Goal: Task Accomplishment & Management: Manage account settings

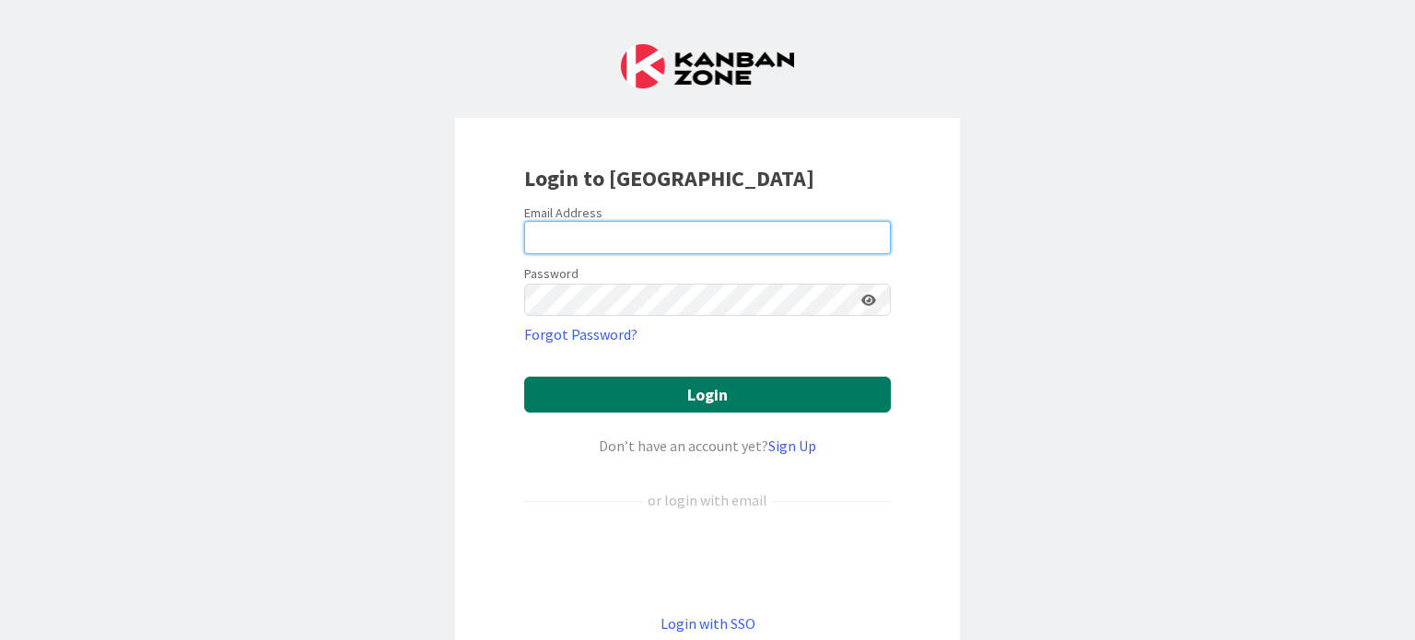
type input "[PERSON_NAME][EMAIL_ADDRESS][PERSON_NAME][DOMAIN_NAME]"
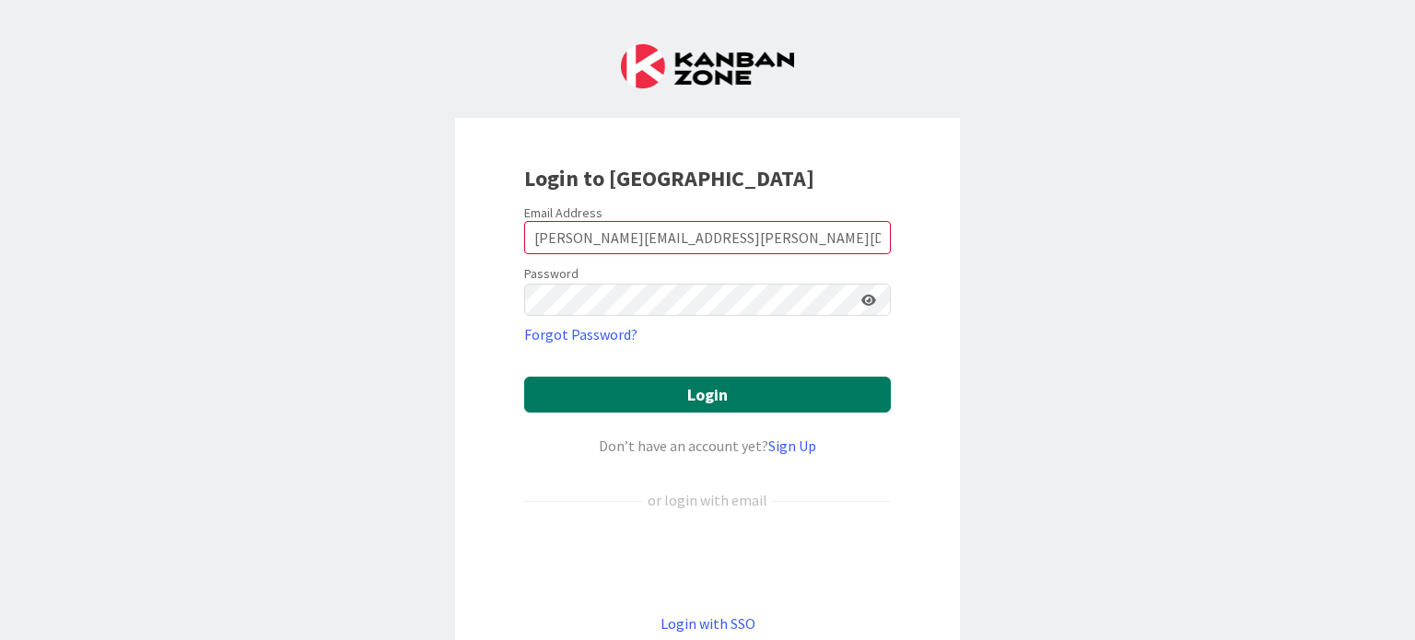
click at [749, 394] on button "Login" at bounding box center [707, 395] width 367 height 36
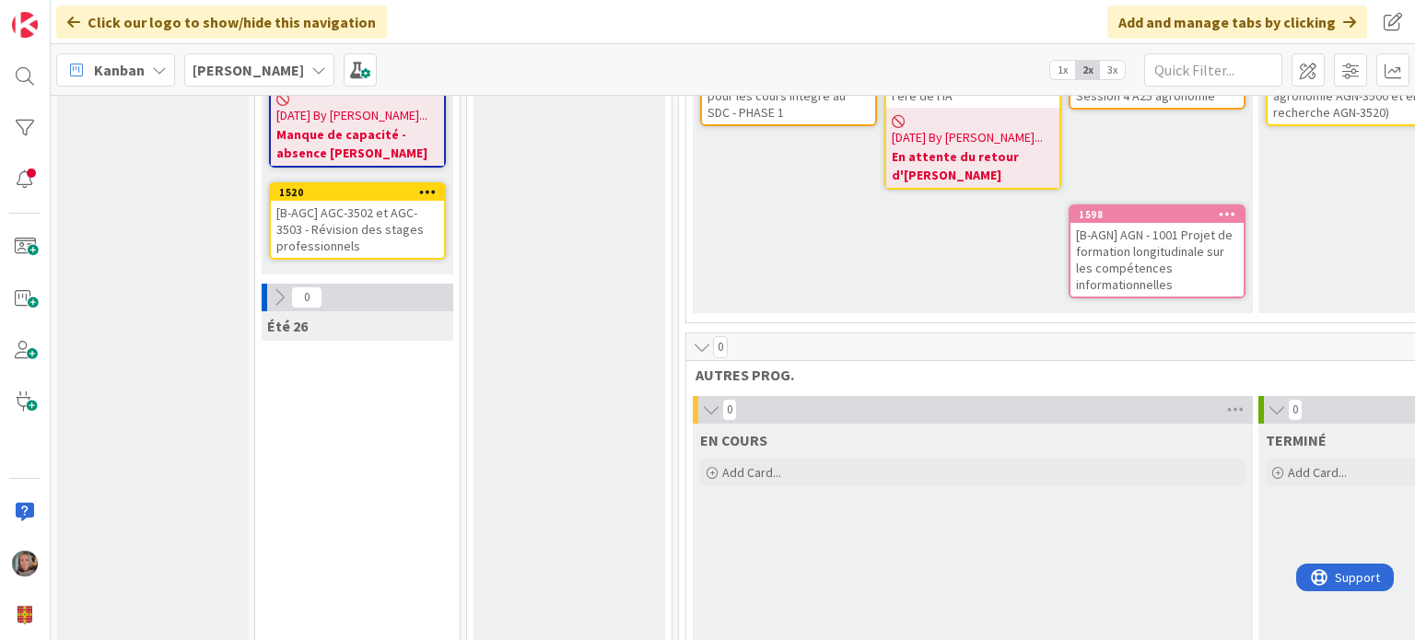
scroll to position [1908, 0]
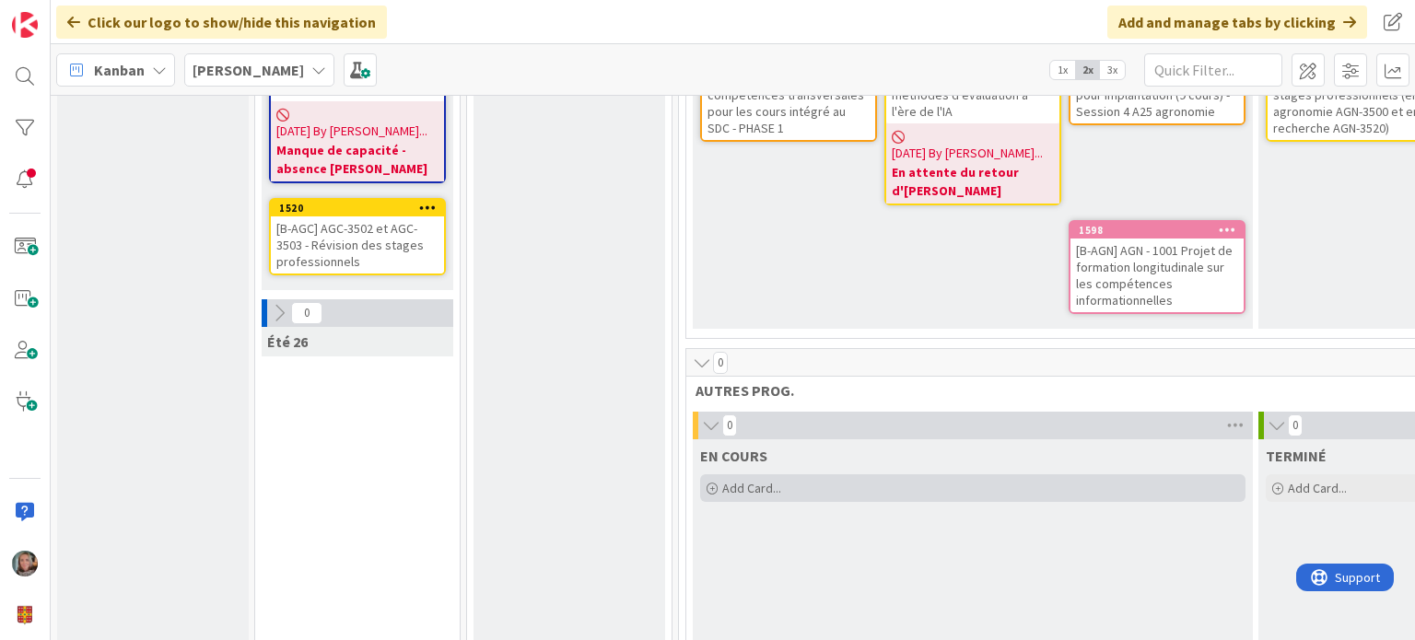
click at [730, 480] on span "Add Card..." at bounding box center [751, 488] width 59 height 17
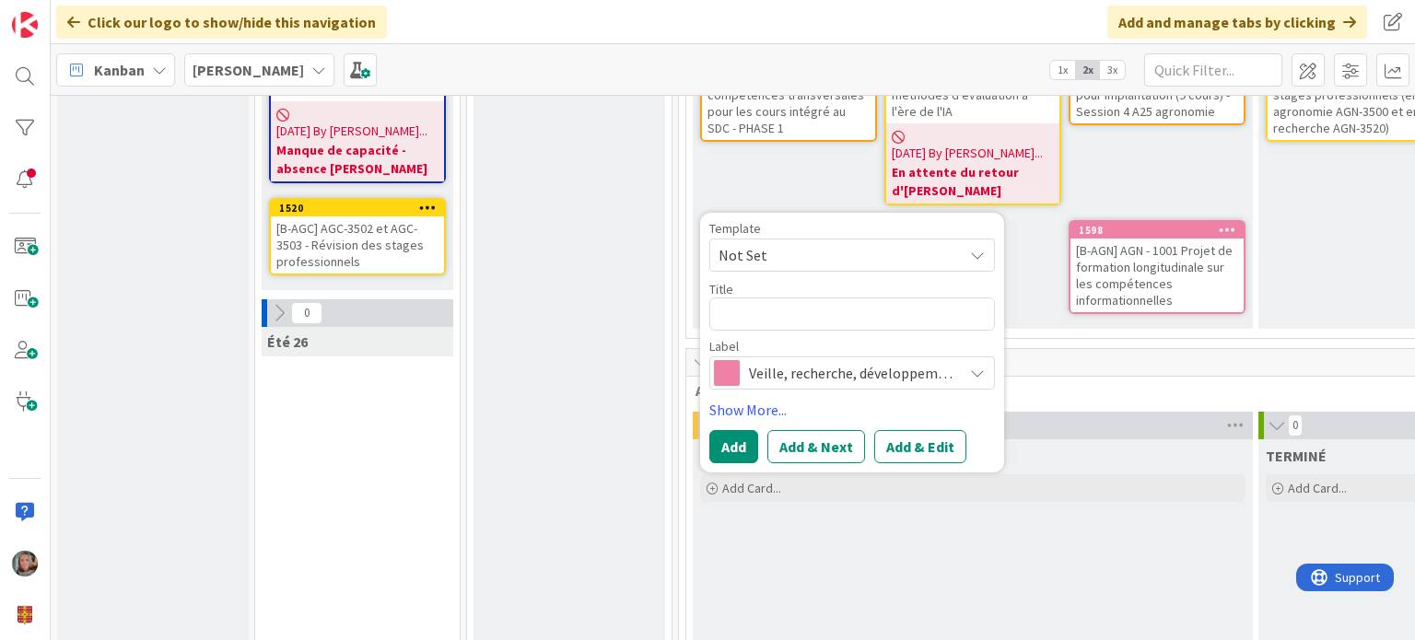
type textarea "x"
type textarea "["
type textarea "x"
type textarea "[]"
type textarea "x"
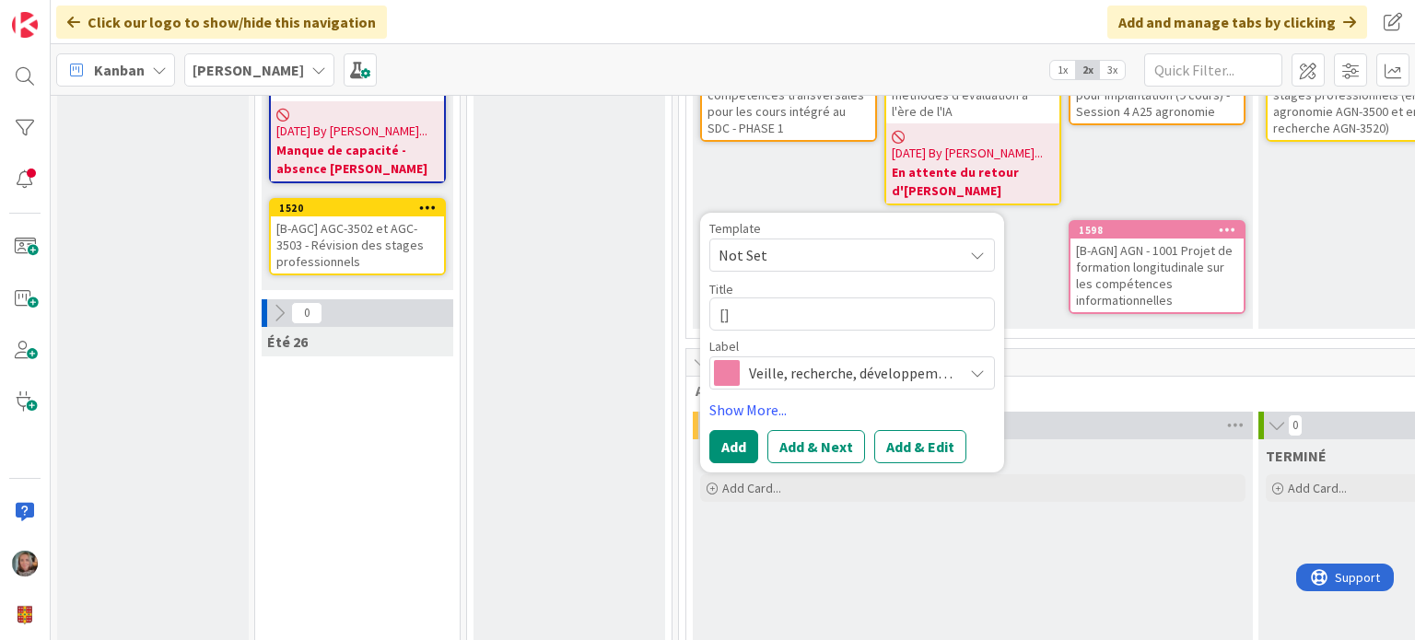
type textarea "[G]"
type textarea "x"
type textarea "[GG]"
type textarea "x"
type textarea "[G]"
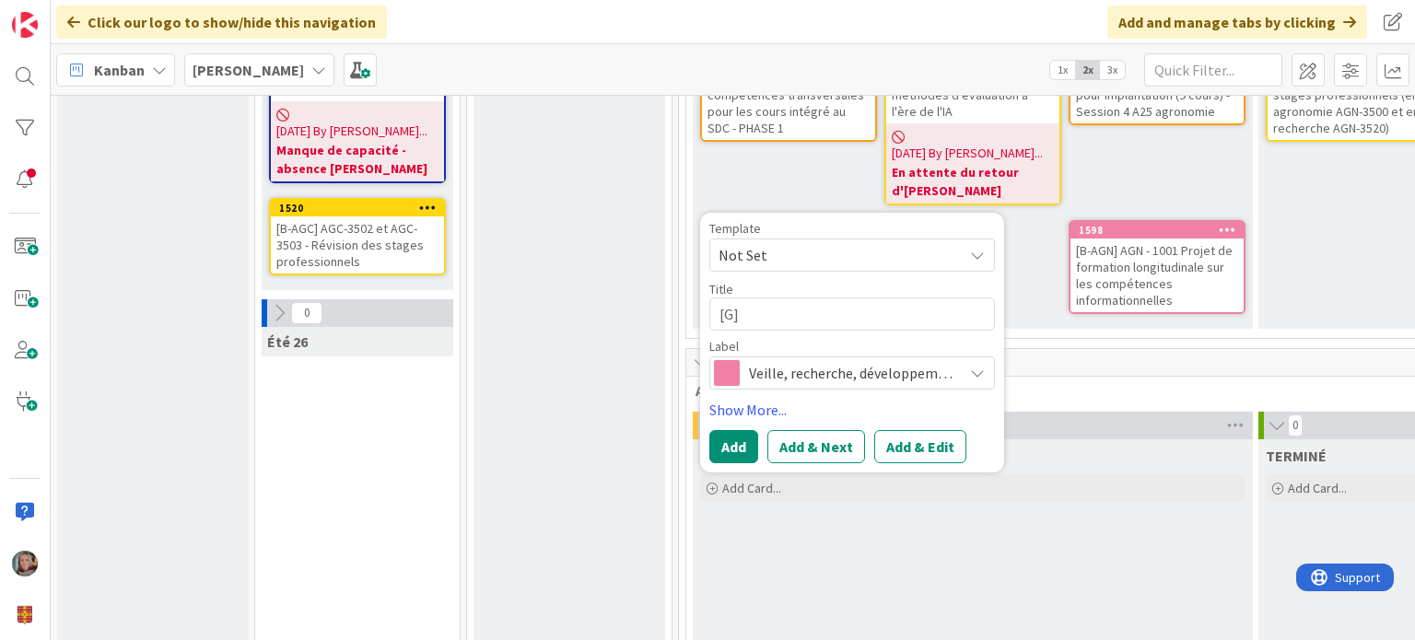
type textarea "x"
type textarea "[]"
type textarea "x"
type textarea "[B]"
type textarea "x"
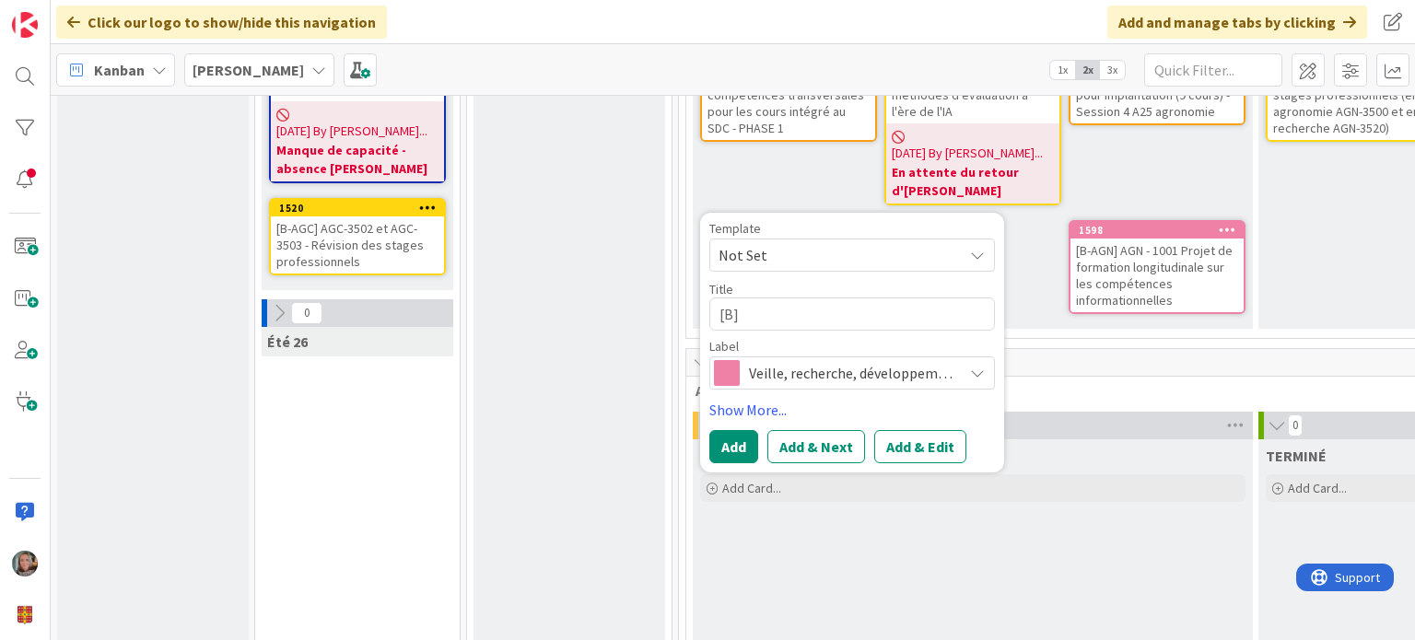
type textarea "[B-]"
type textarea "x"
type textarea "[B-G]"
type textarea "x"
type textarea "[B-GG]"
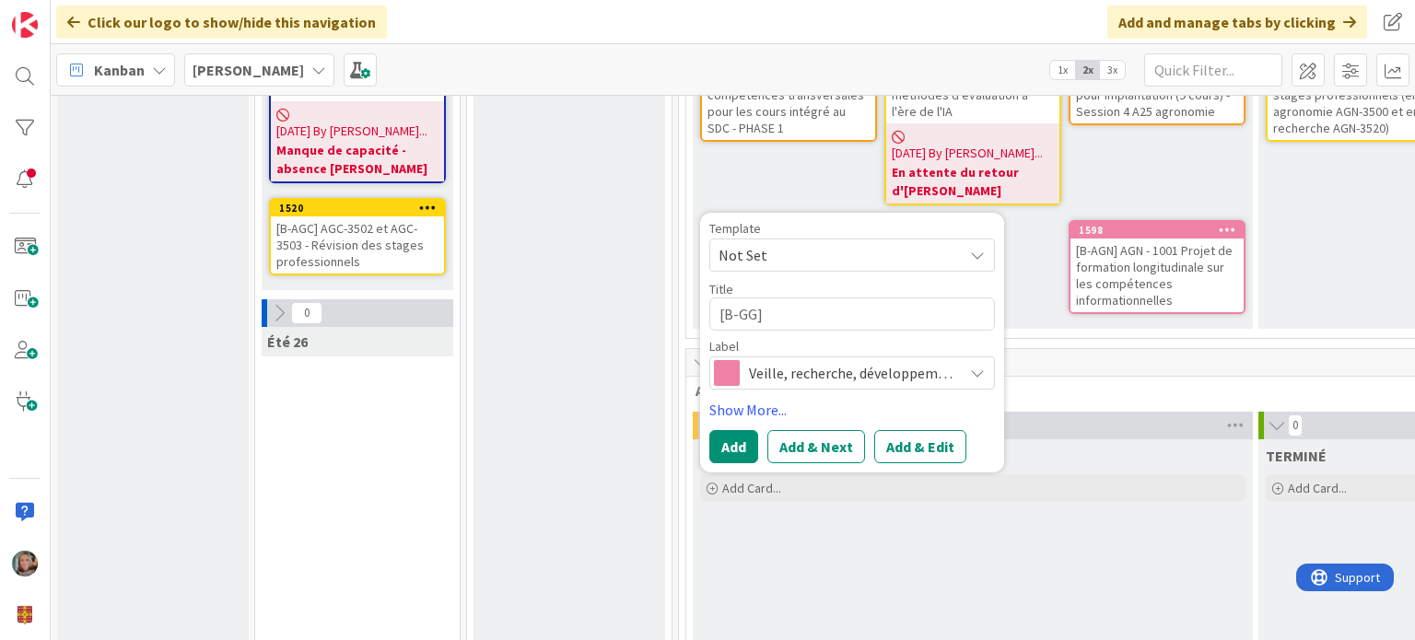
type textarea "x"
type textarea "[B-GGR]"
type textarea "x"
type textarea "[B-GGR]"
type textarea "x"
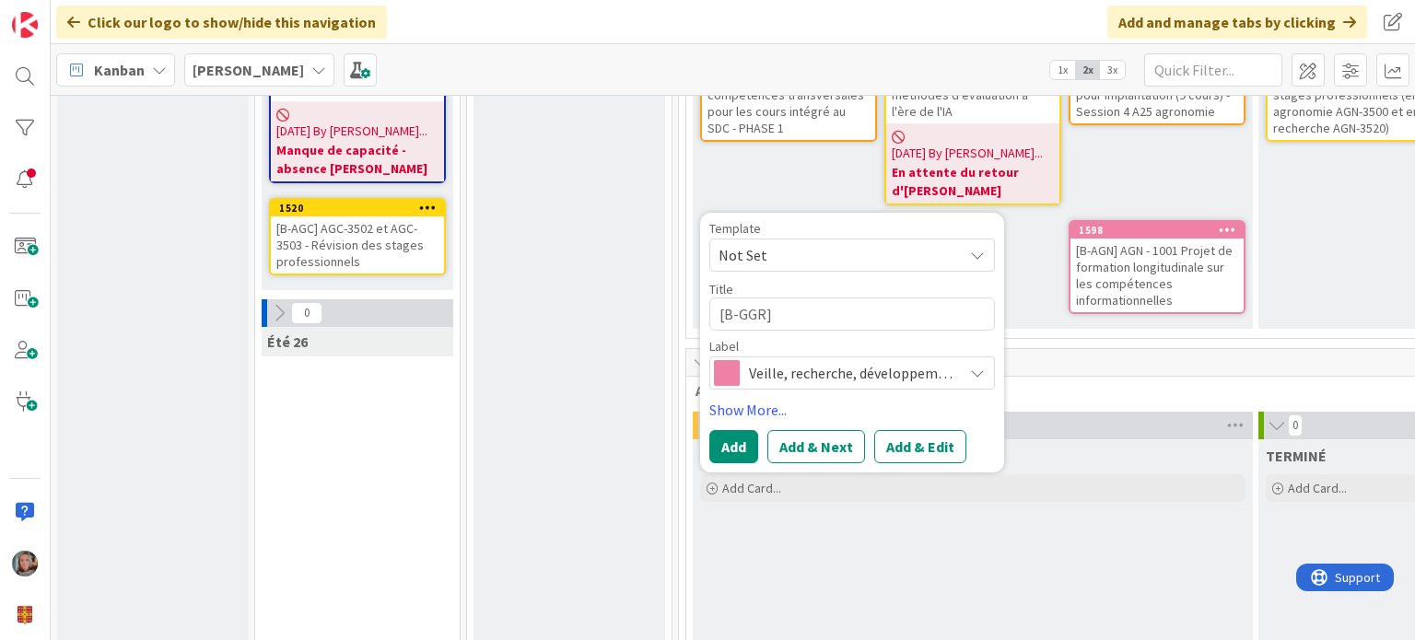
type textarea "[B-GGR] G"
type textarea "x"
type textarea "[B-GGR] GG"
type textarea "x"
type textarea "[B-GGR] GGB"
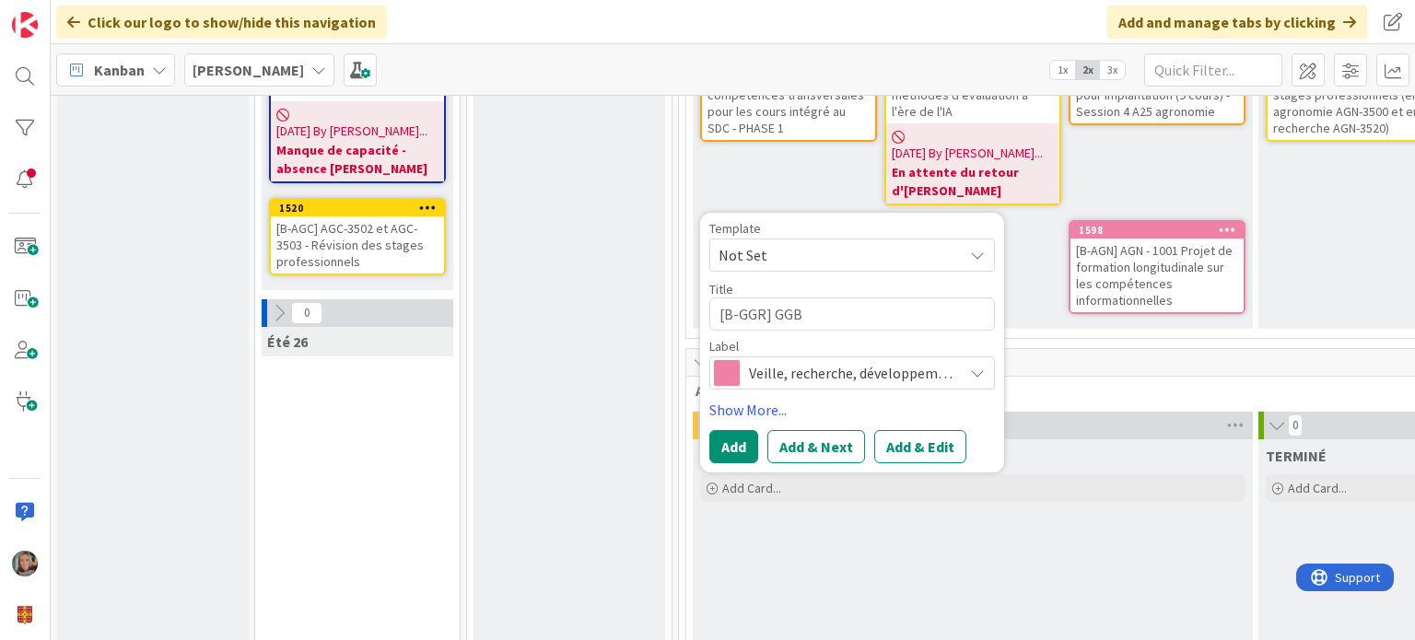
type textarea "x"
type textarea "[B-GGR] GGB-"
type textarea "x"
type textarea "[B-GGR] GGB"
type textarea "x"
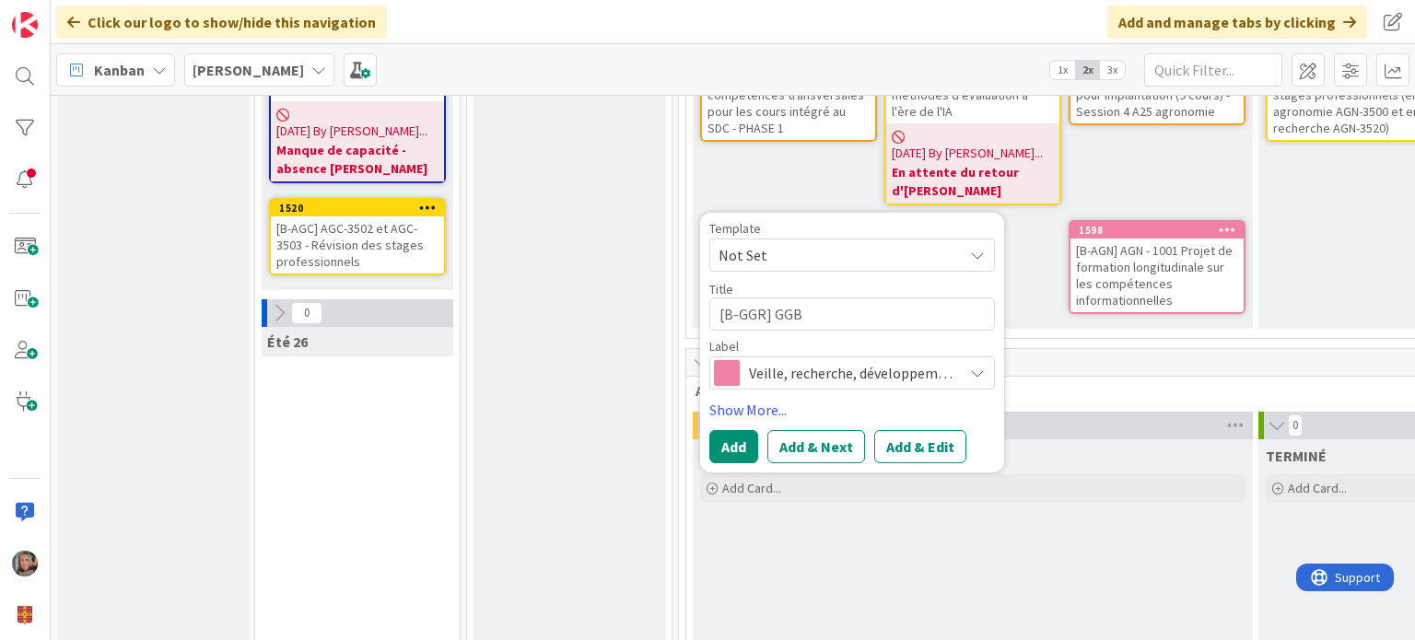
type textarea "[B-GGR] GG"
type textarea "x"
type textarea "[B-GGR] GGR"
type textarea "x"
type textarea "[B-GGR] GGR-"
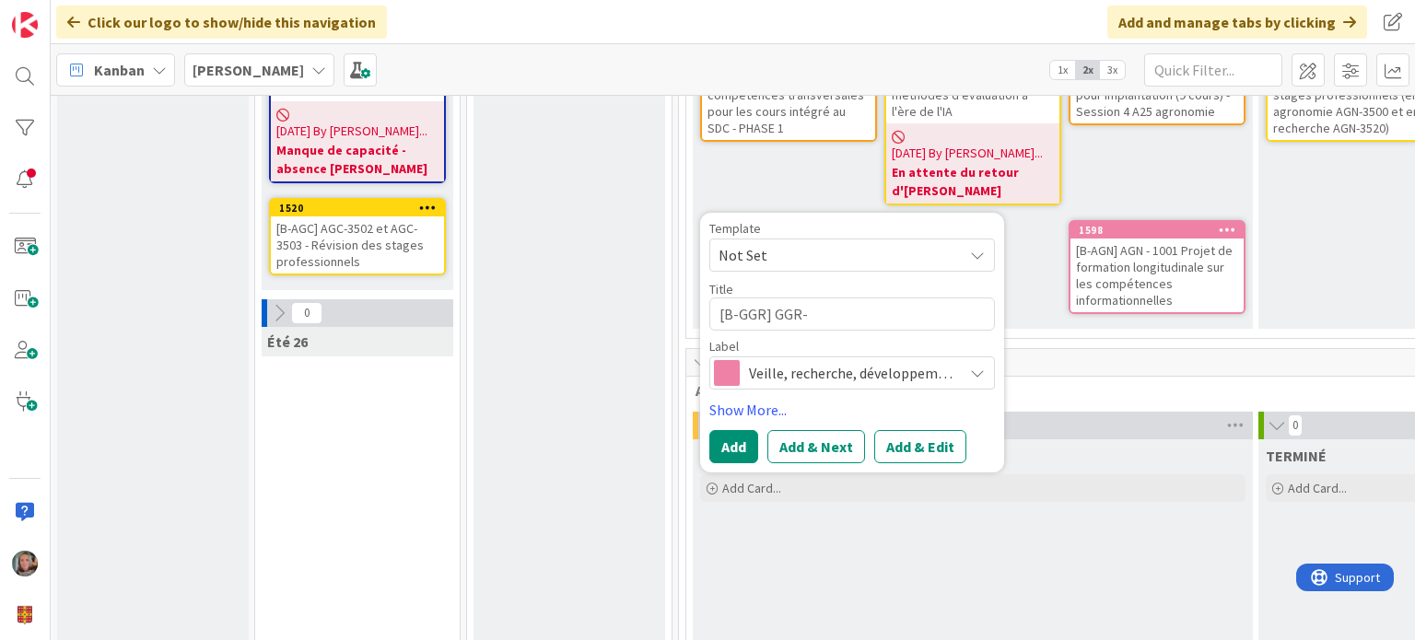
type textarea "x"
type textarea "[B-GGR] GGR-2"
type textarea "x"
type textarea "[B-GGR] GGR-26"
type textarea "x"
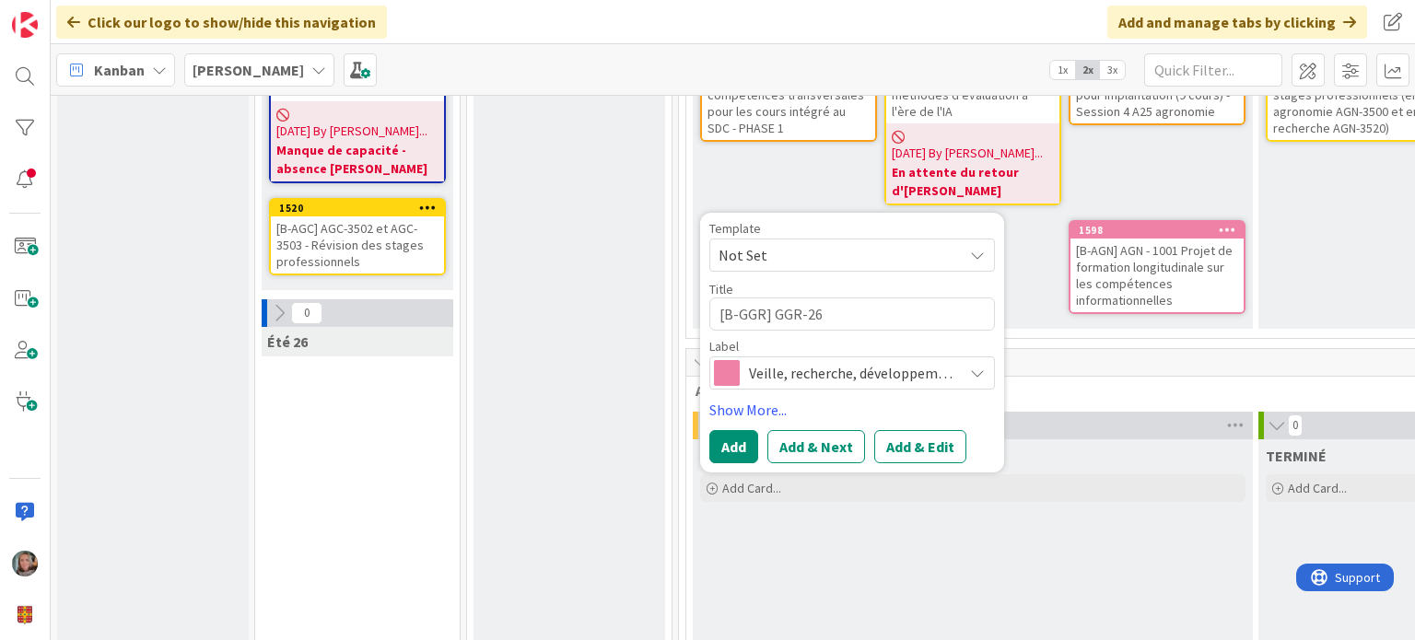
type textarea "[B-GGR] GGR-260"
type textarea "x"
type textarea "[B-GGR] GGR-2603"
type textarea "x"
type textarea "[B-GGR] GGR-2603"
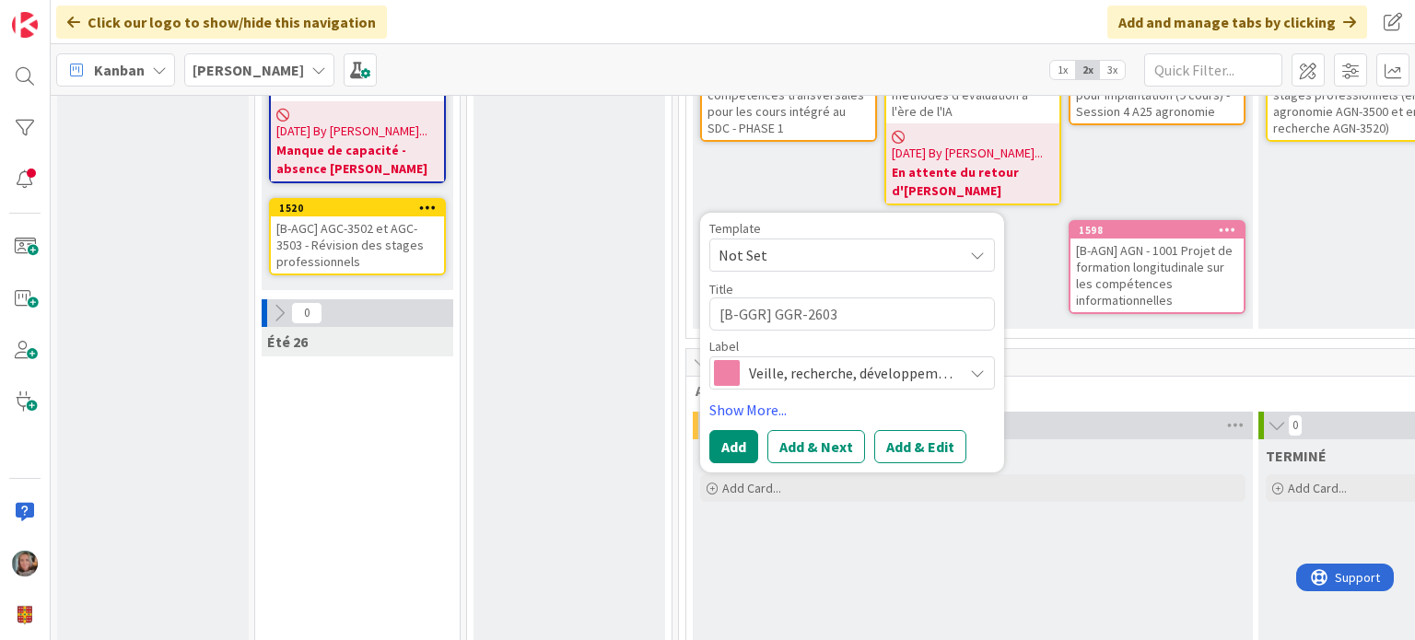
type textarea "x"
type textarea "[B-GGR] GGR-2603 -"
type textarea "x"
type textarea "[B-GGR] GGR-2603 -"
type textarea "x"
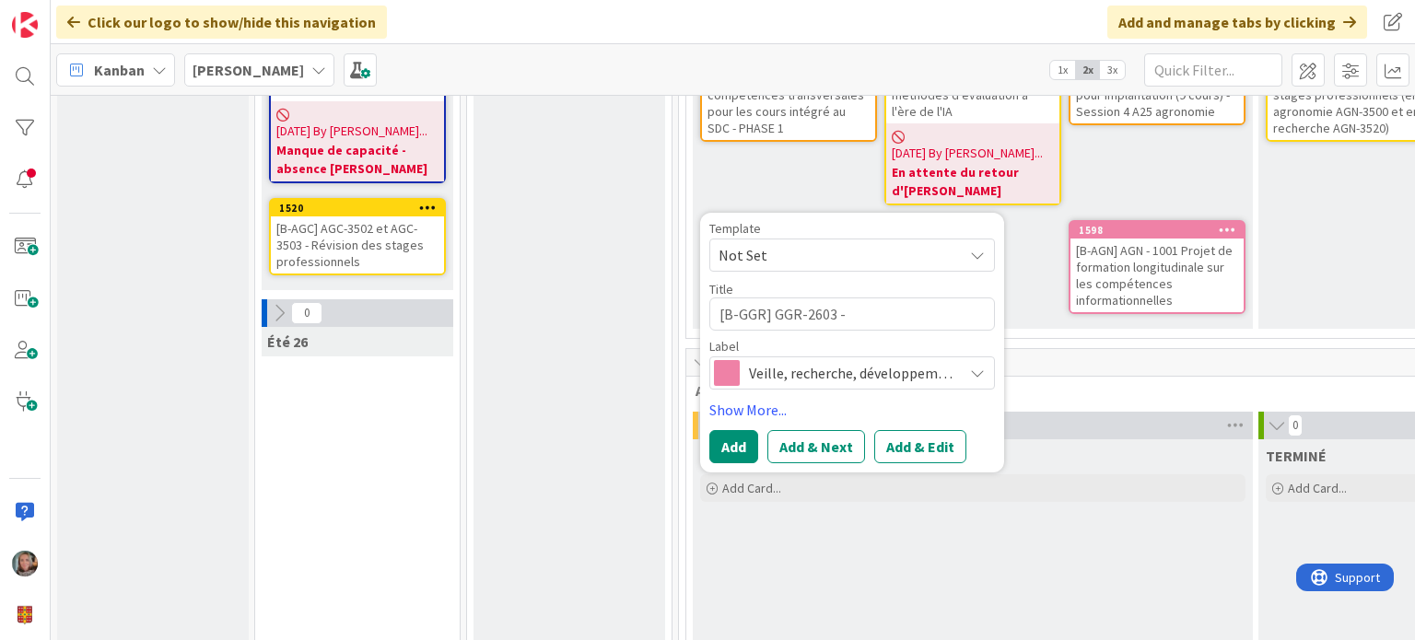
type textarea "[B-GGR] GGR-2603 - R"
type textarea "x"
type textarea "[B-GGR] GGR-2603 - Re"
type textarea "x"
type textarea "[B-GGR] GGR-2603 - Rep"
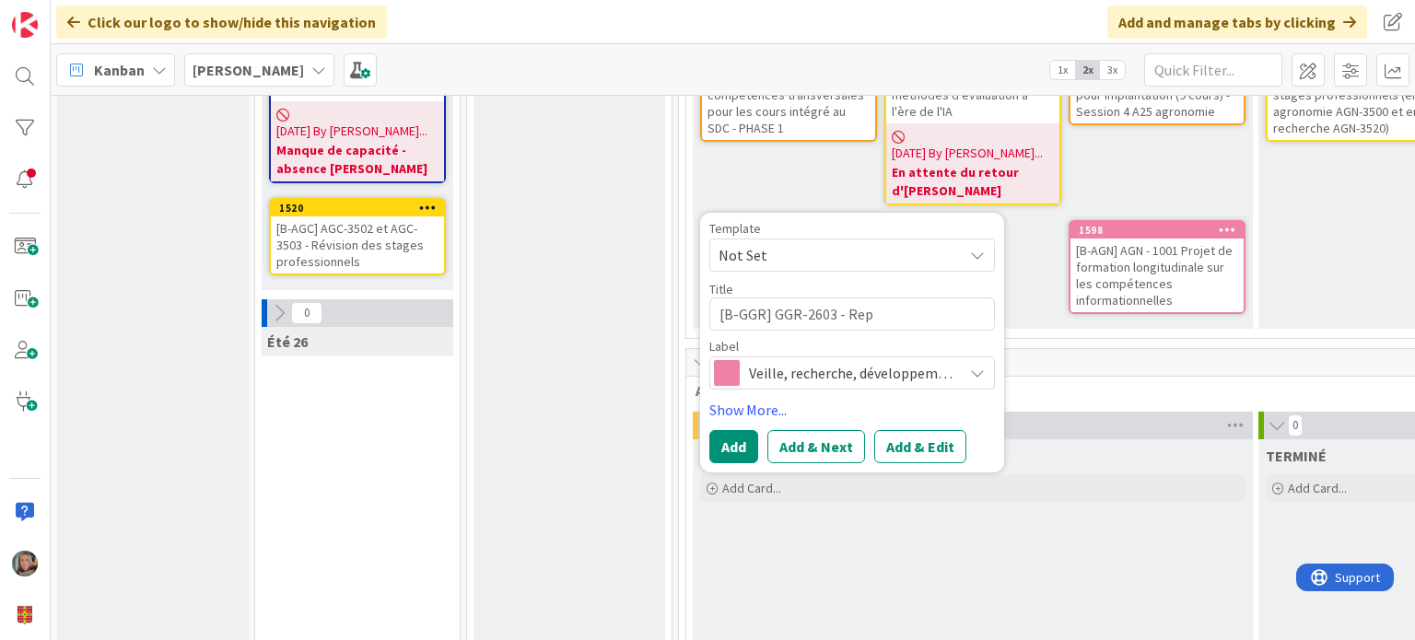
type textarea "x"
type textarea "[B-GGR] GGR-2603 - Repe"
type textarea "x"
type textarea "[B-GGR] GGR-2603 - Repen"
type textarea "x"
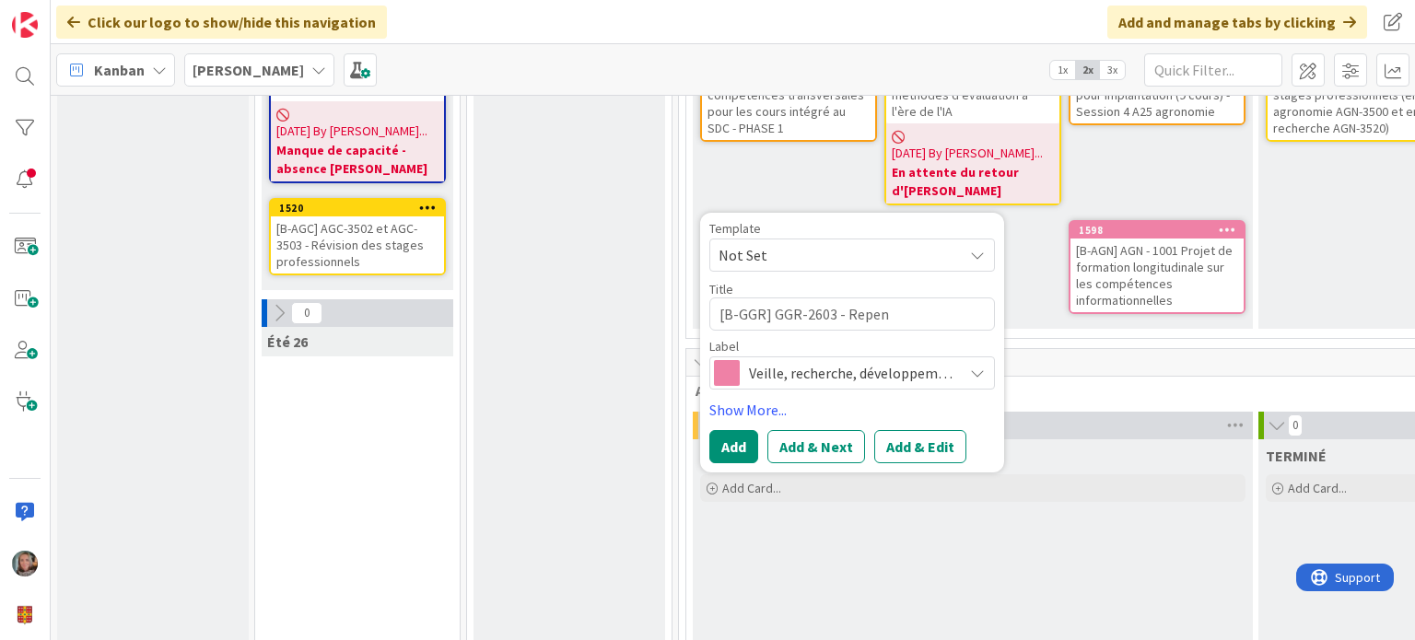
type textarea "[B-GGR] GGR-2603 - Repens"
type textarea "x"
type textarea "[B-GGR] GGR-2603 - Repense"
type textarea "x"
type textarea "[B-GGR] GGR-2603 - Repenser"
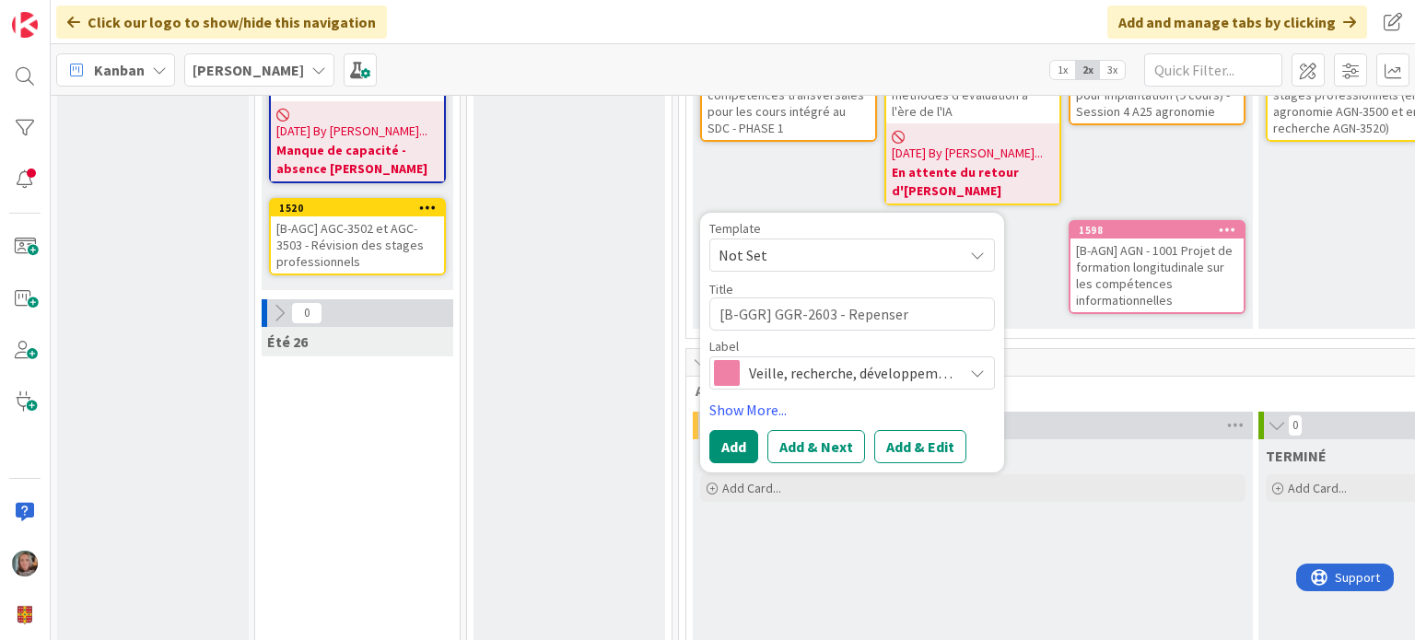
type textarea "x"
type textarea "[B-GGR] GGR-2603 - Repenser"
type textarea "x"
type textarea "[B-GGR] GGR-2603 - Repenser le"
type textarea "x"
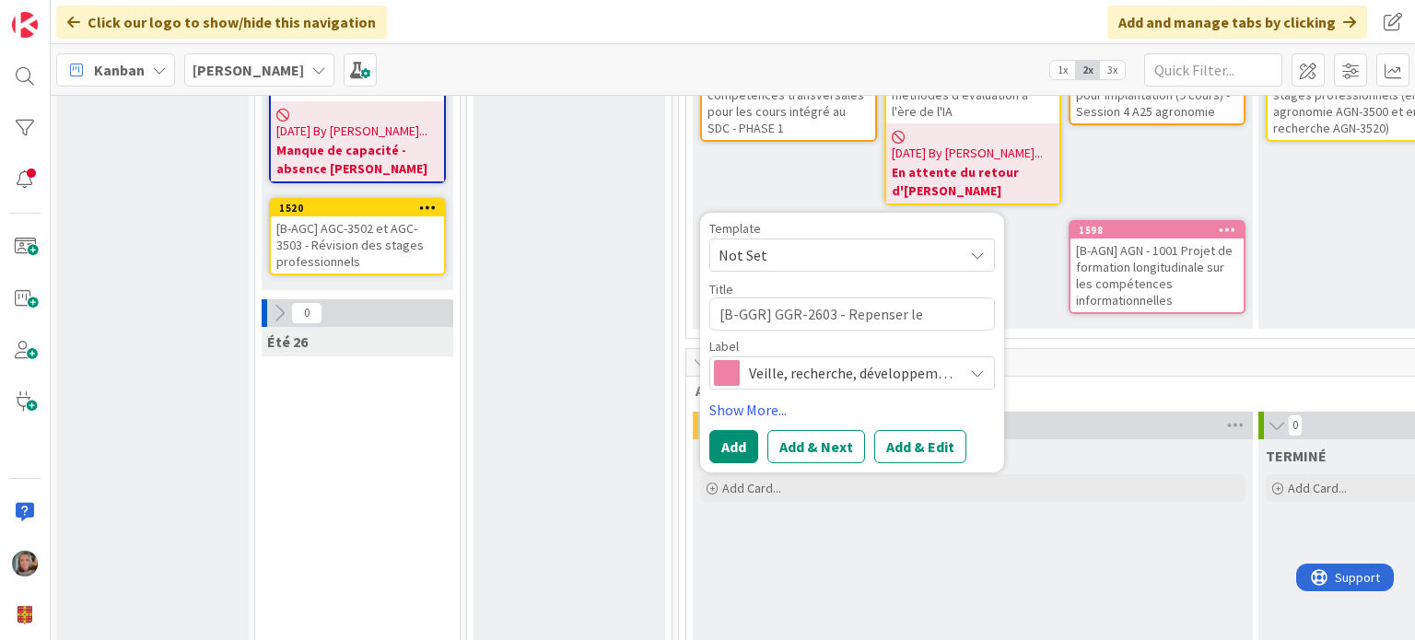
type textarea "[B-GGR] GGR-2603 - Repenser les"
type textarea "x"
type textarea "[B-GGR] GGR-2603 - Repenser les"
type textarea "x"
type textarea "[B-GGR] GGR-2603 - Repenser les é"
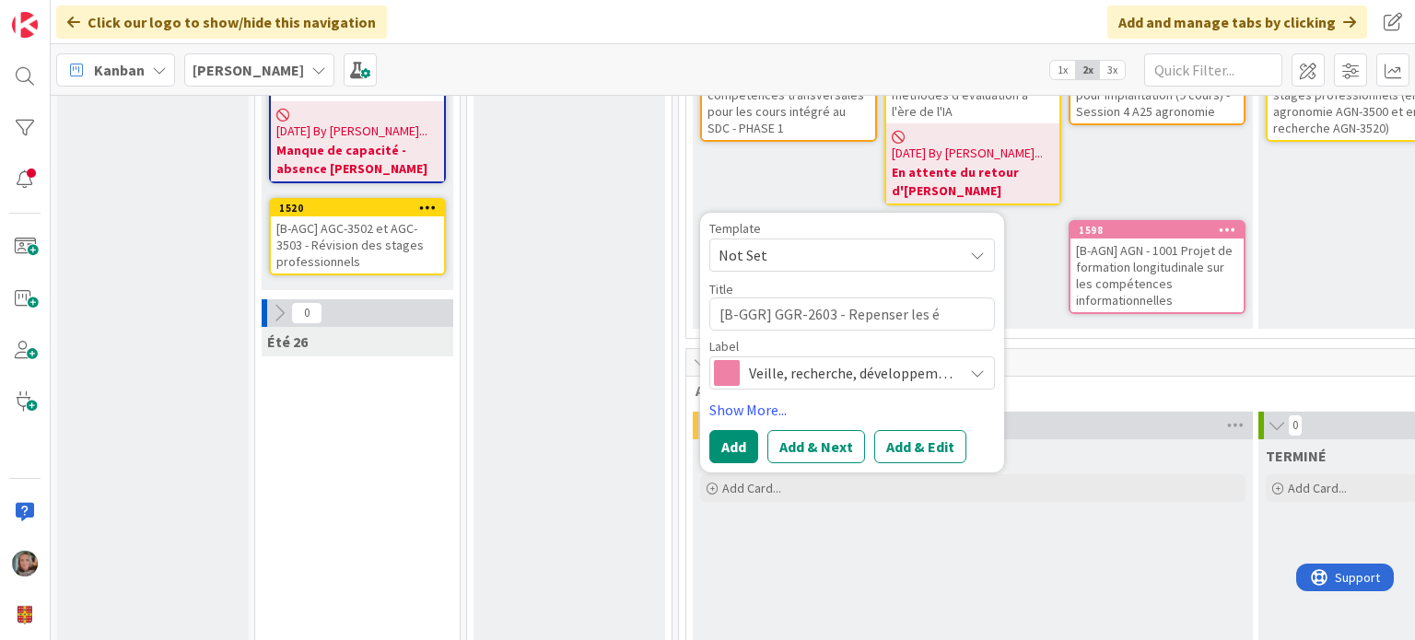
type textarea "x"
type textarea "[B-GGR] GGR-2603 - Repenser les év"
type textarea "x"
type textarea "[B-GGR] GGR-2603 - Repenser les éva"
type textarea "x"
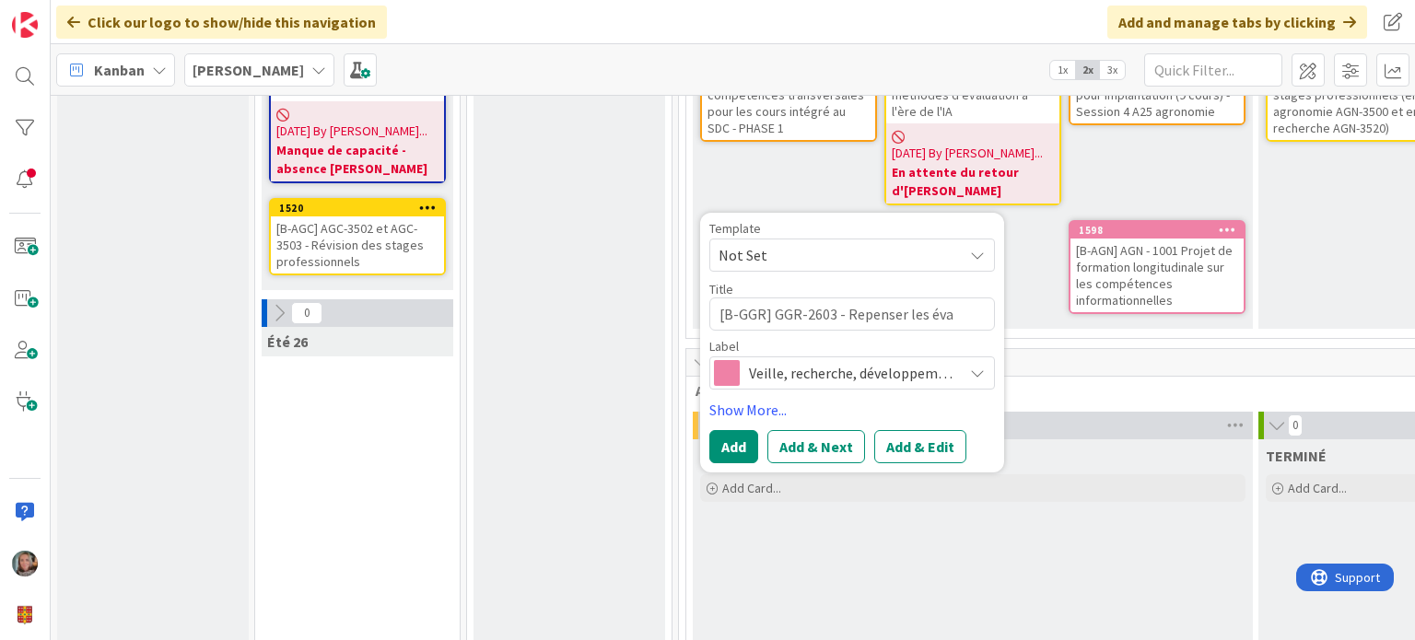
type textarea "[B-GGR] GGR-2603 - Repenser les éval"
type textarea "x"
type textarea "[B-GGR] GGR-2603 - Repenser les évalu"
type textarea "x"
type textarea "[B-GGR] GGR-2603 - Repenser les évalua"
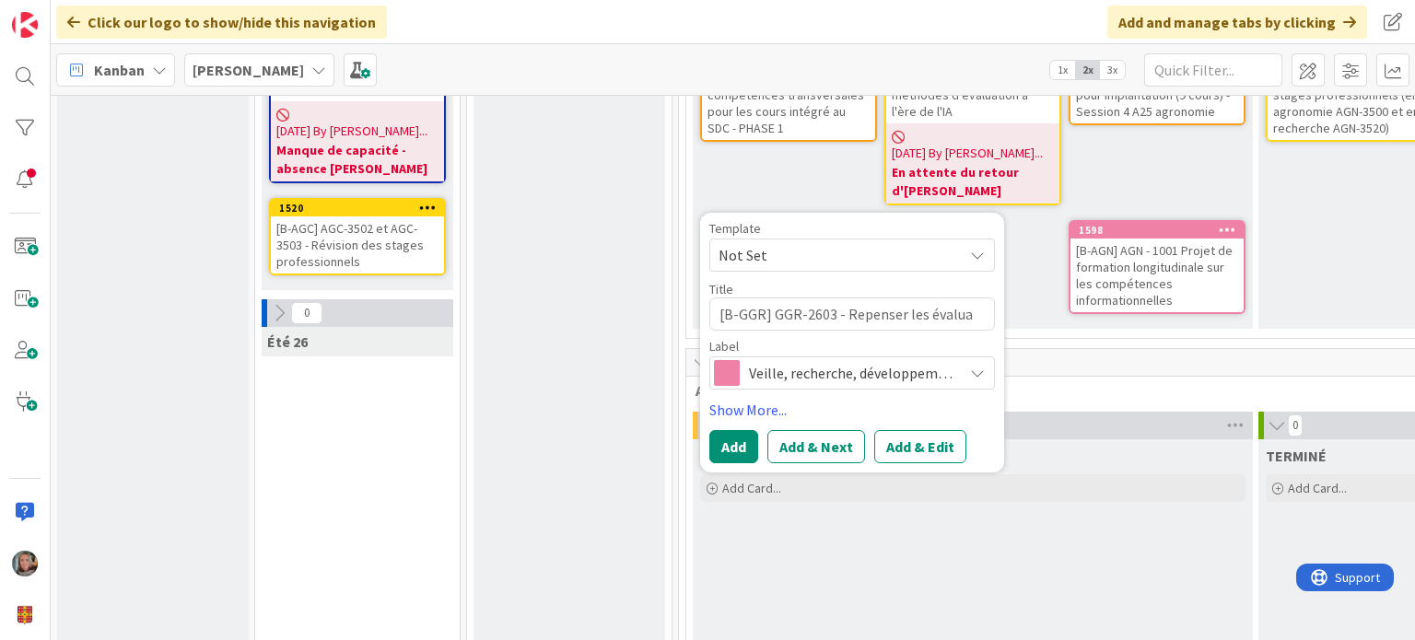
type textarea "x"
type textarea "[B-GGR] GGR-2603 - Repenser les évaluat"
type textarea "x"
type textarea "[B-GGR] GGR-2603 - Repenser les évaluati"
type textarea "x"
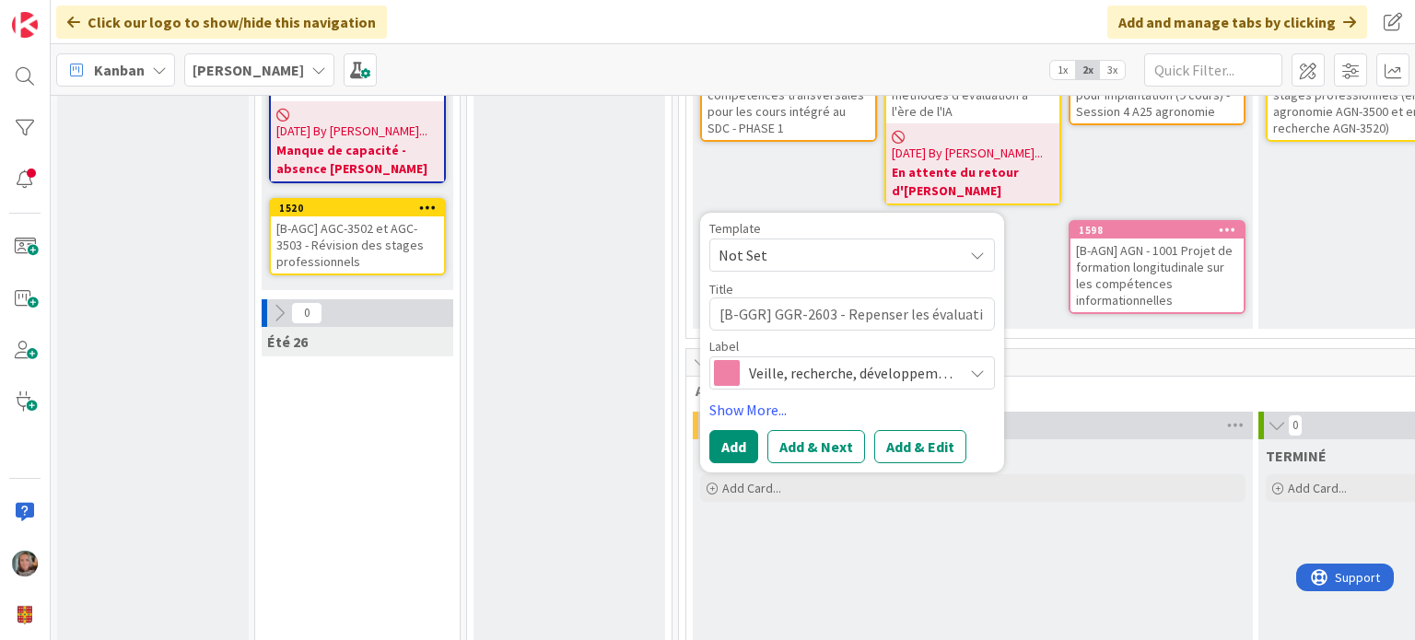
type textarea "[B-GGR] GGR-2603 - Repenser les évaluatio"
type textarea "x"
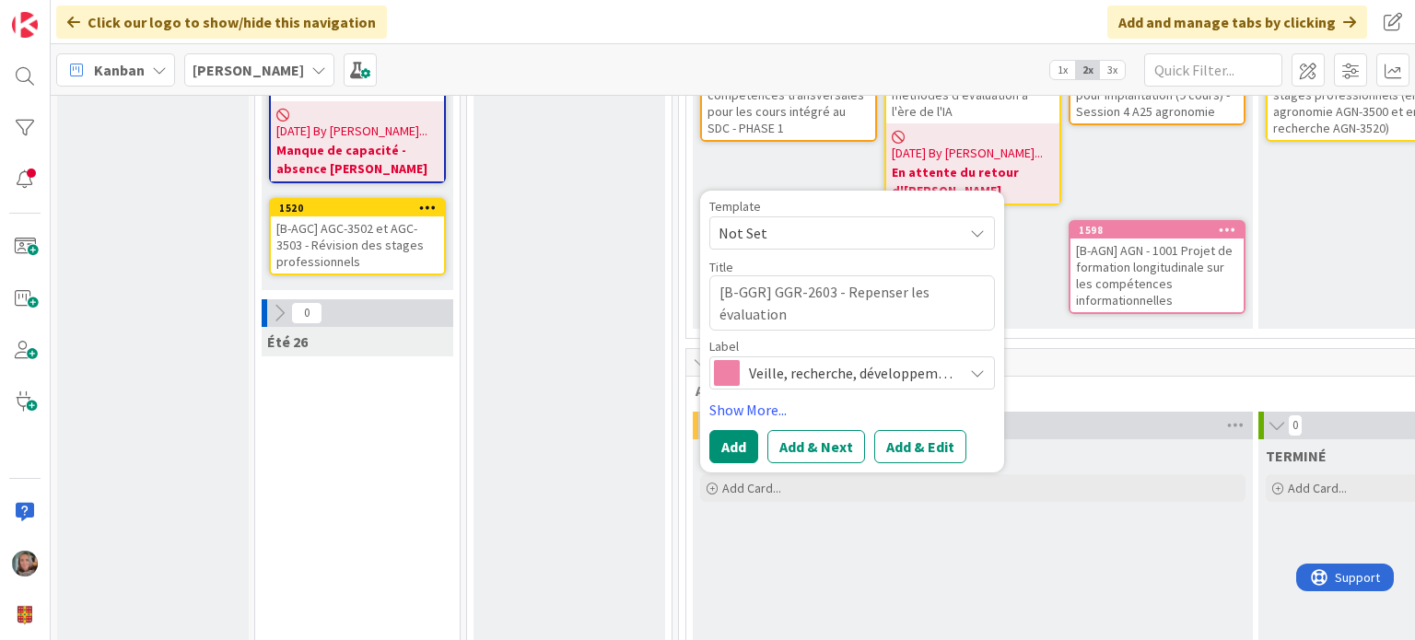
type textarea "[B-GGR] GGR-2603 - Repenser les évaluations"
type textarea "x"
type textarea "[B-GGR] GGR-2603 - Repenser les évaluations à"
type textarea "x"
type textarea "[B-GGR] GGR-2603 - Repenser les évaluations à"
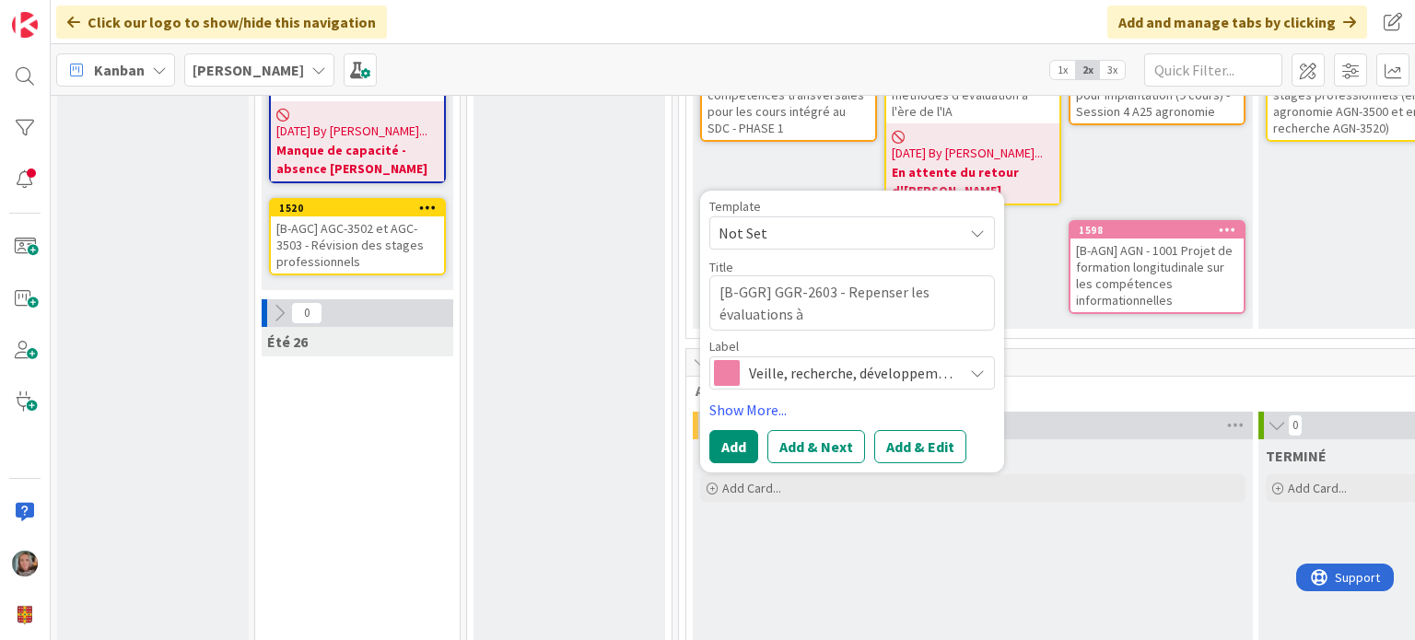
type textarea "x"
type textarea "[B-GGR] GGR-2603 - Repenser les évaluations à l"
type textarea "x"
type textarea "[B-GGR] GGR-2603 - Repenser les évaluations à l'"
type textarea "x"
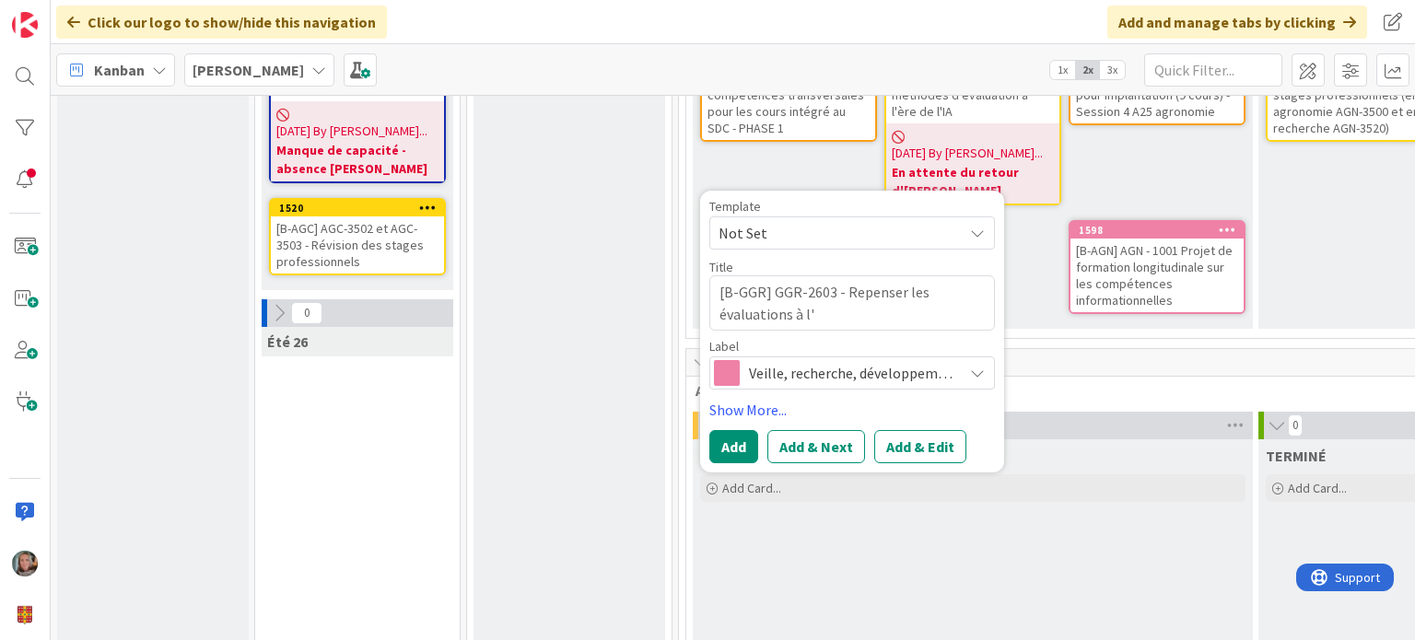
type textarea "[B-GGR] GGR-2603 - Repenser les évaluations à l'è"
type textarea "x"
type textarea "[B-GGR] GGR-2603 - Repenser les évaluations à l'èr"
type textarea "x"
type textarea "[B-GGR] GGR-2603 - Repenser les évaluations à l'ère"
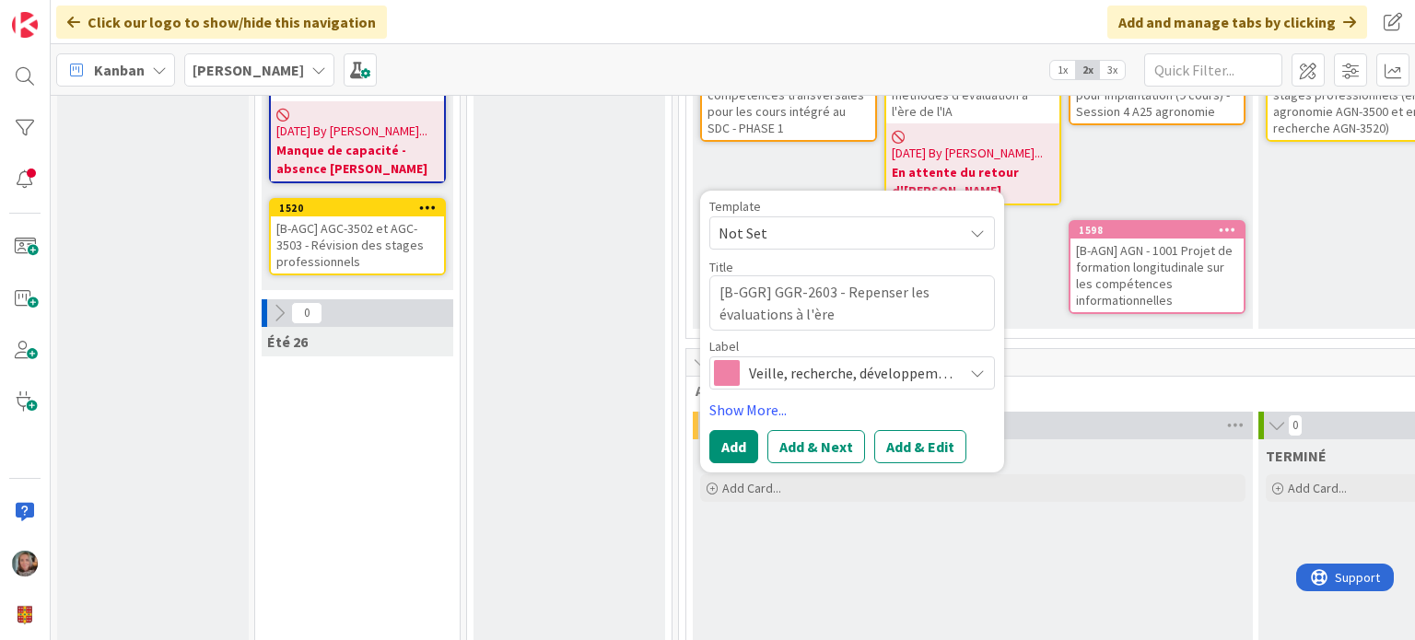
type textarea "x"
type textarea "[B-GGR] GGR-2603 - Repenser les évaluations à l'ère"
type textarea "x"
type textarea "[B-GGR] GGR-2603 - Repenser les évaluations à l'ère d"
type textarea "x"
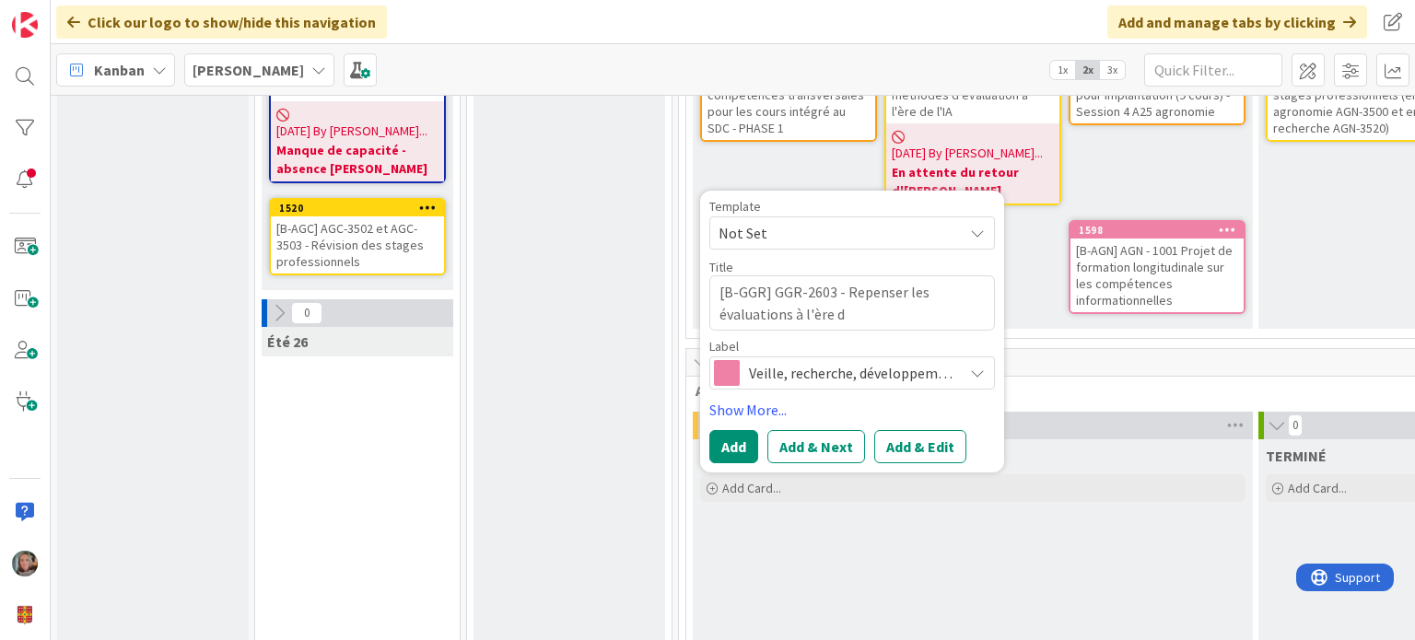
type textarea "[B-GGR] GGR-2603 - Repenser les évaluations à l'ère de"
type textarea "x"
type textarea "[B-GGR] GGR-2603 - Repenser les évaluations à l'ère de"
type textarea "x"
type textarea "[B-GGR] GGR-2603 - Repenser les évaluations à l'ère de k"
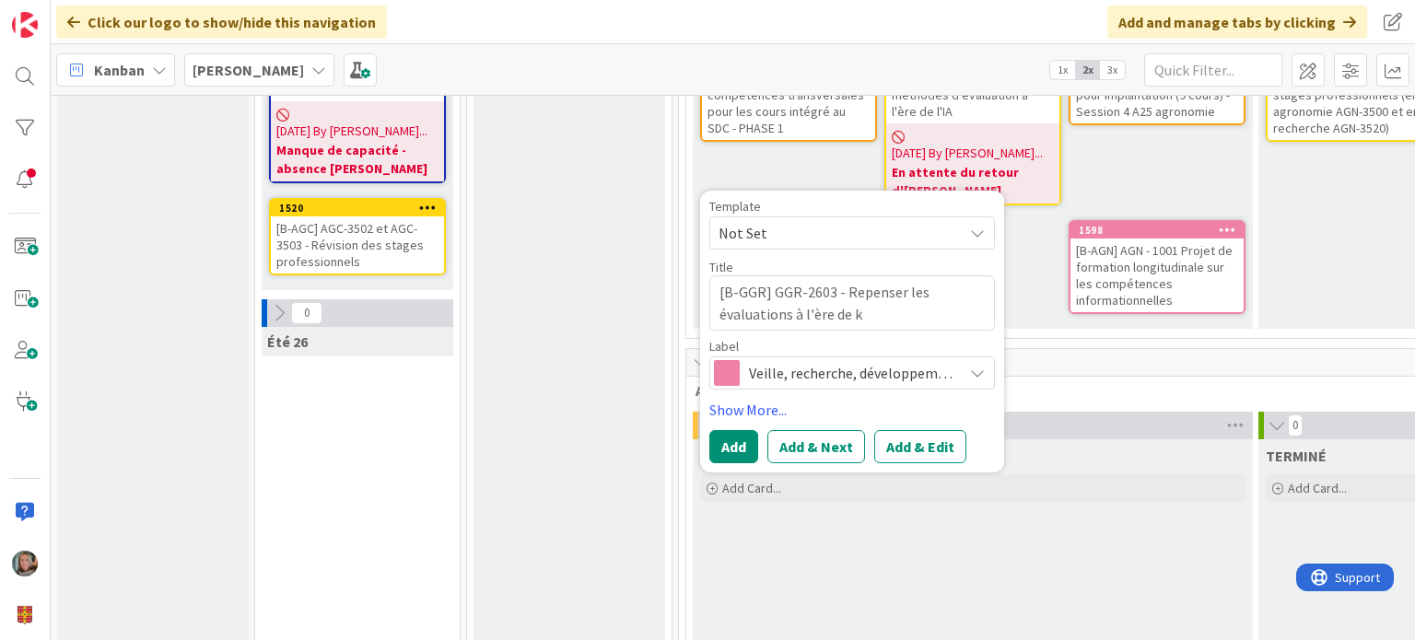
type textarea "x"
type textarea "[B-GGR] GGR-2603 - Repenser les évaluations à l'ère de kl"
type textarea "x"
type textarea "[B-GGR] GGR-2603 - Repenser les évaluations à l'ère de k"
type textarea "x"
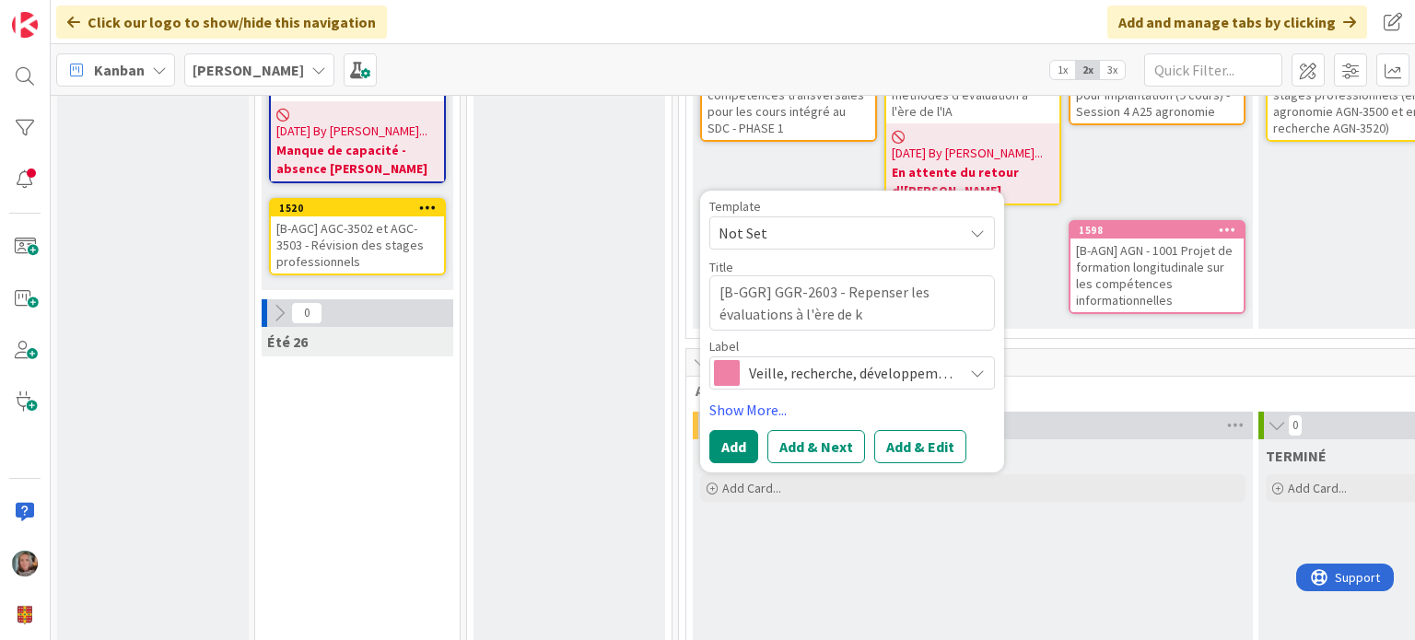
type textarea "[B-GGR] GGR-2603 - Repenser les évaluations à l'ère de"
type textarea "x"
type textarea "[B-GGR] GGR-2603 - Repenser les évaluations à l'ère de l"
type textarea "x"
type textarea "[B-GGR] GGR-2603 - Repenser les évaluations à l'ère de l'"
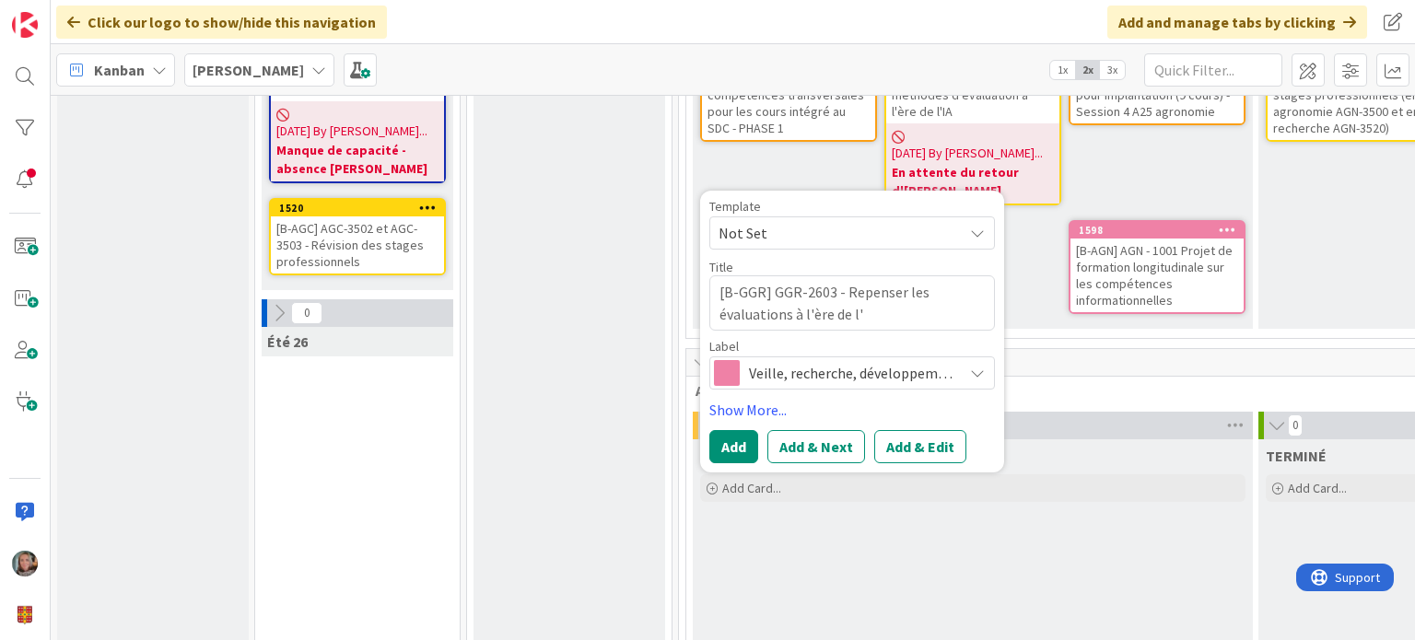
type textarea "x"
type textarea "[B-GGR] GGR-2603 - Repenser les évaluations à l'ère de l'I"
type textarea "x"
type textarea "[B-GGR] GGR-2603 - Repenser les évaluations à l'ère de l'IA"
click at [938, 360] on span "Veille, recherche, développement" at bounding box center [851, 373] width 204 height 26
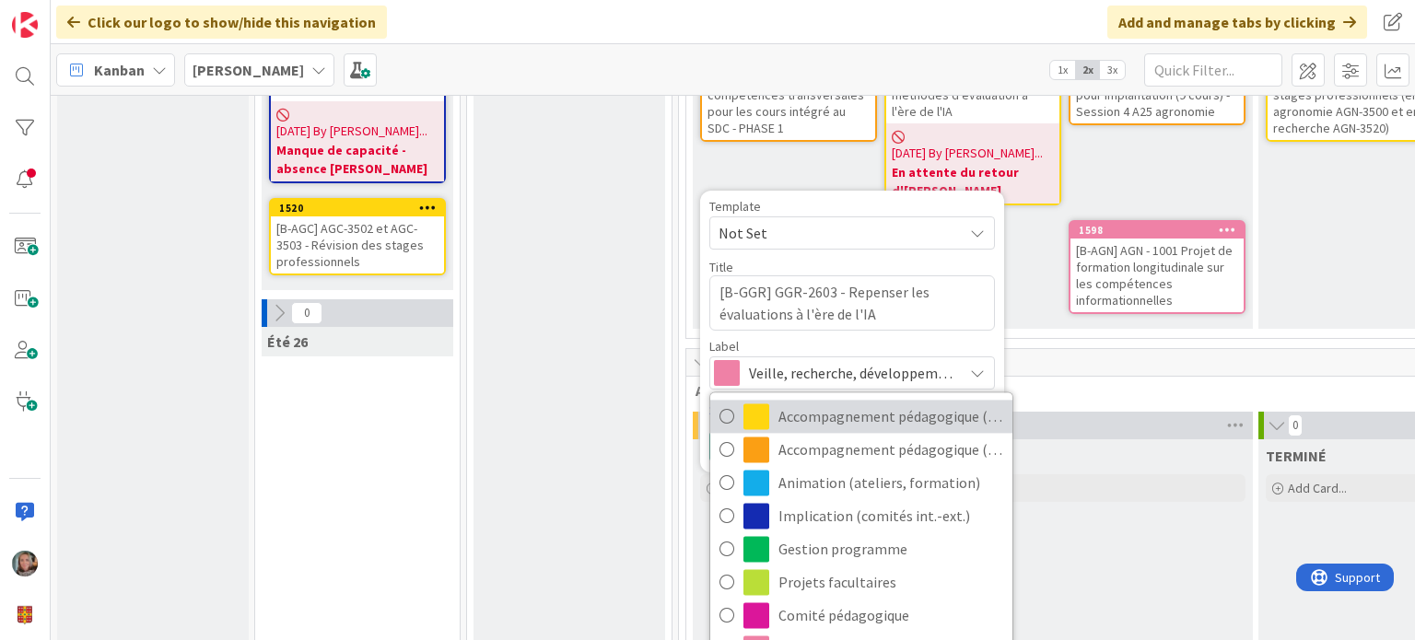
click at [884, 402] on span "Accompagnement pédagogique (ind)" at bounding box center [890, 416] width 225 height 28
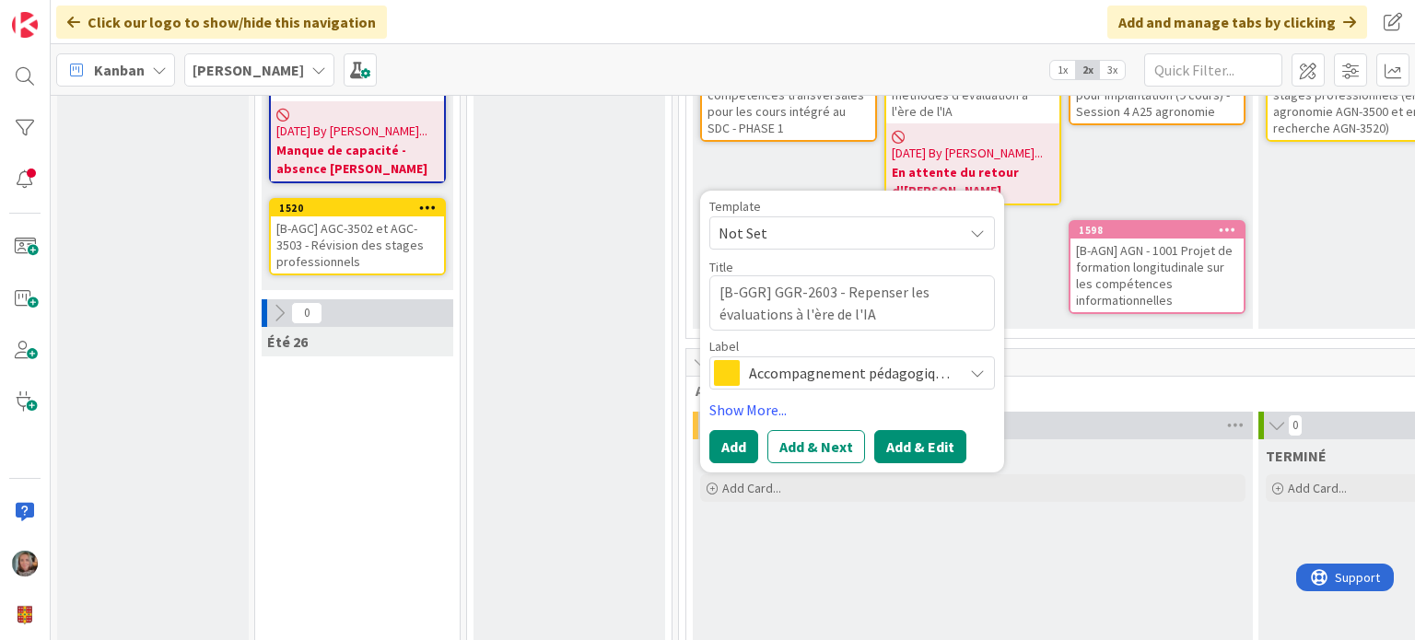
click at [910, 430] on button "Add & Edit" at bounding box center [920, 446] width 92 height 33
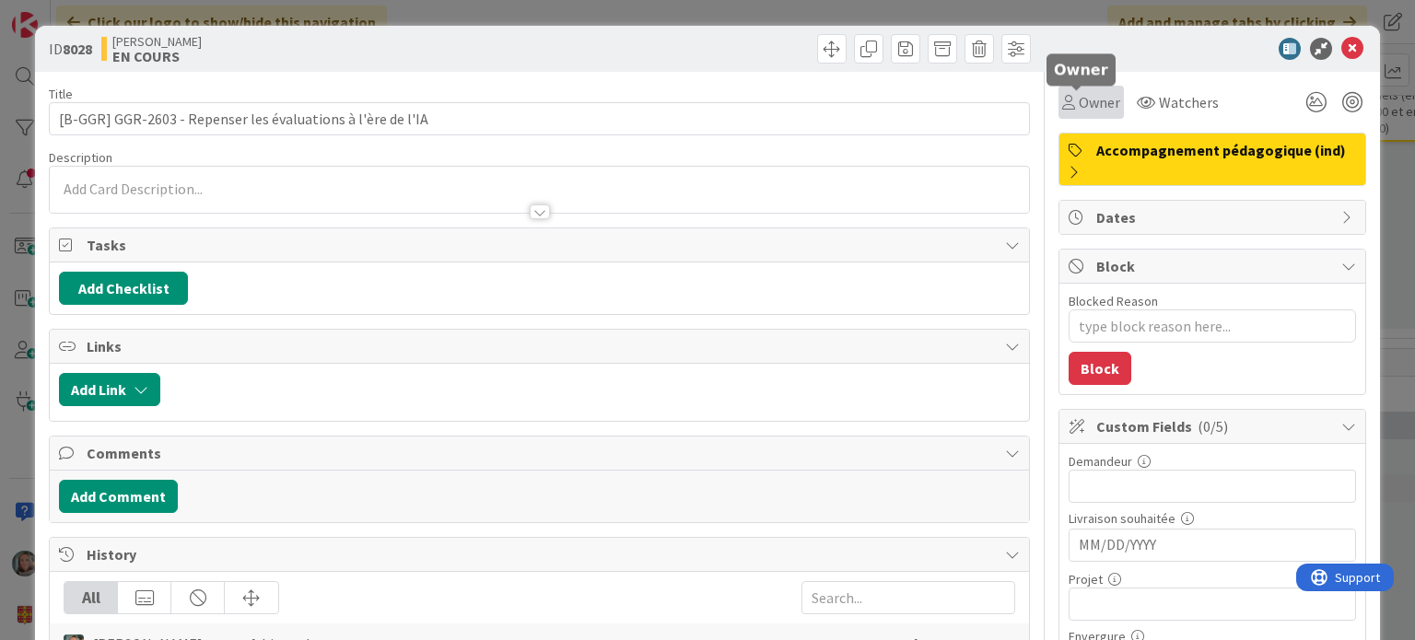
click at [1087, 95] on span "Owner" at bounding box center [1098, 102] width 41 height 22
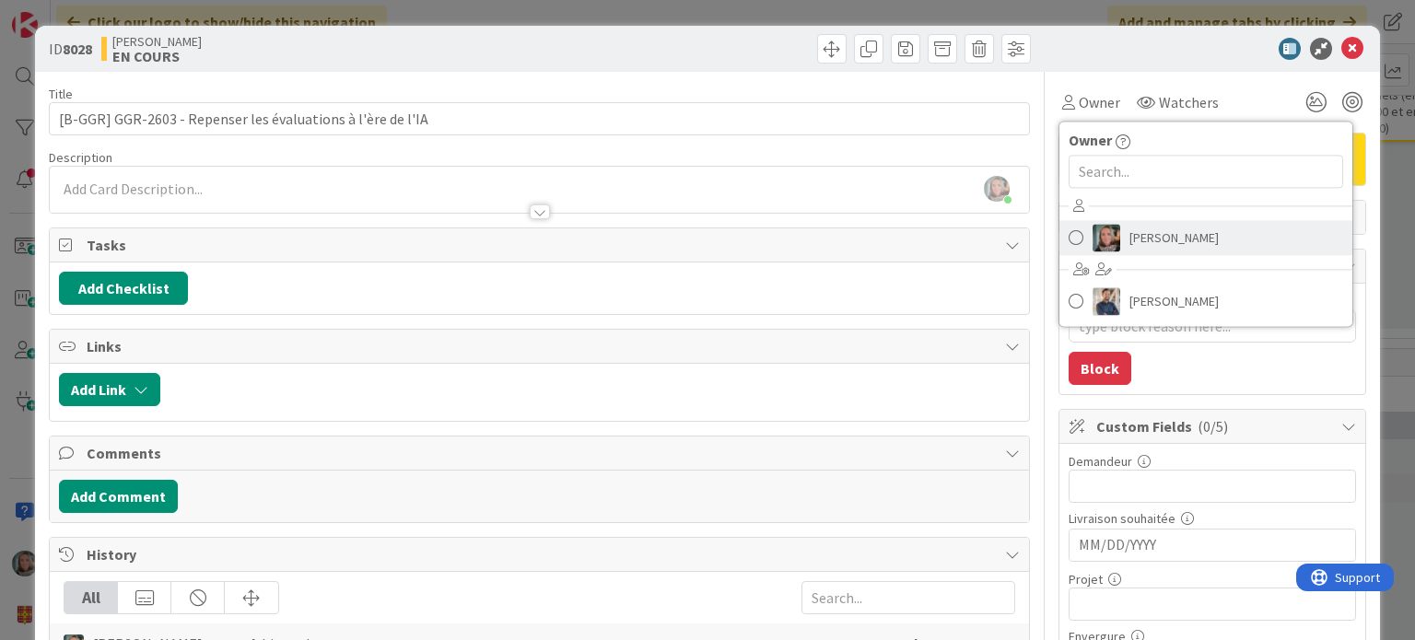
click at [1212, 236] on span "[PERSON_NAME]" at bounding box center [1173, 238] width 89 height 28
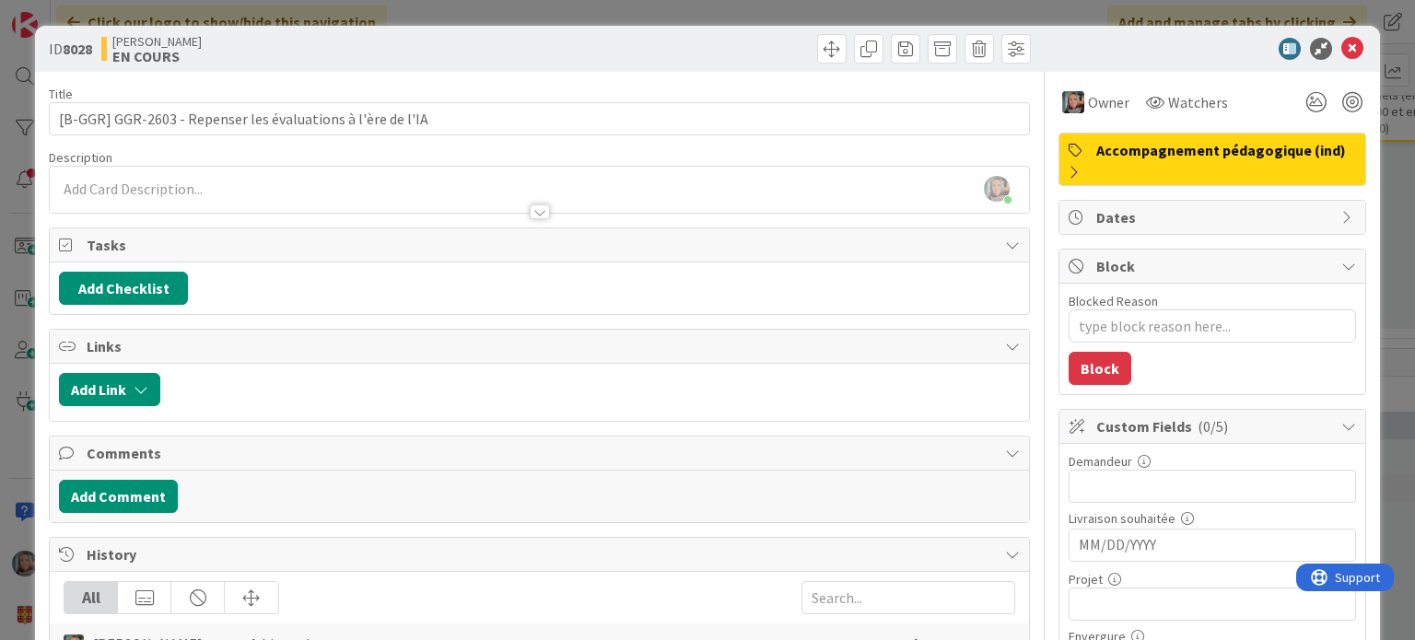
type textarea "x"
click at [162, 281] on button "Add Checklist" at bounding box center [123, 288] width 129 height 33
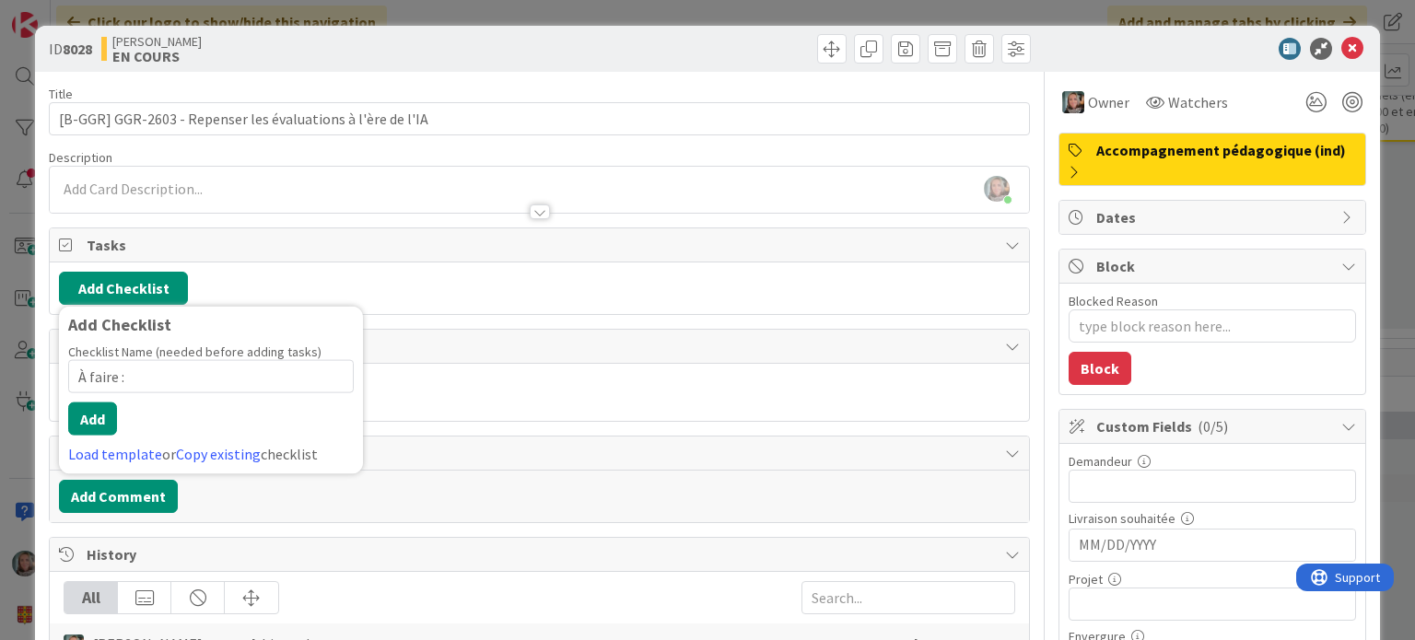
type input "À faire :"
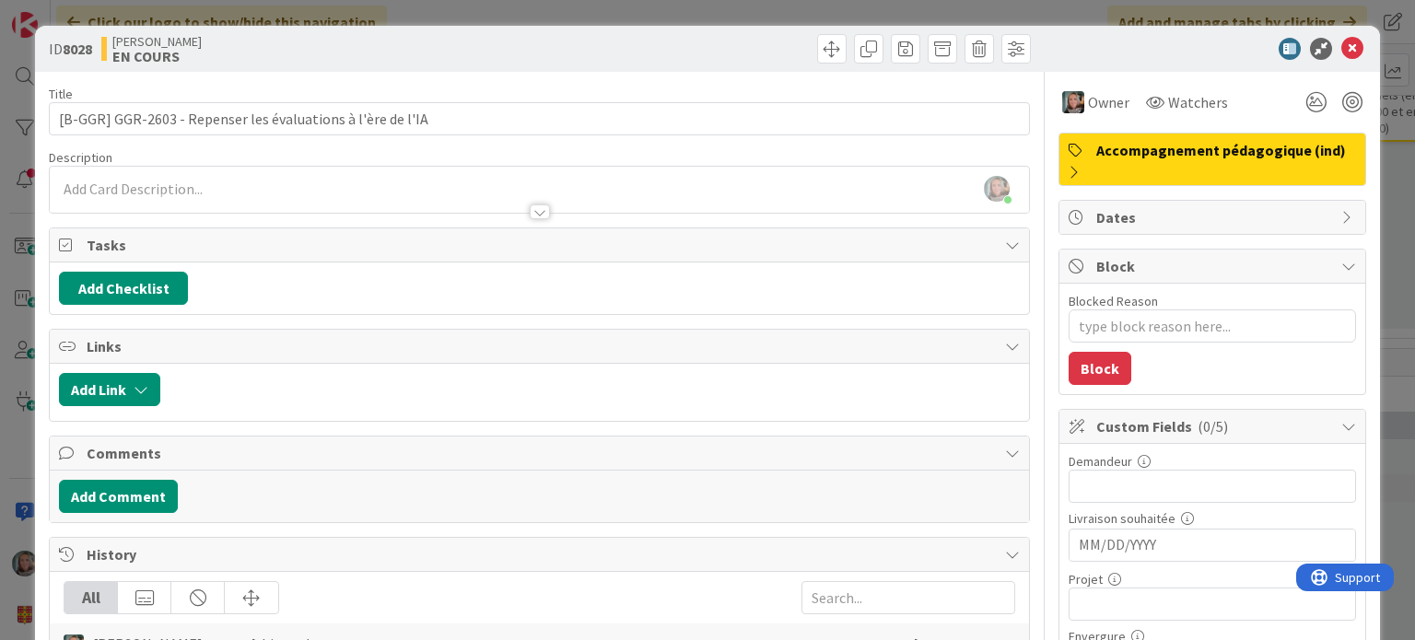
type textarea "x"
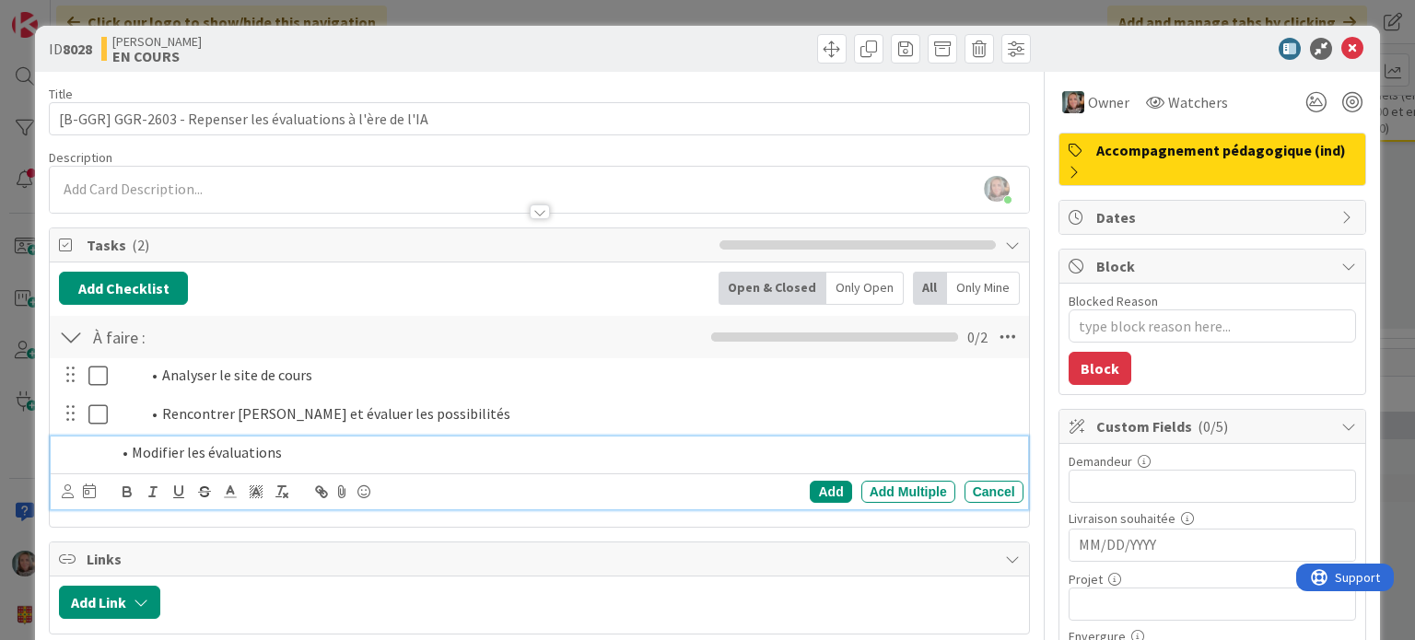
type textarea "x"
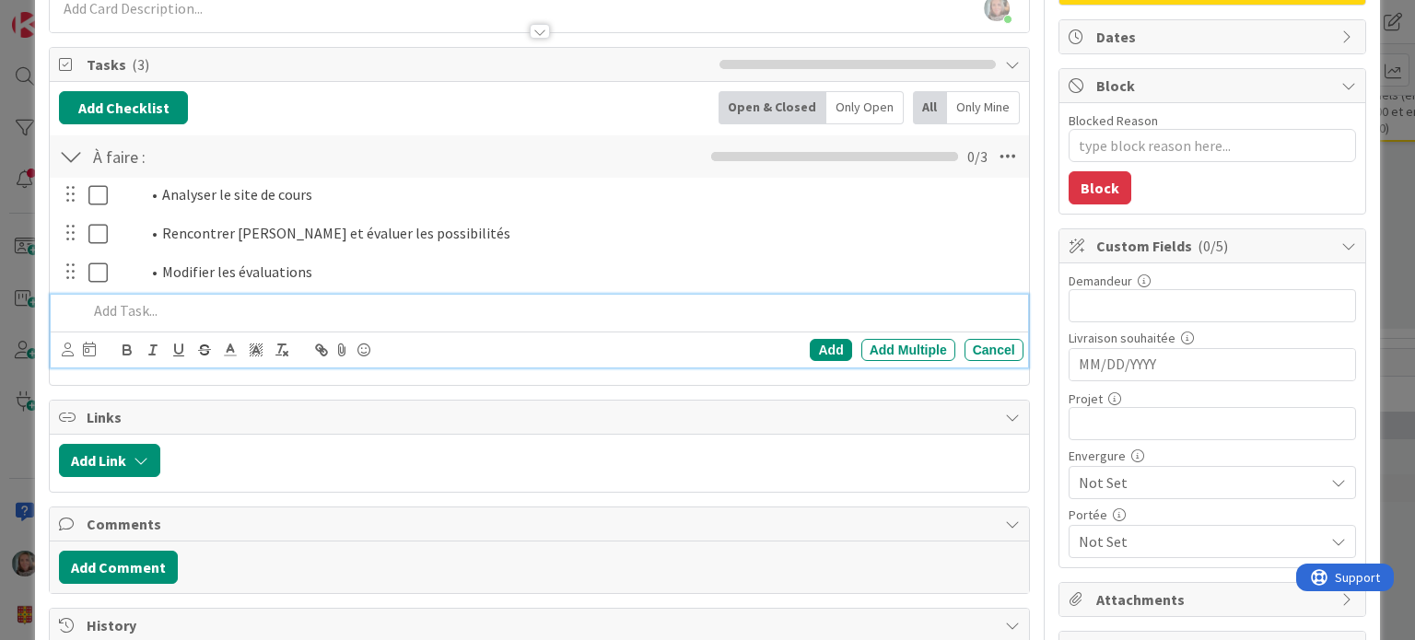
scroll to position [184, 0]
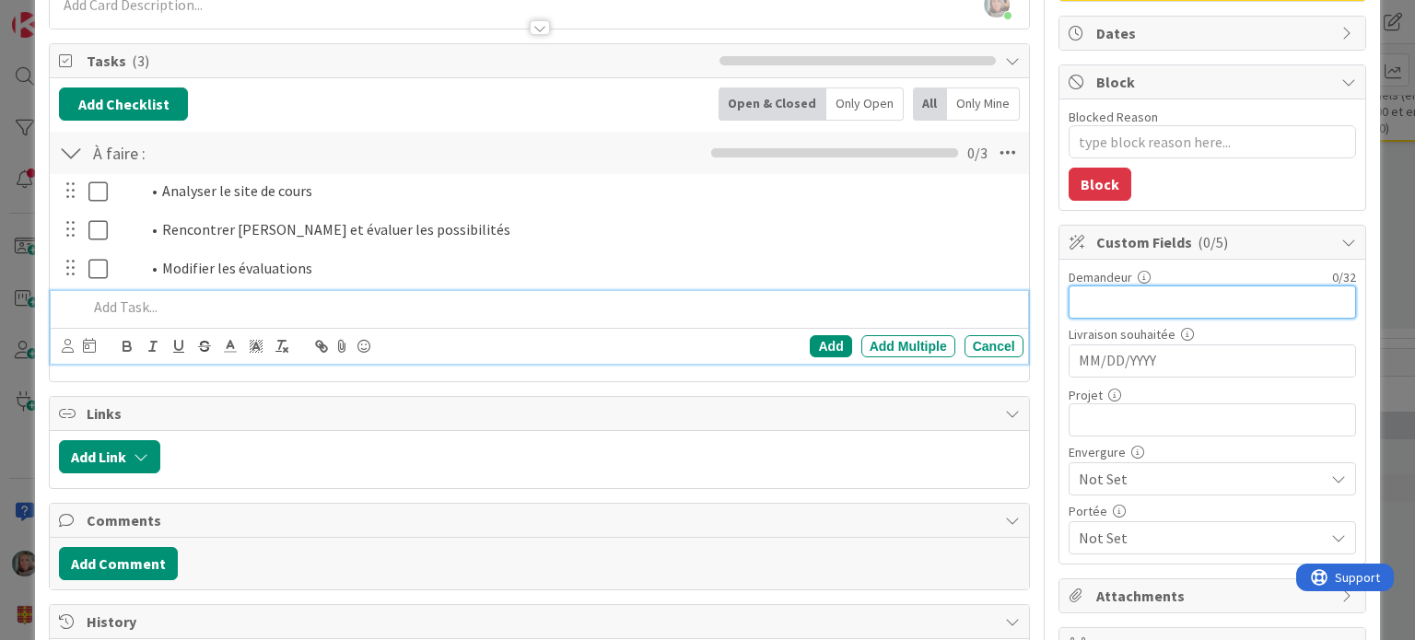
click at [1154, 304] on input "text" at bounding box center [1211, 302] width 287 height 33
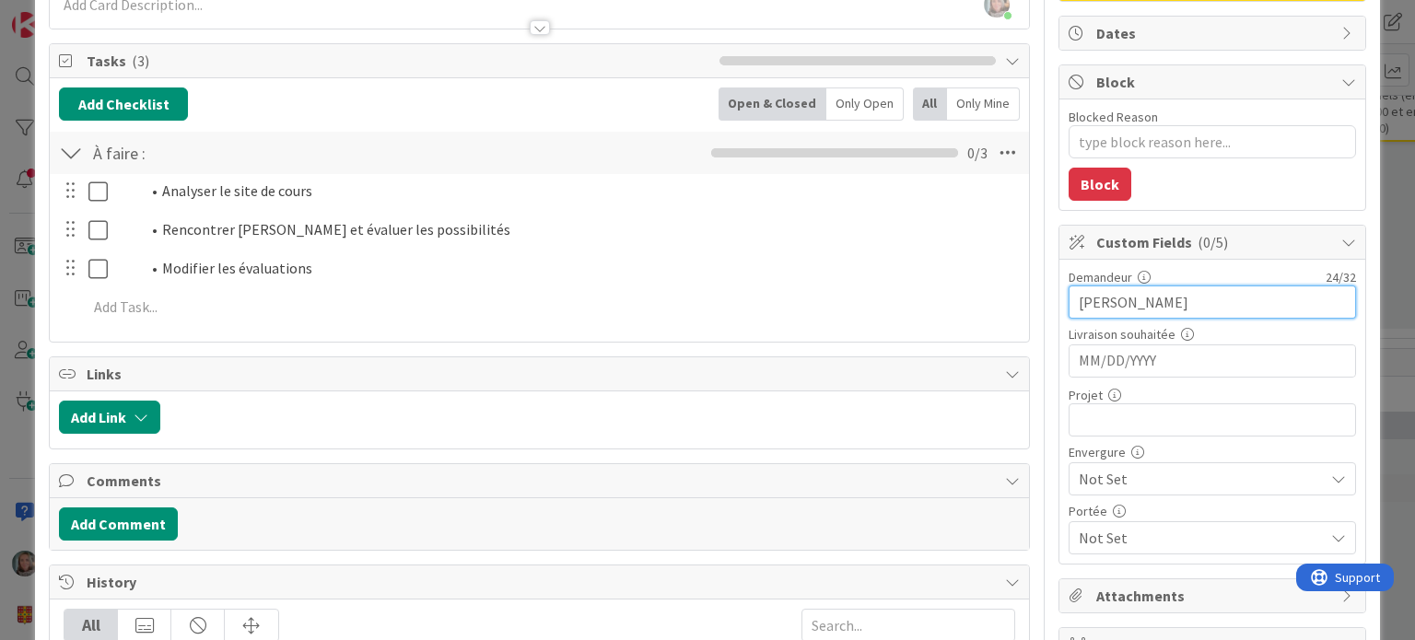
type input "[PERSON_NAME]"
type textarea "x"
type input "[PERSON_NAME]"
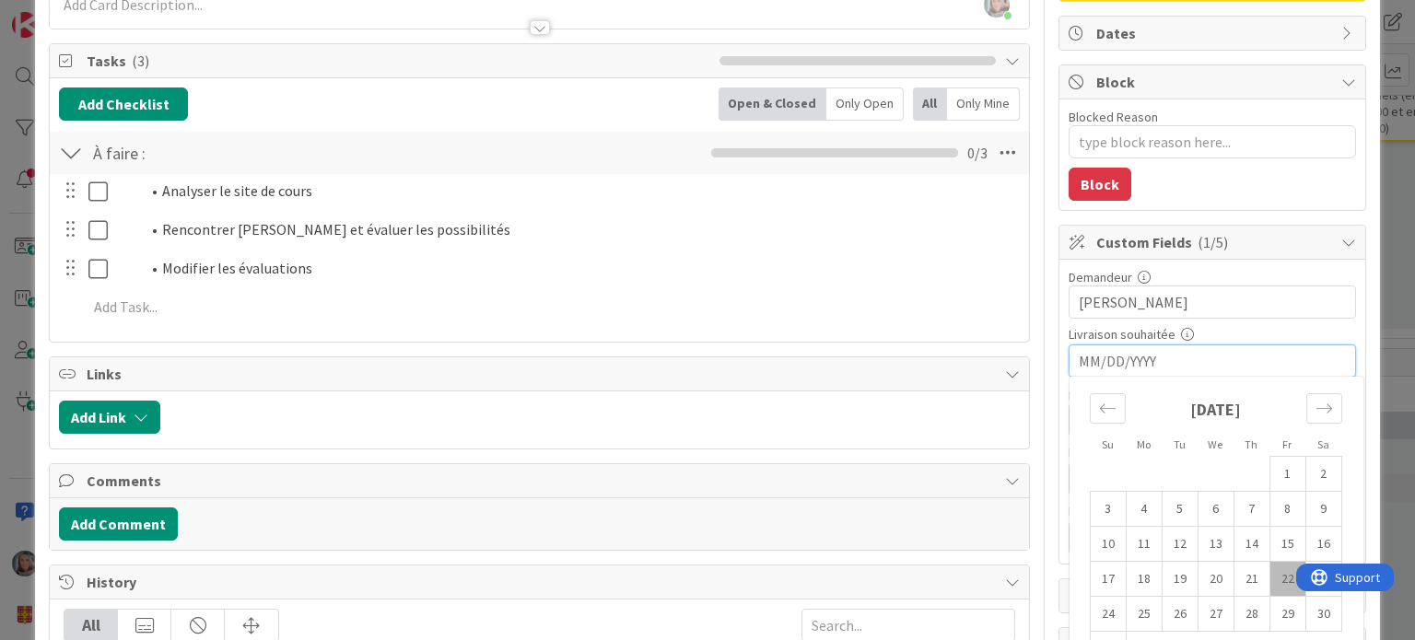
click at [1136, 349] on input "MM/DD/YYYY" at bounding box center [1211, 360] width 267 height 31
click at [1276, 603] on td "29" at bounding box center [1287, 614] width 36 height 35
type textarea "x"
type input "[DATE]"
type textarea "x"
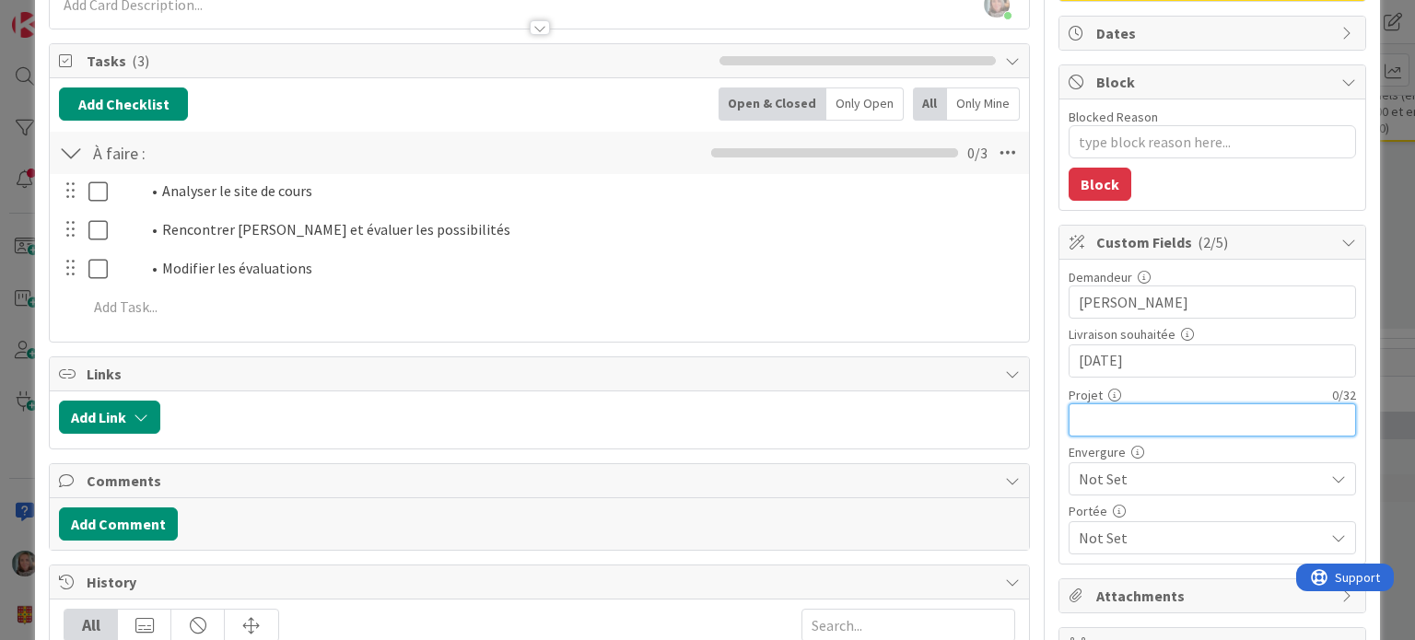
click at [1068, 413] on input "text" at bounding box center [1211, 419] width 287 height 33
type input "[]"
type textarea "x"
type input "[B-]"
type textarea "x"
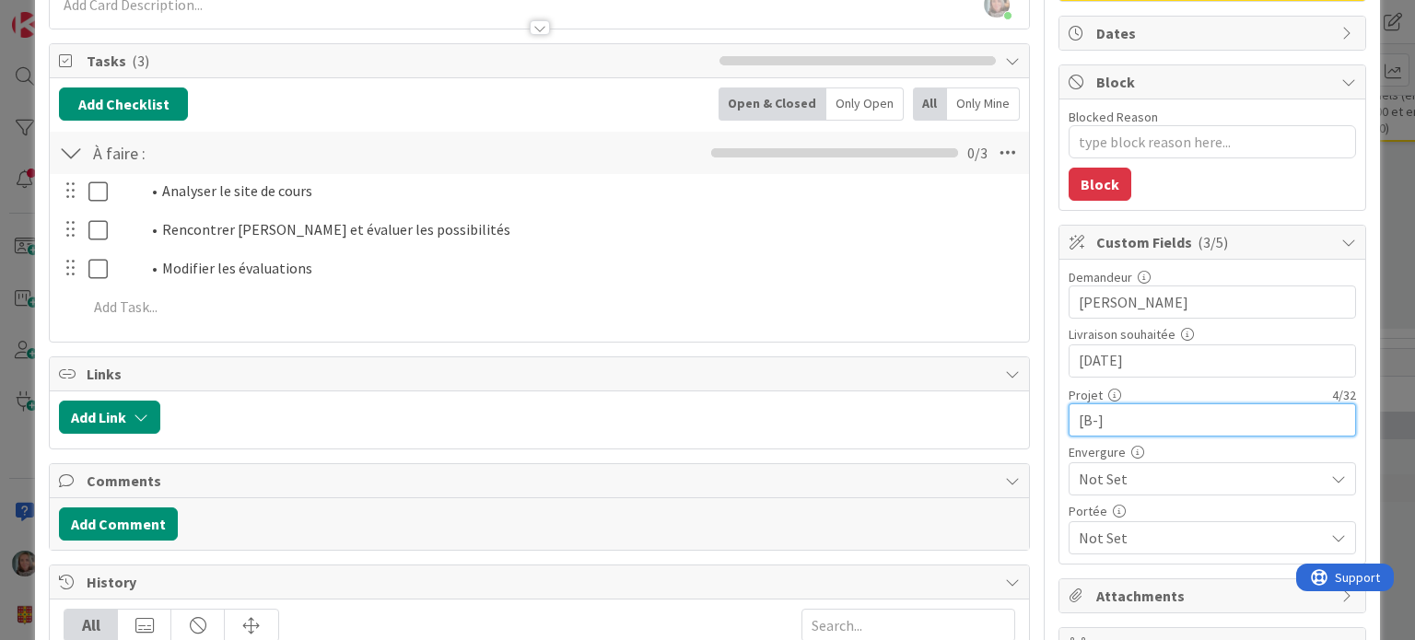
type input "[B-G]"
type textarea "x"
type input "[B-GGR]"
type textarea "x"
type input "[B-GGR]"
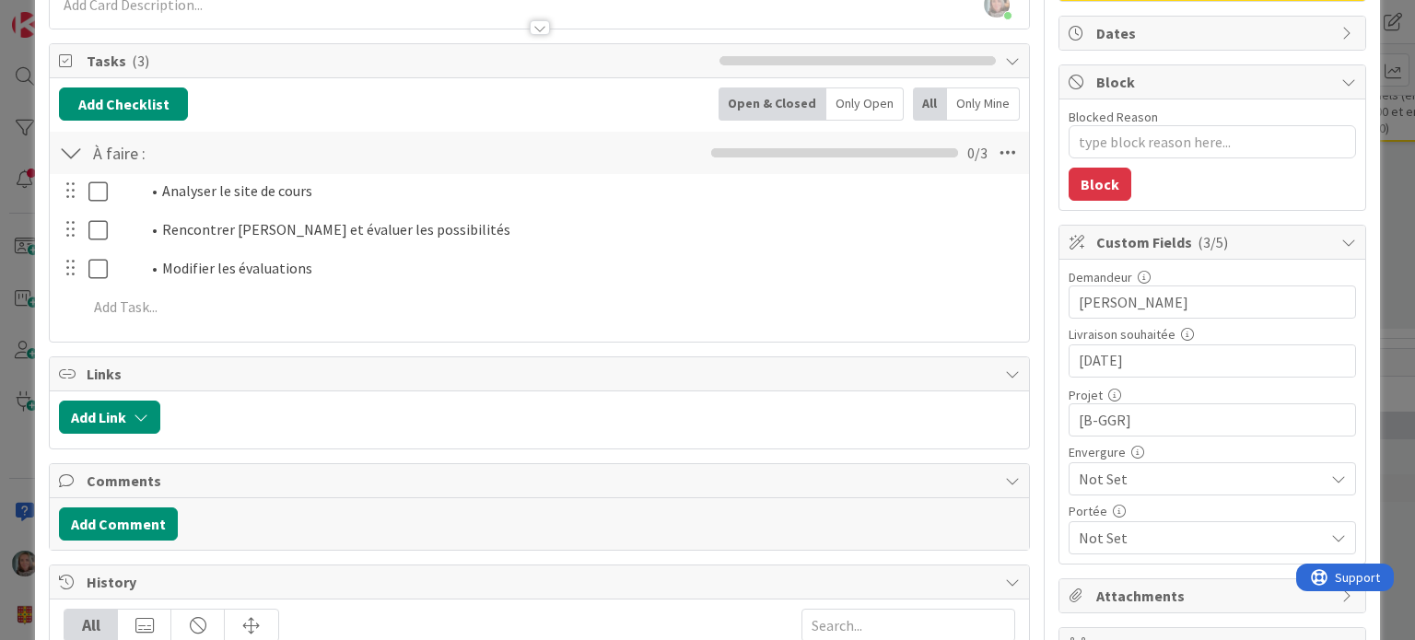
click at [1078, 484] on span "Not Set" at bounding box center [1196, 479] width 236 height 26
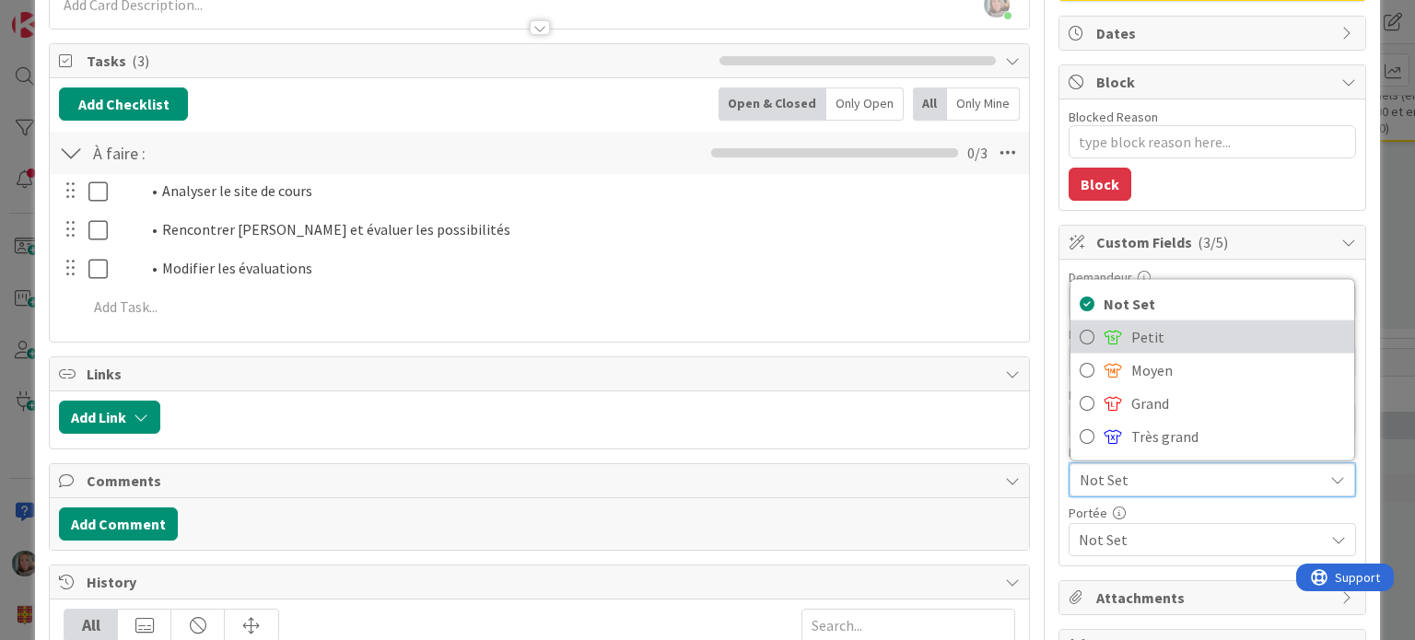
click at [1112, 322] on link "Petit" at bounding box center [1212, 337] width 284 height 33
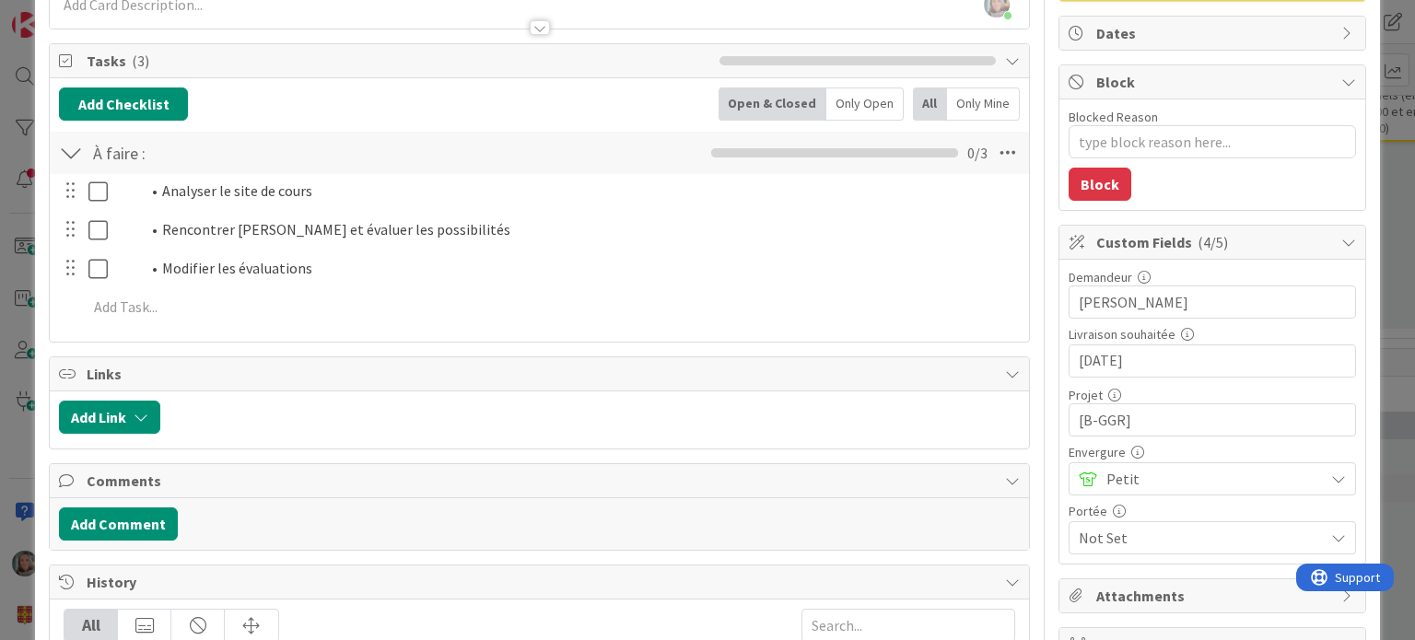
click at [1130, 532] on span "Not Set" at bounding box center [1200, 538] width 245 height 22
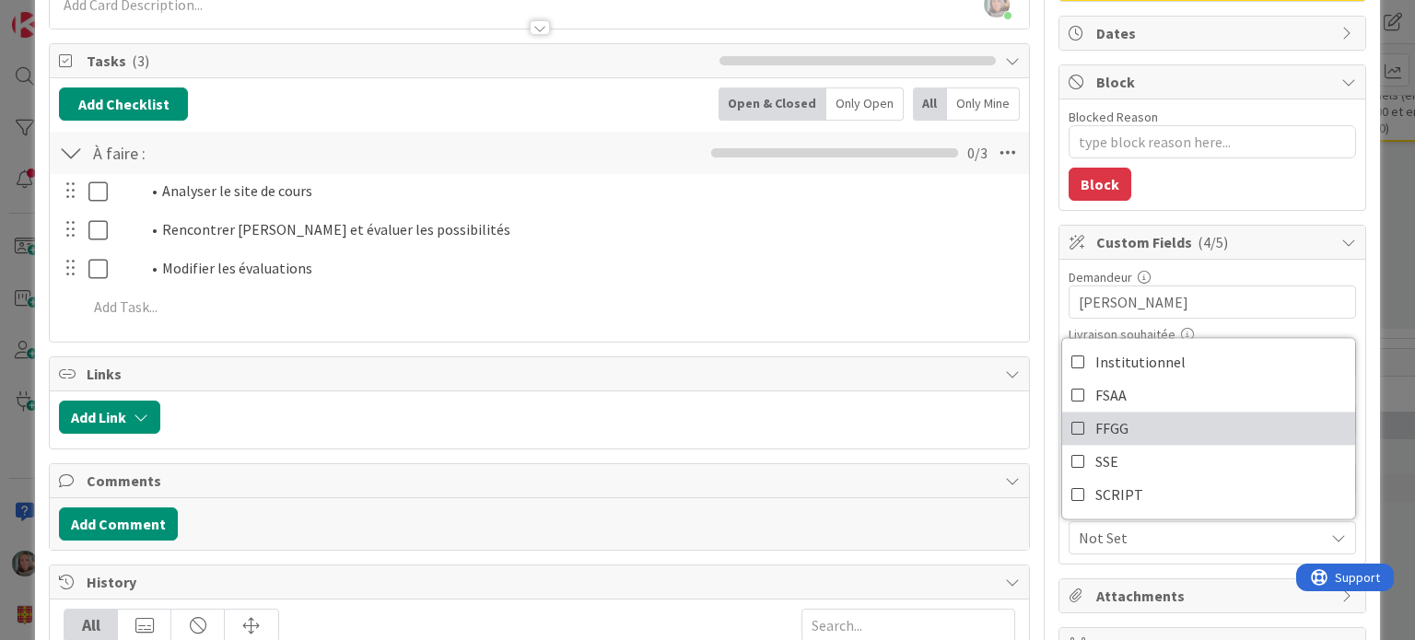
click at [1098, 425] on span "FFGG" at bounding box center [1111, 428] width 33 height 28
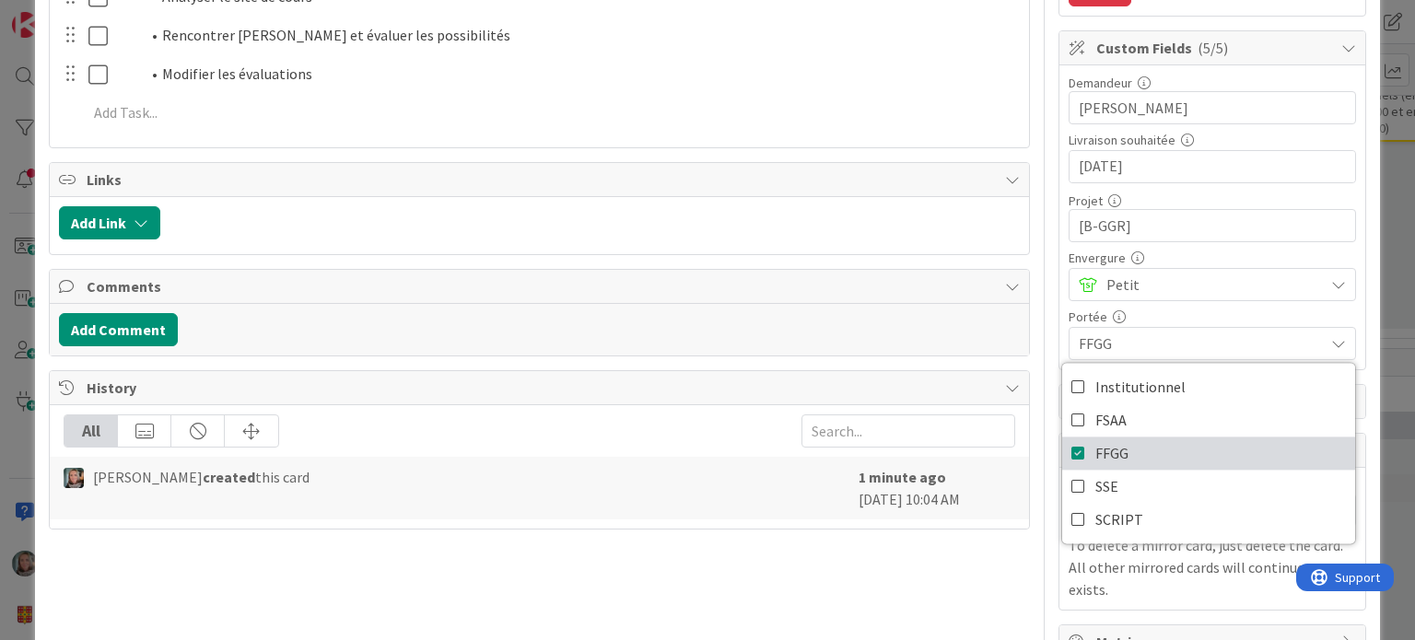
scroll to position [410, 0]
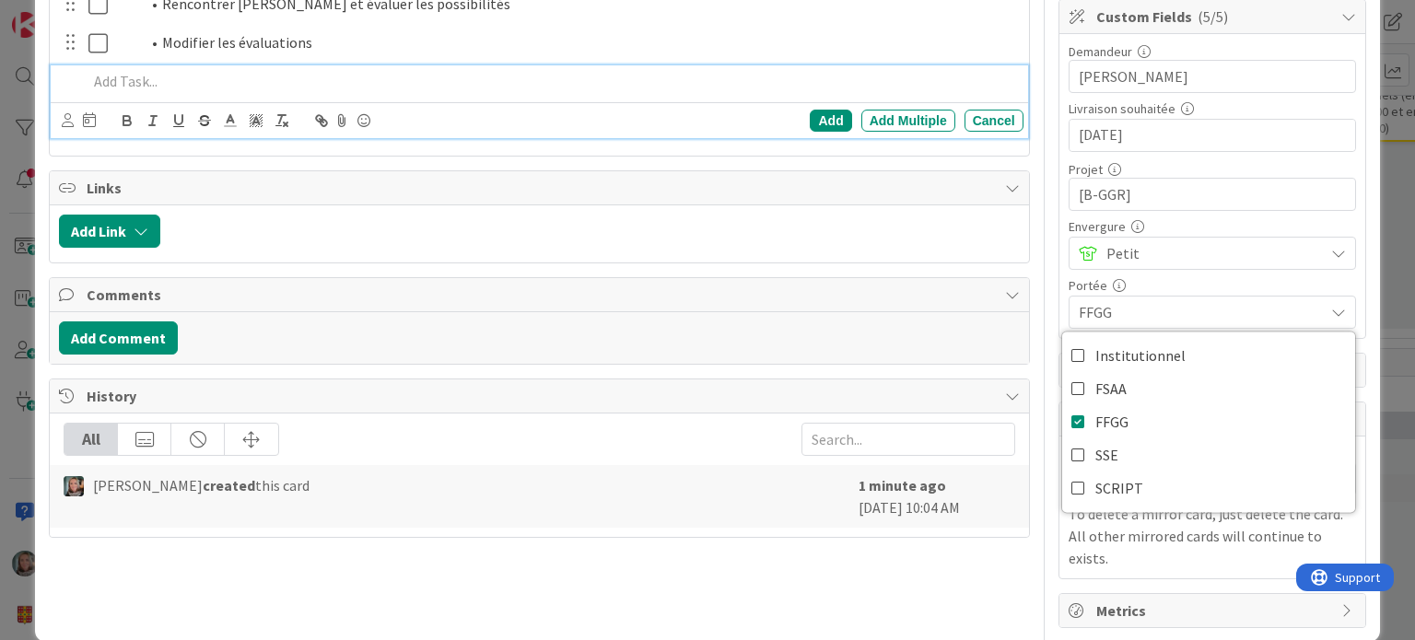
click at [919, 71] on p at bounding box center [550, 81] width 927 height 21
click at [1100, 473] on span "Select..." at bounding box center [1196, 479] width 236 height 26
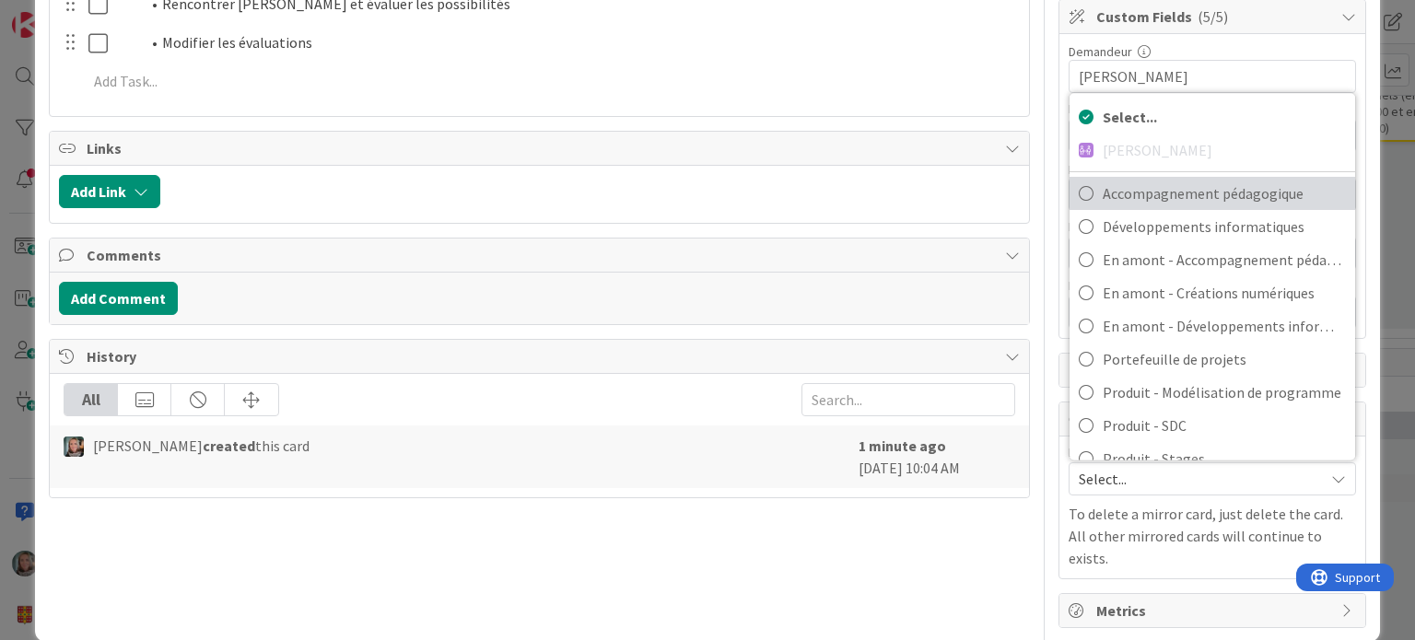
click at [1178, 191] on span "Accompagnement pédagogique" at bounding box center [1223, 194] width 243 height 28
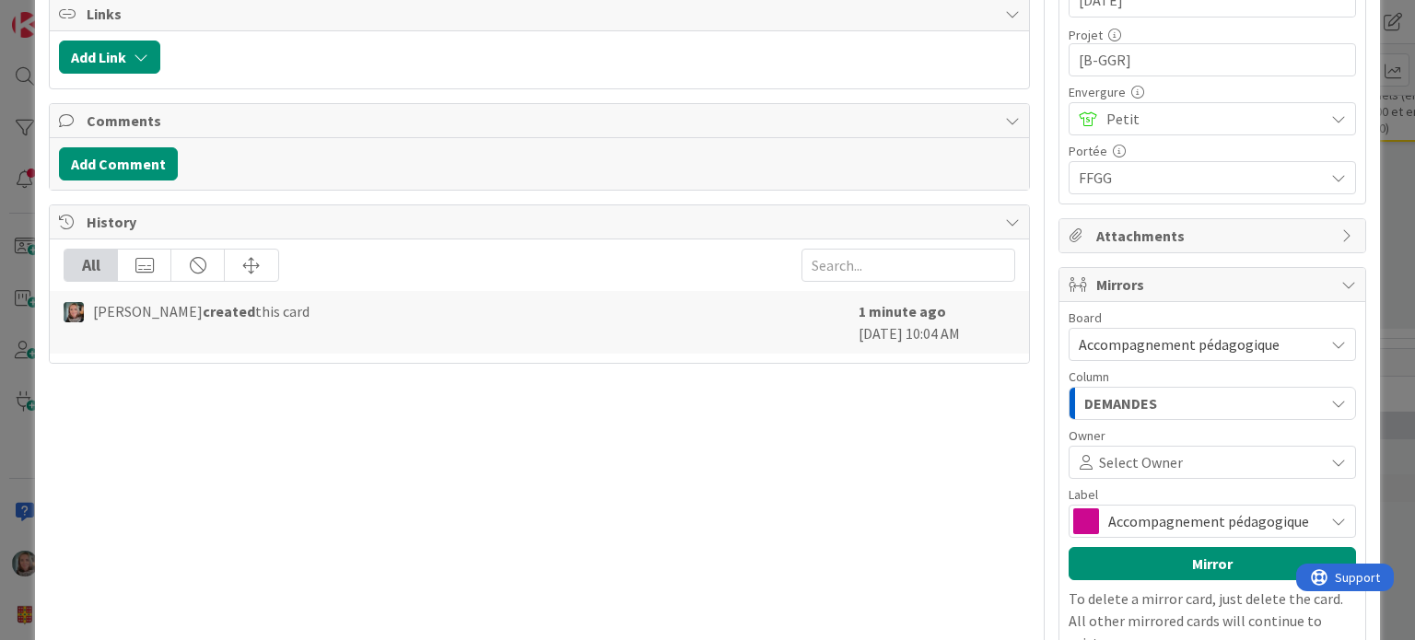
scroll to position [594, 0]
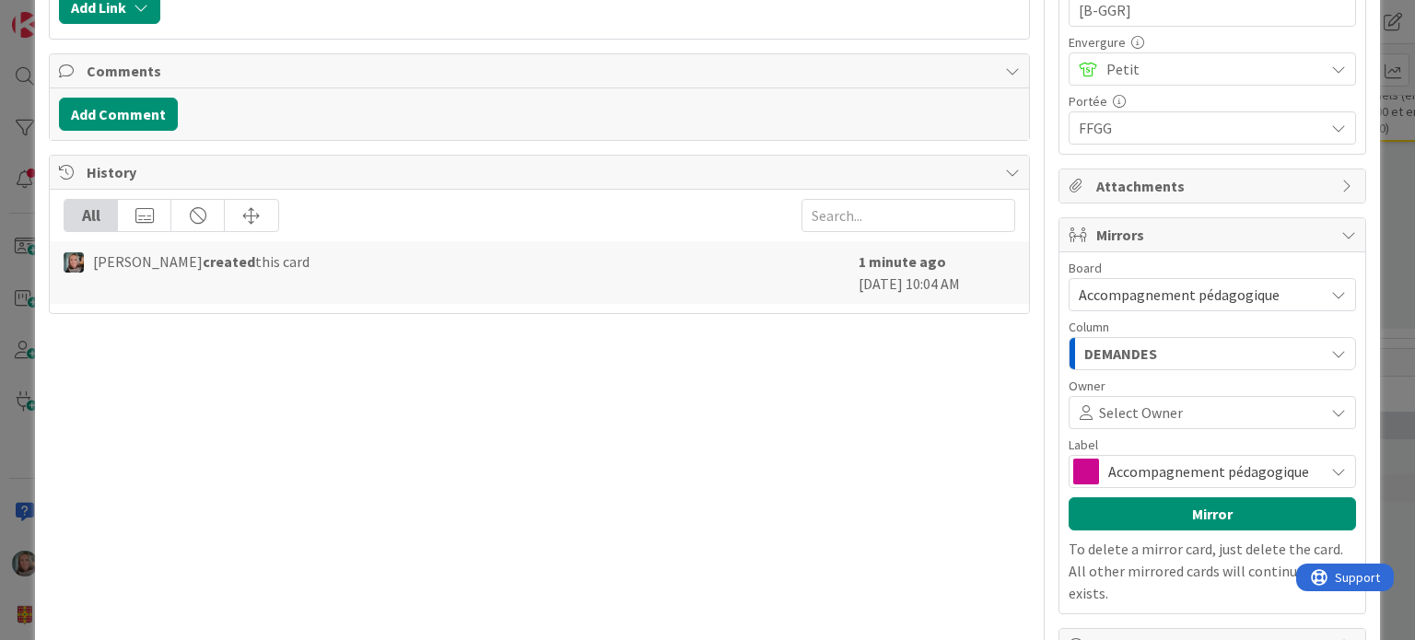
click at [1160, 339] on div "DEMANDES" at bounding box center [1201, 353] width 244 height 29
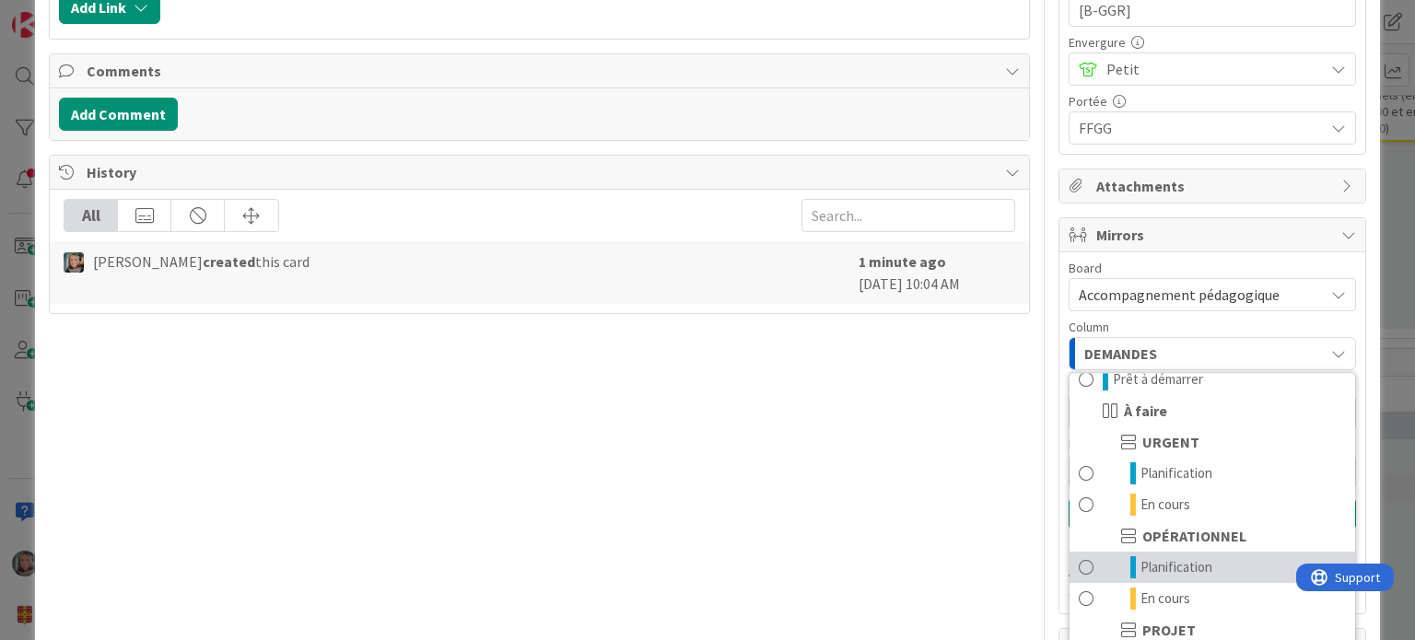
scroll to position [86, 0]
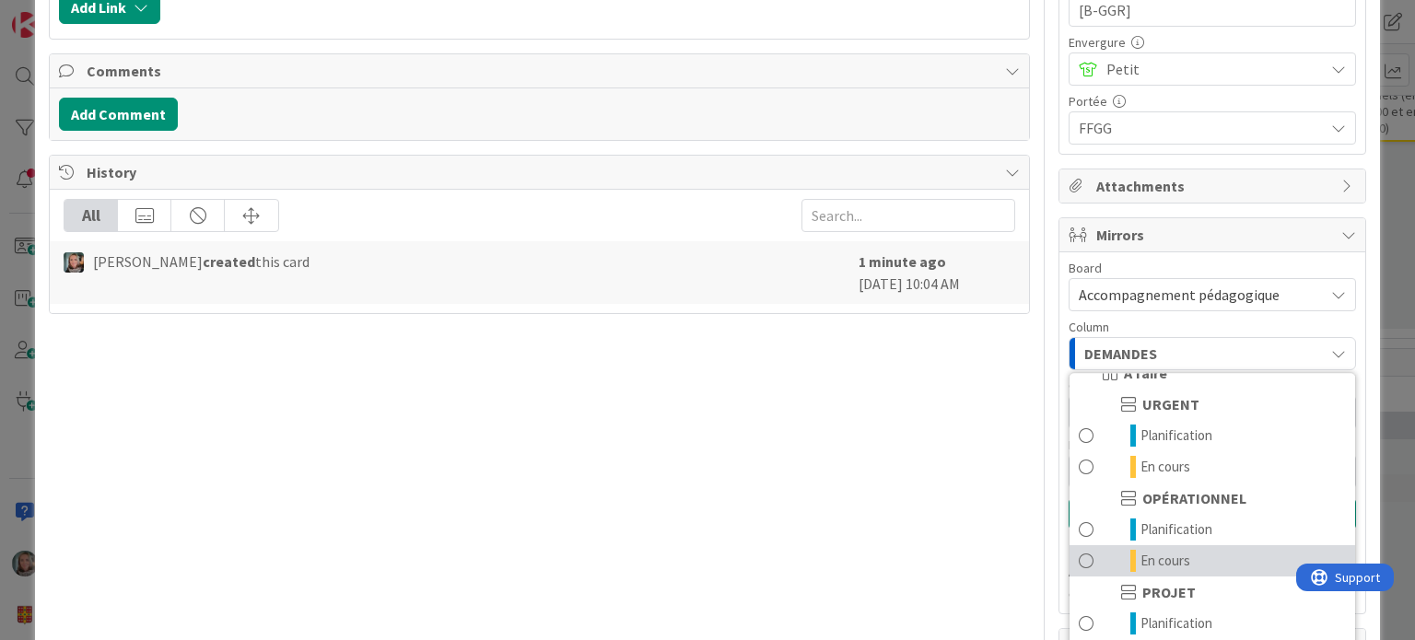
click at [1160, 550] on span "En cours" at bounding box center [1165, 561] width 50 height 22
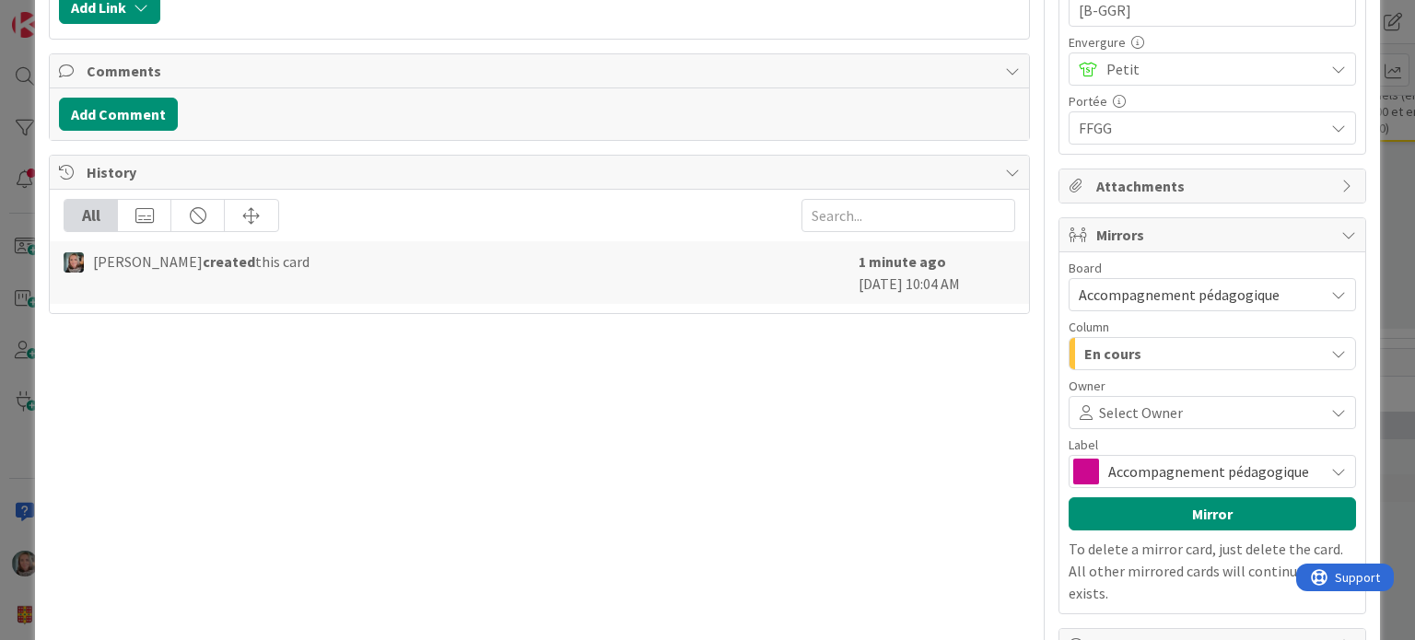
scroll to position [629, 0]
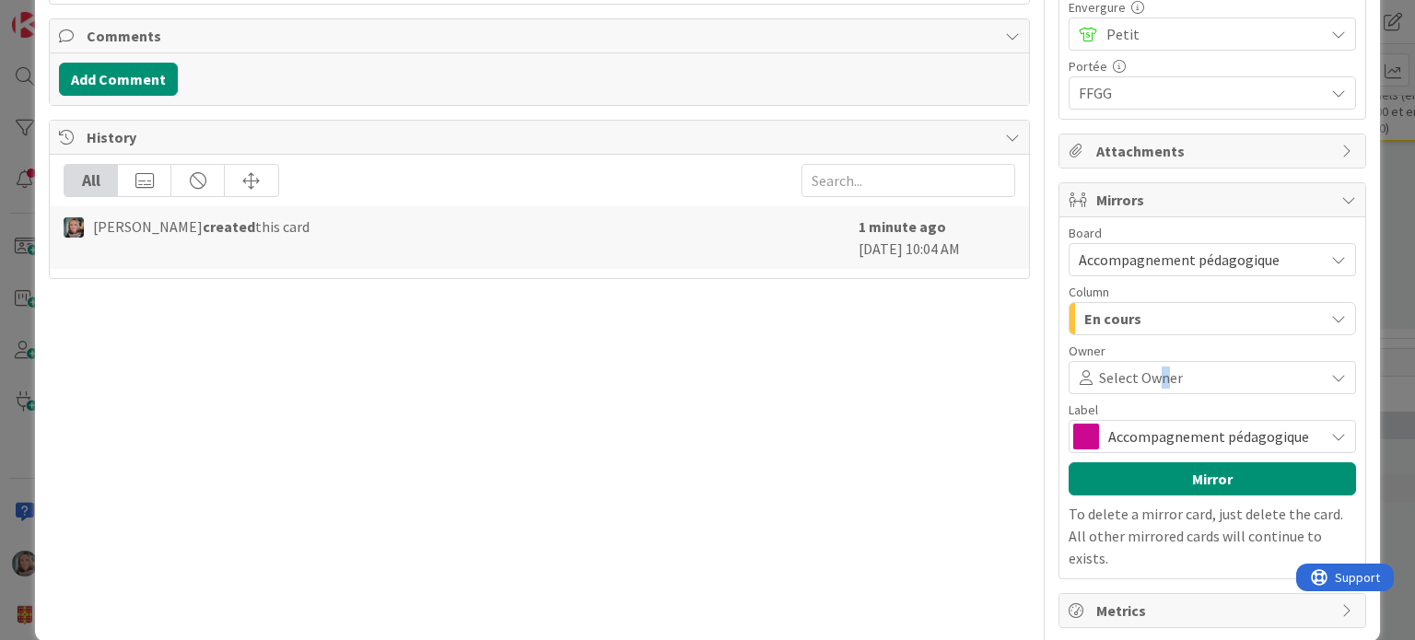
click at [1148, 375] on span "Select Owner" at bounding box center [1141, 378] width 84 height 22
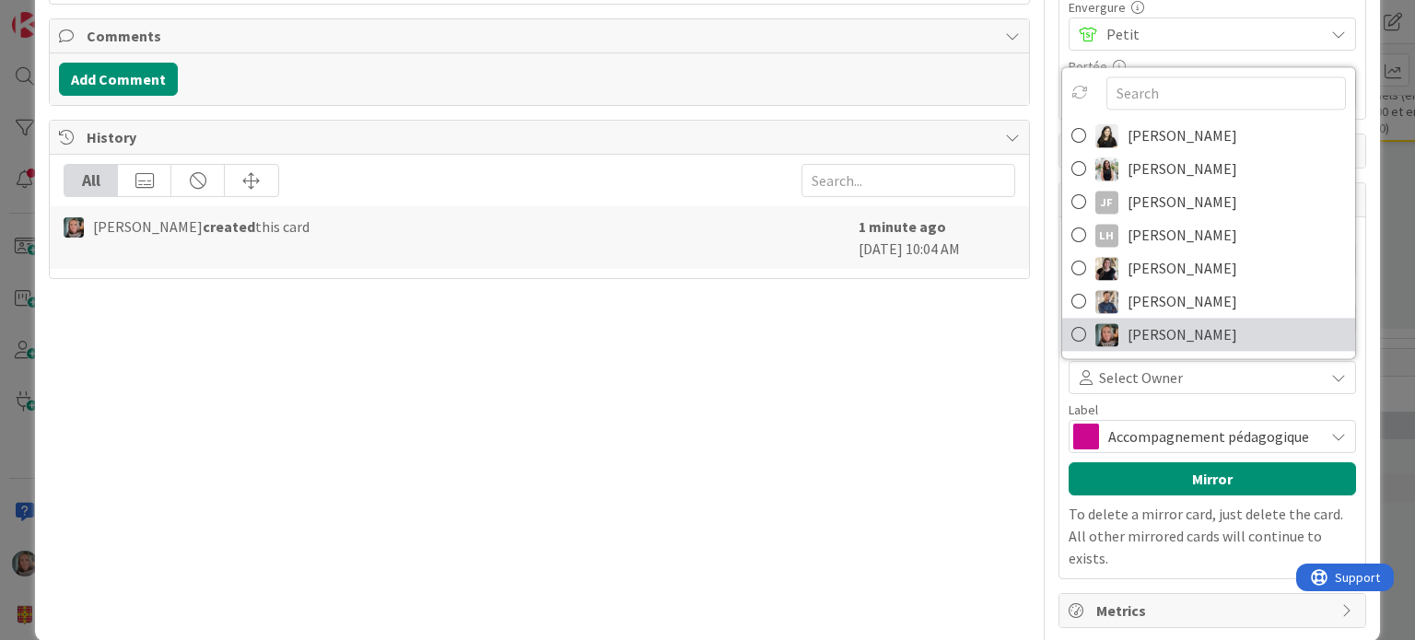
click at [1137, 325] on span "[PERSON_NAME]" at bounding box center [1182, 335] width 110 height 28
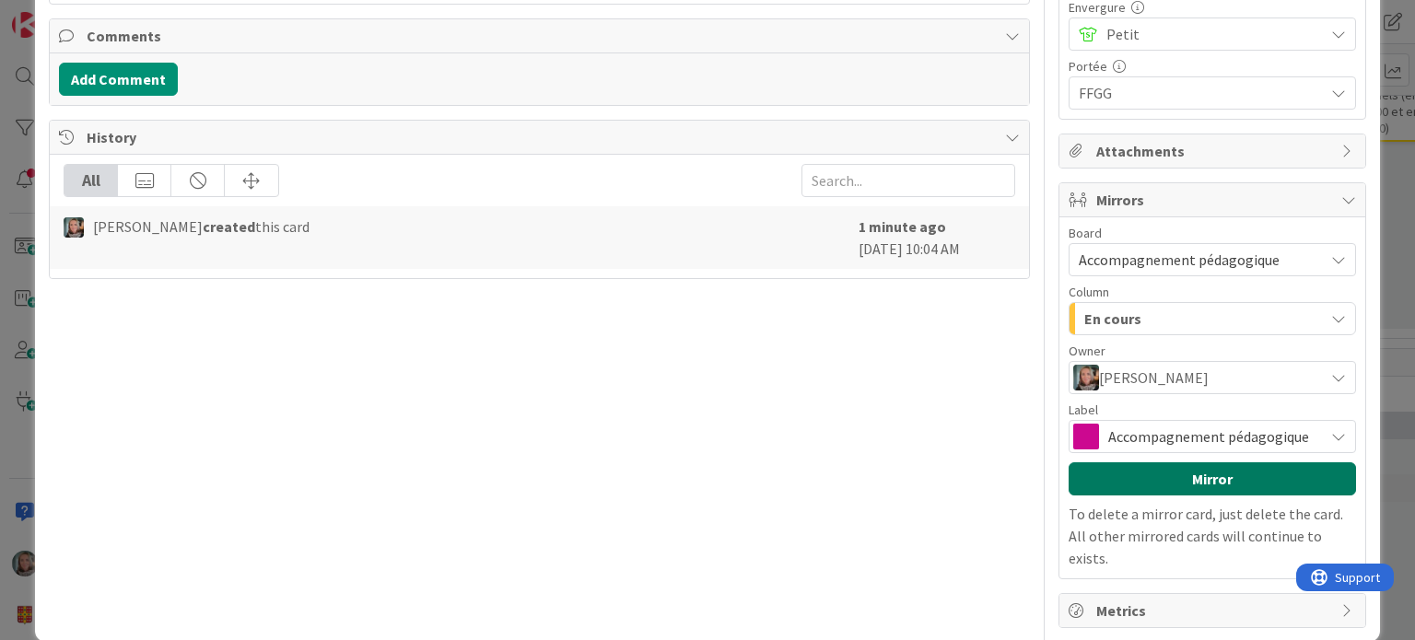
click at [1212, 477] on button "Mirror" at bounding box center [1211, 478] width 287 height 33
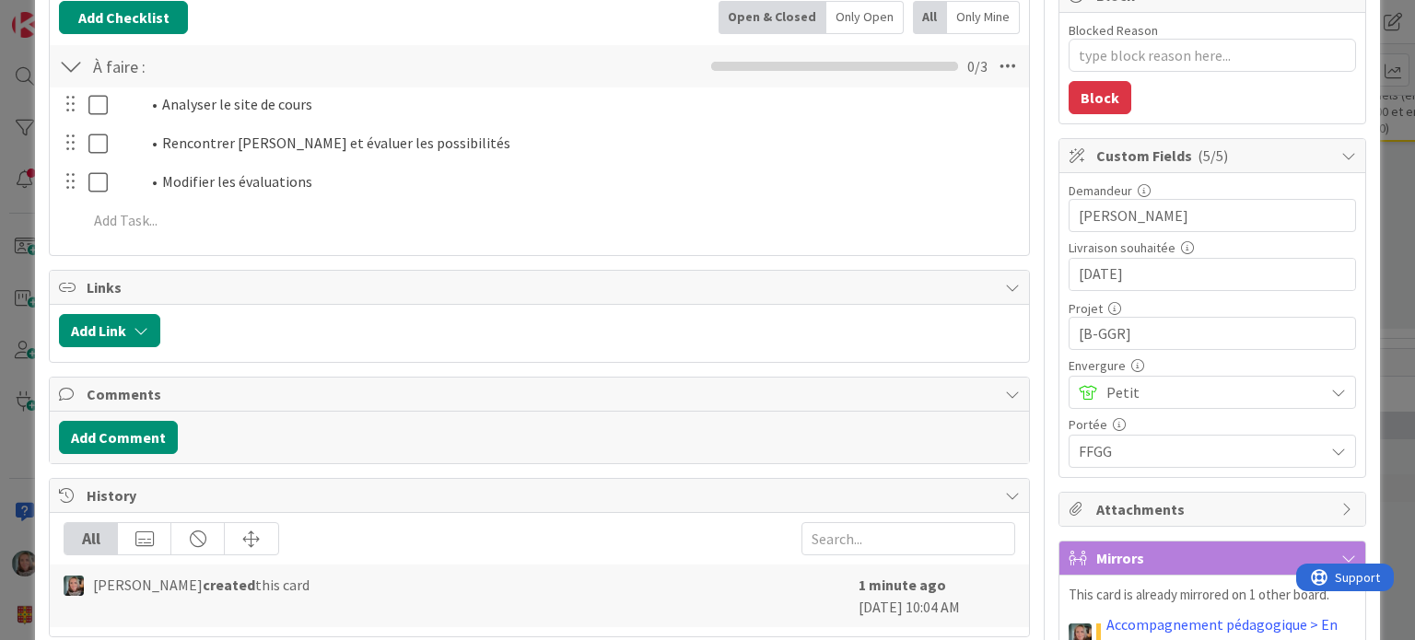
scroll to position [0, 0]
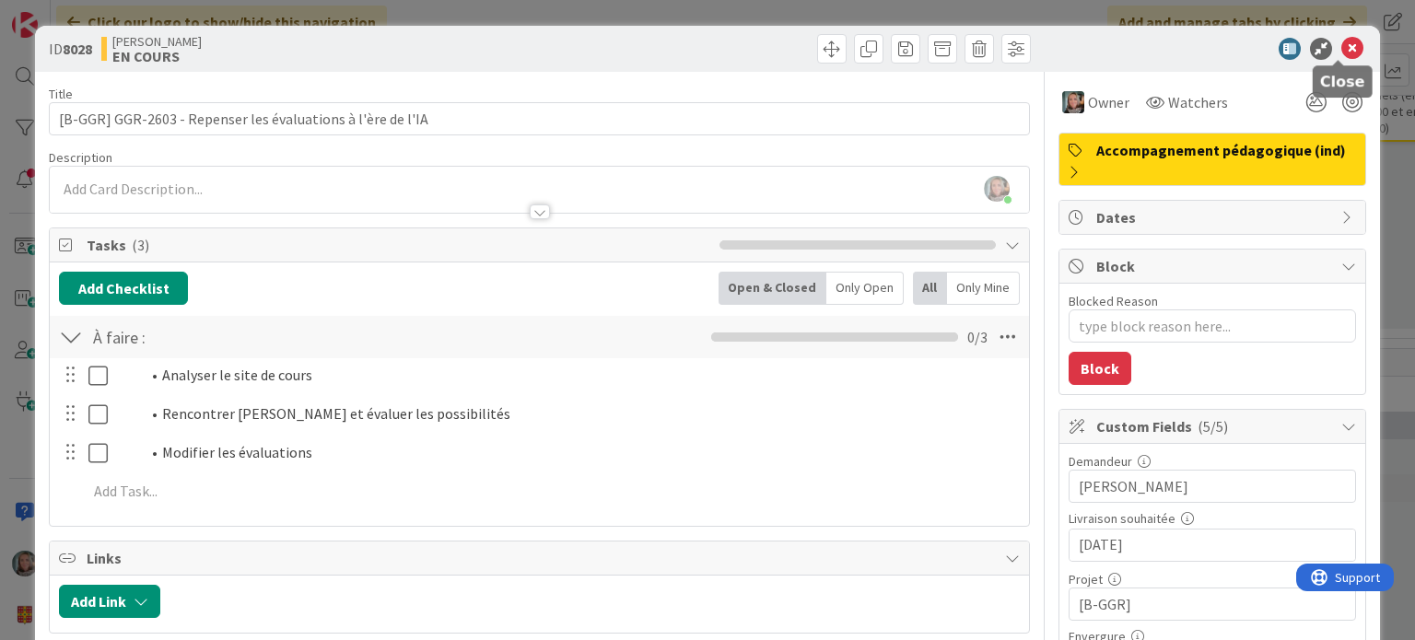
click at [1341, 47] on icon at bounding box center [1352, 49] width 22 height 22
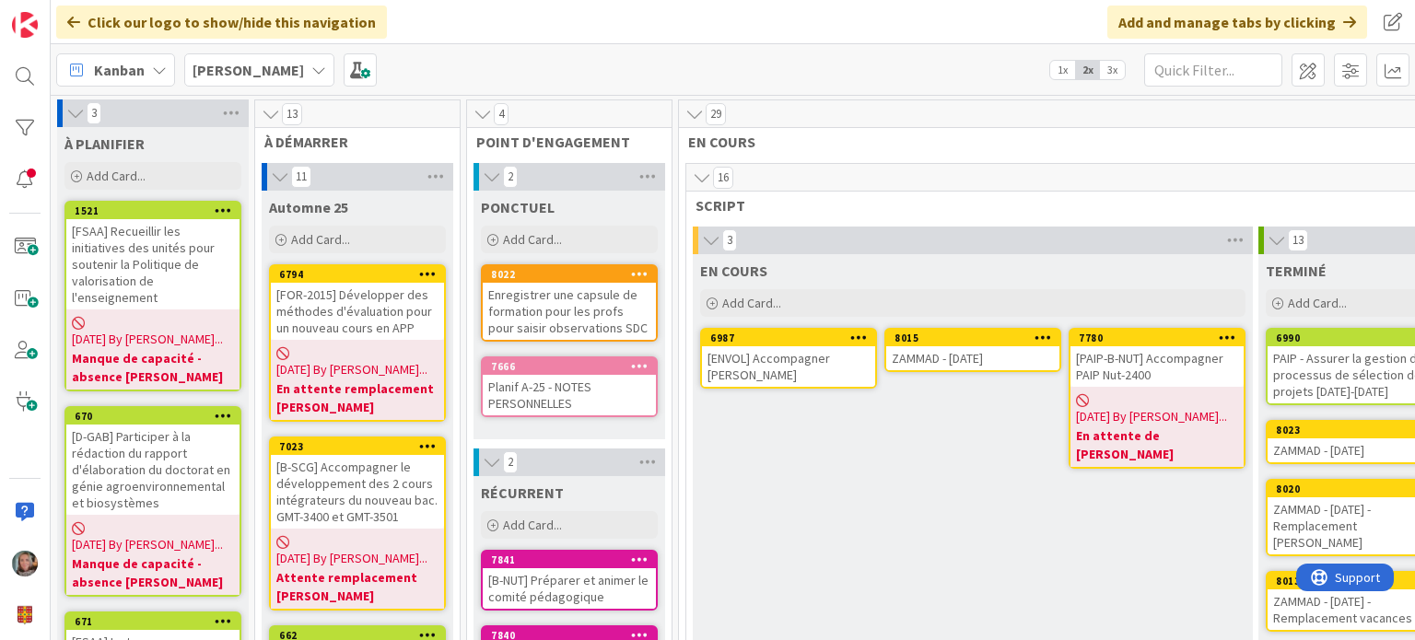
click at [958, 349] on div "ZAMMAD - [DATE]" at bounding box center [972, 358] width 173 height 24
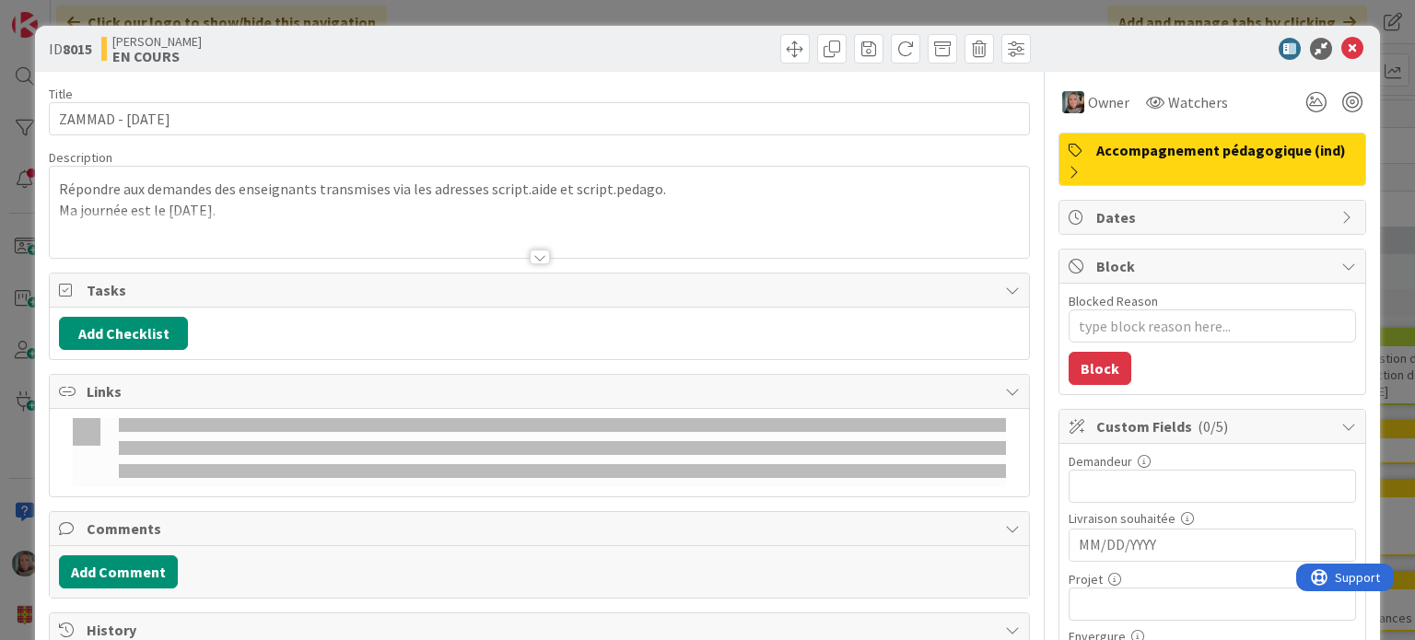
type textarea "x"
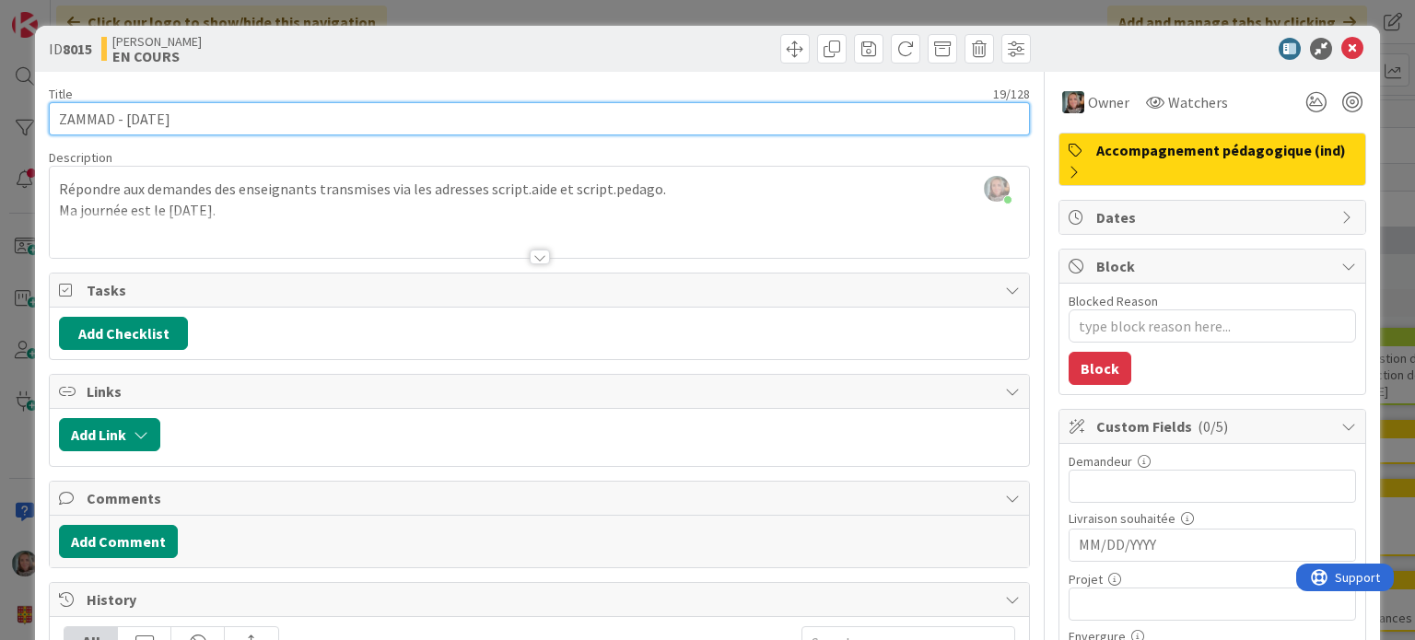
drag, startPoint x: 155, startPoint y: 121, endPoint x: 146, endPoint y: 124, distance: 9.9
click at [146, 124] on input "ZAMMAD - [DATE]" at bounding box center [539, 118] width 980 height 33
type input "ZAMMAD - [DATE]"
type textarea "x"
click at [319, 106] on input "ZAMMAD - [DATE]" at bounding box center [539, 118] width 980 height 33
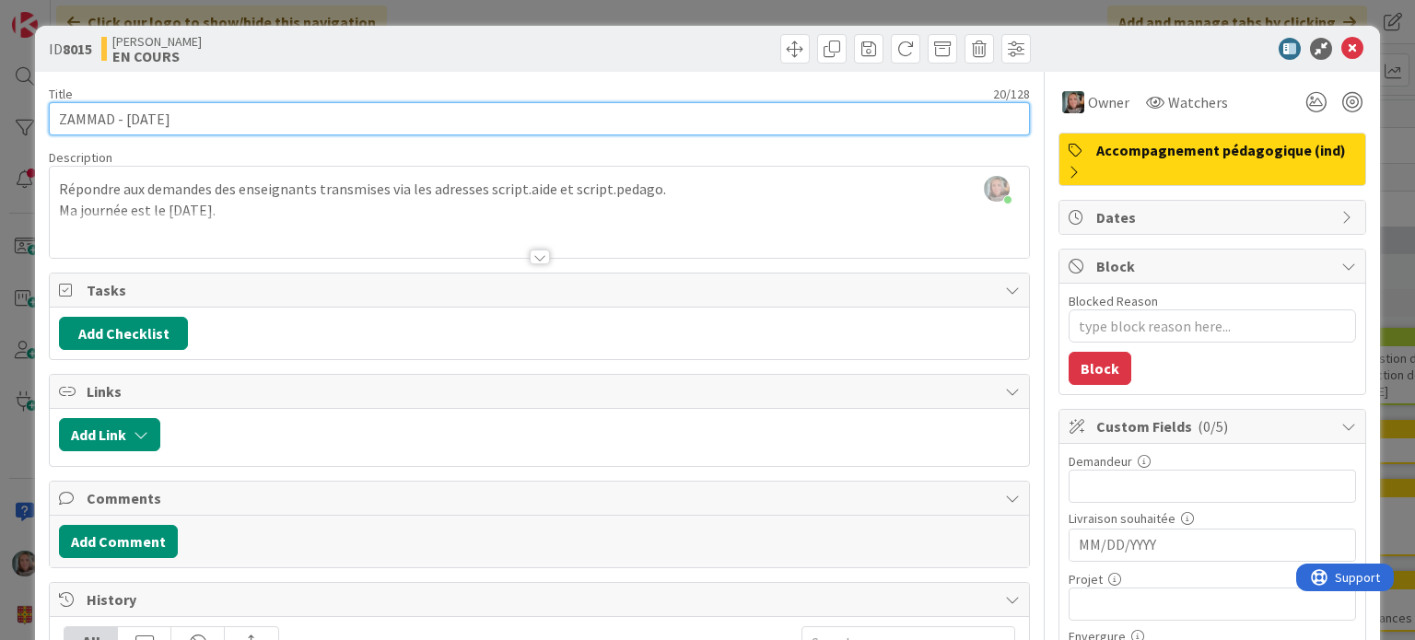
type input "ZAMMAD - [DATE]"
type textarea "x"
type input "ZAMMAD - [DATE]"
type textarea "x"
type input "ZAMMAD - [DATE] - Vacances Marilou"
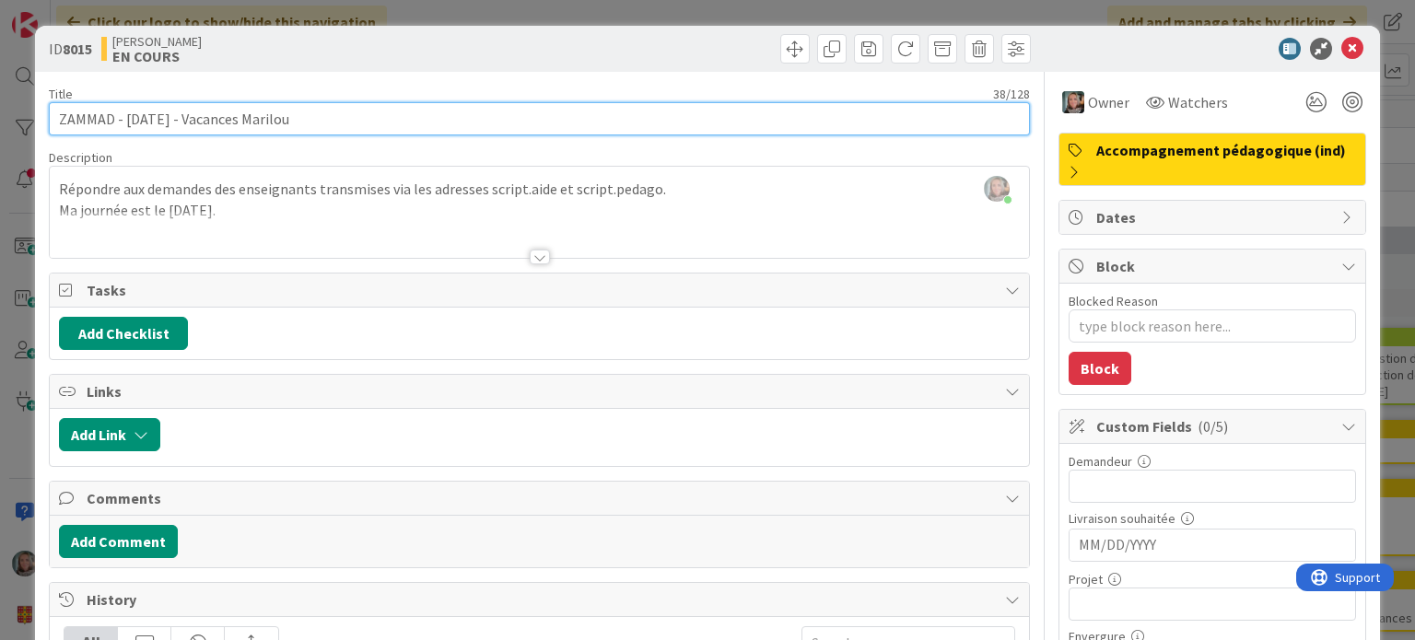
type textarea "x"
type input "ZAMMAD - [DATE] - Vacances Marilou"
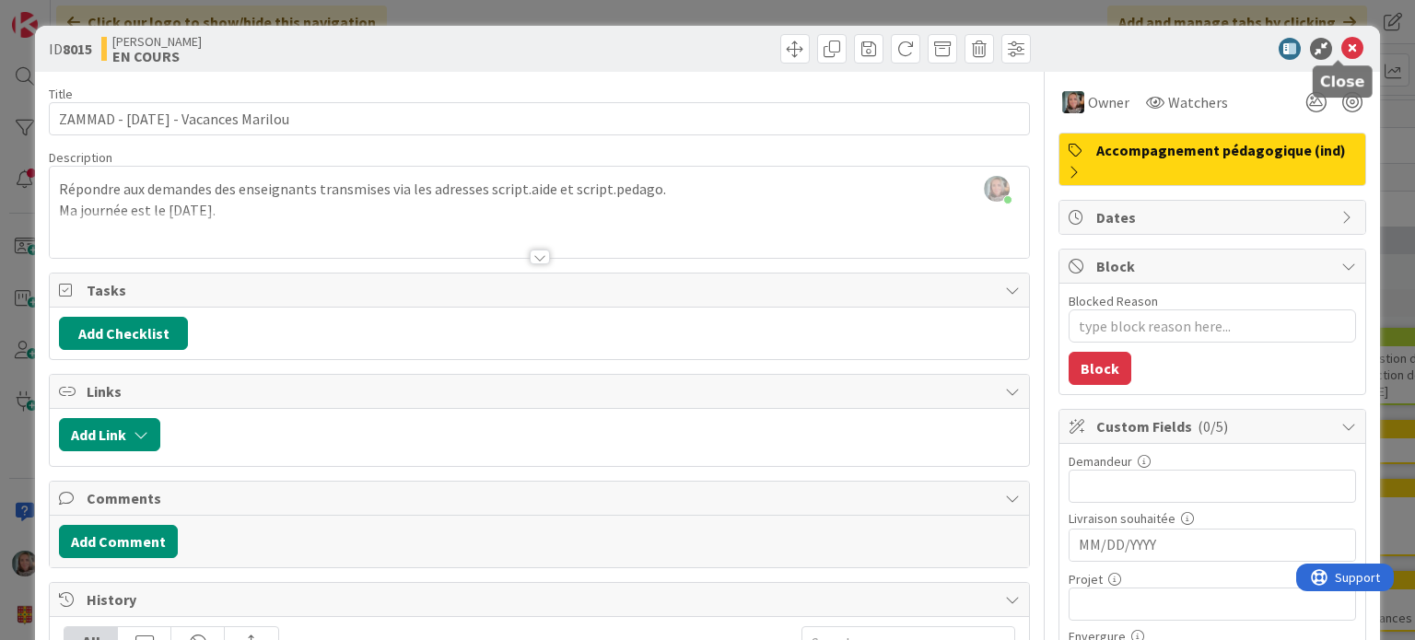
click at [1341, 47] on icon at bounding box center [1352, 49] width 22 height 22
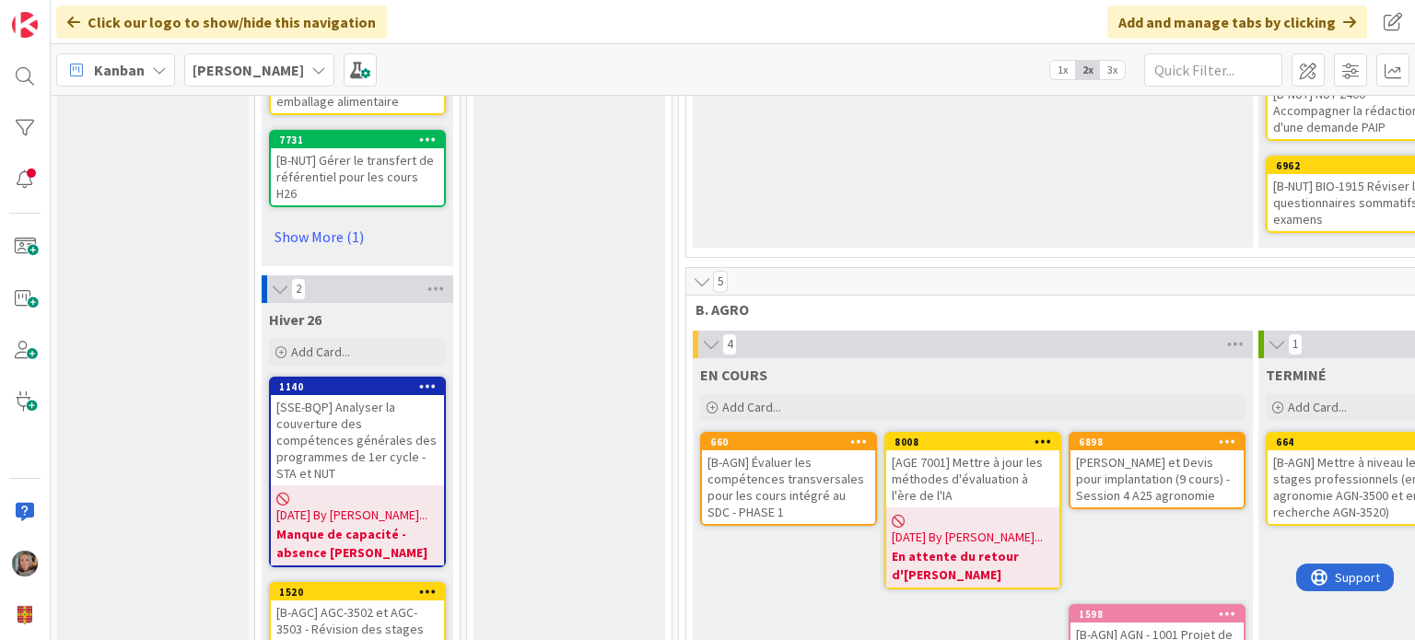
scroll to position [1566, 0]
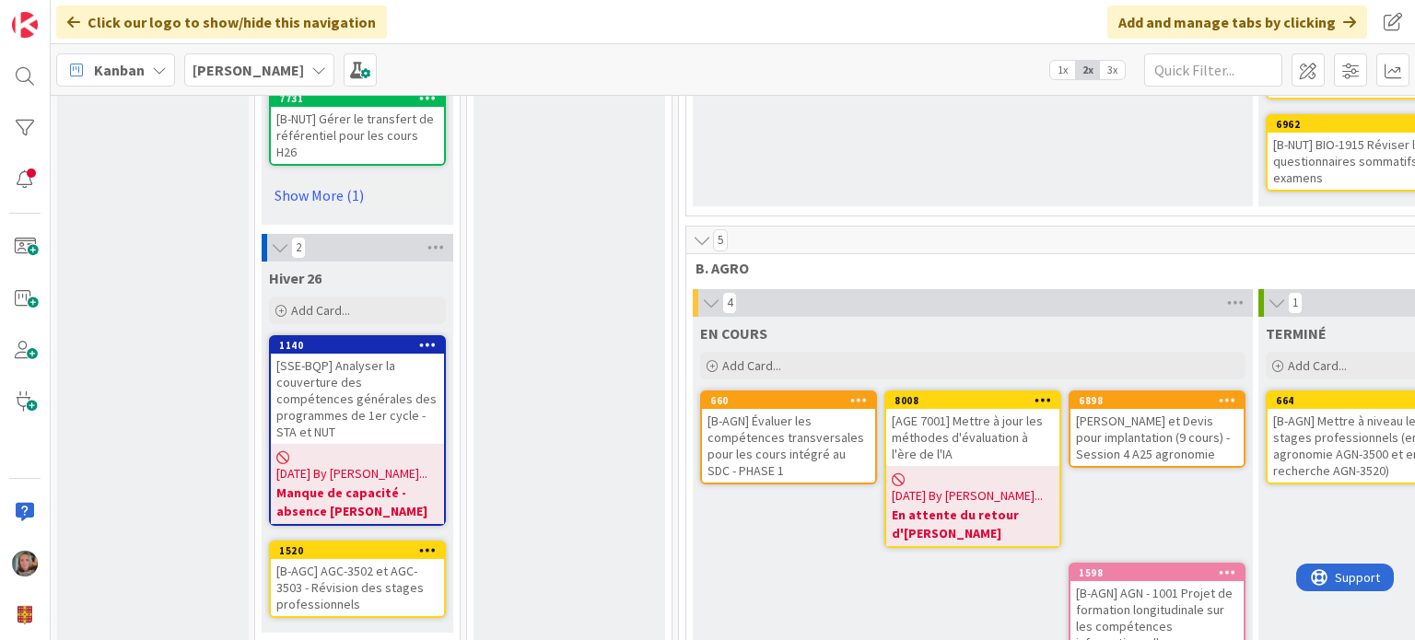
click at [998, 409] on div "[AGE 7001] Mettre à jour les méthodes d'évaluation à l'ère de l'IA" at bounding box center [972, 437] width 173 height 57
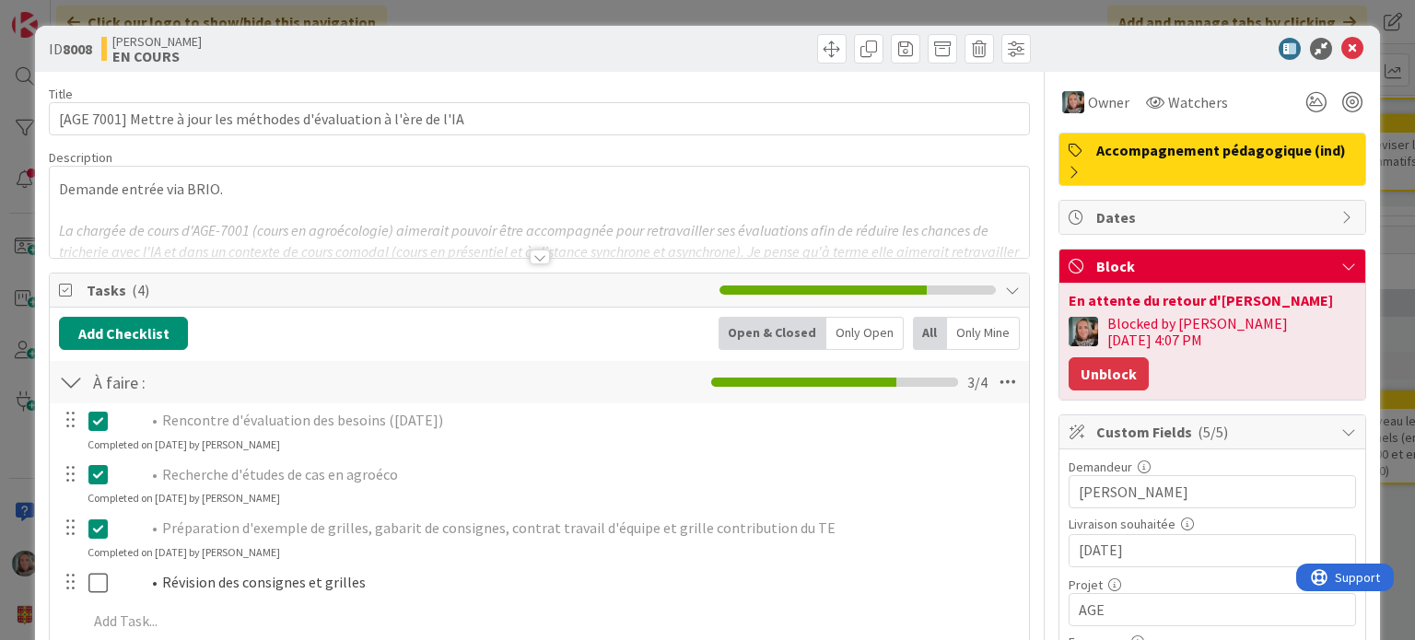
click at [1148, 357] on button "Unblock" at bounding box center [1108, 373] width 80 height 33
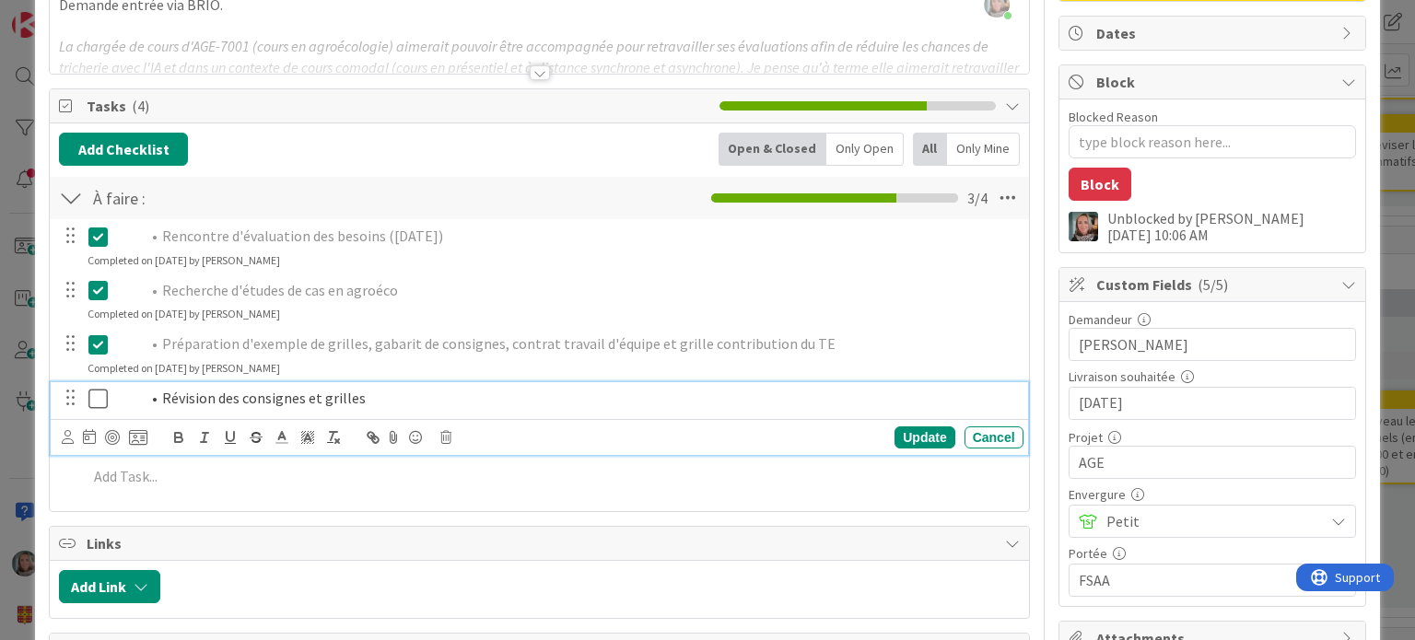
click at [96, 399] on icon at bounding box center [102, 399] width 28 height 22
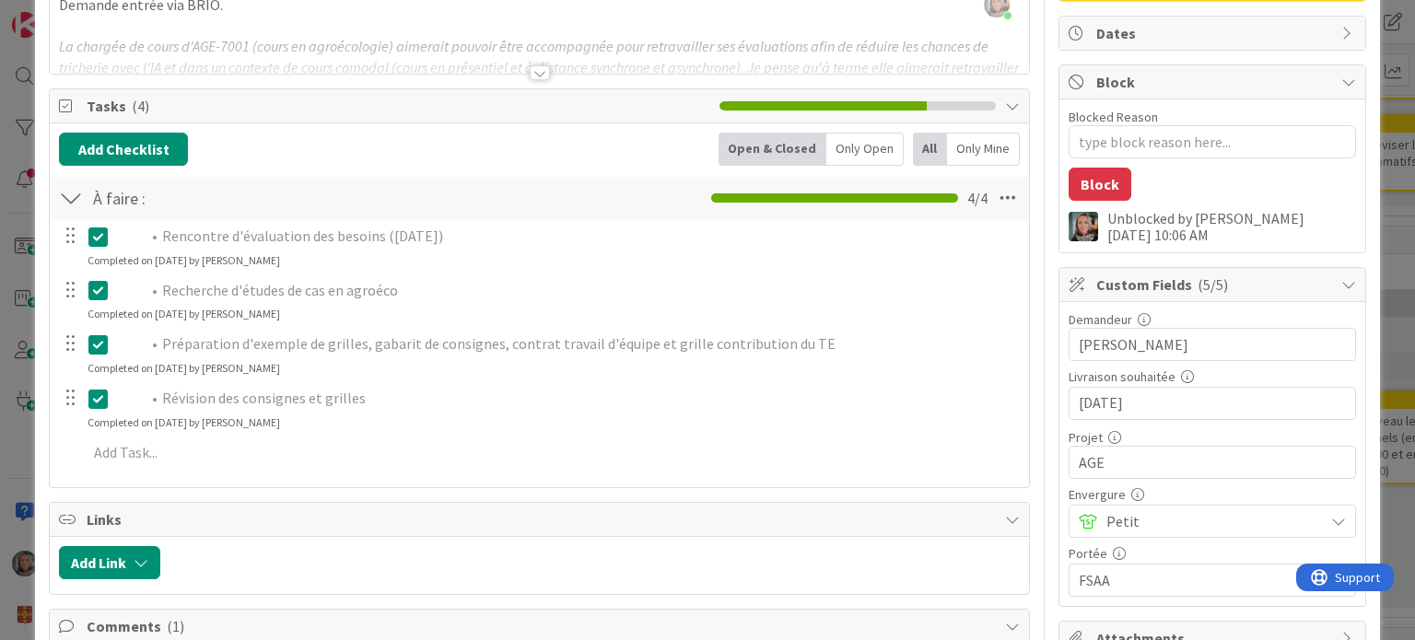
type textarea "x"
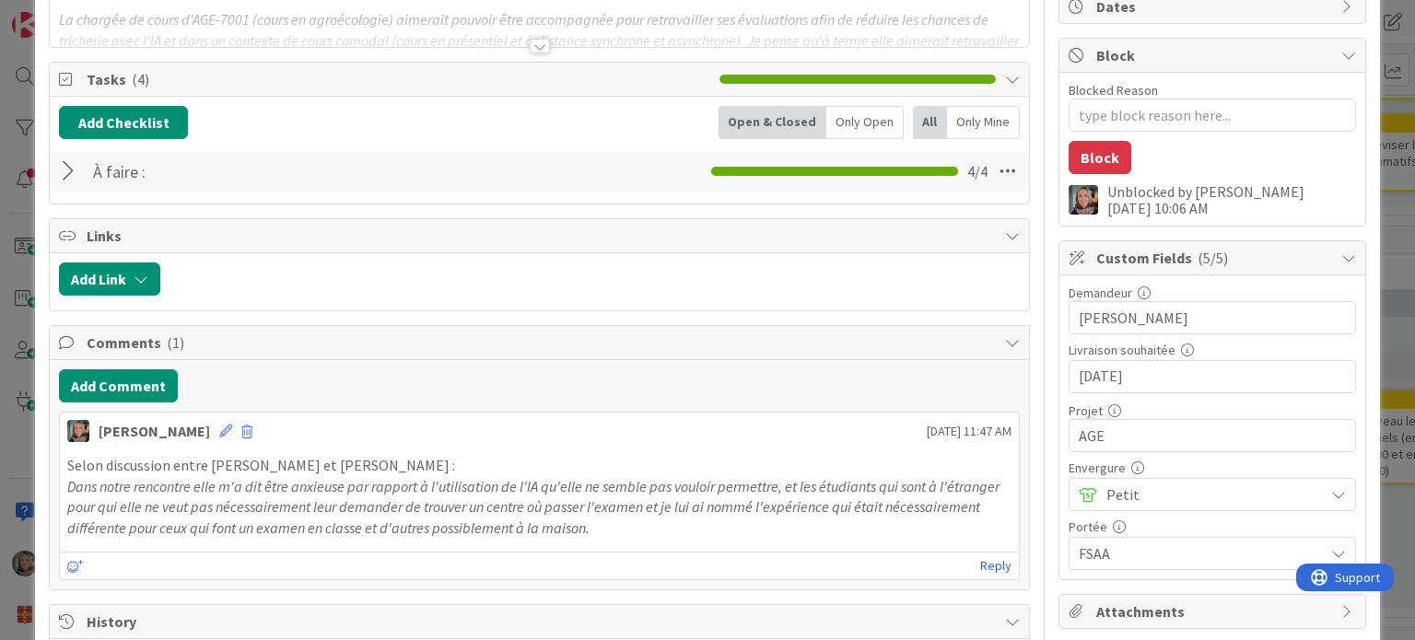
scroll to position [184, 0]
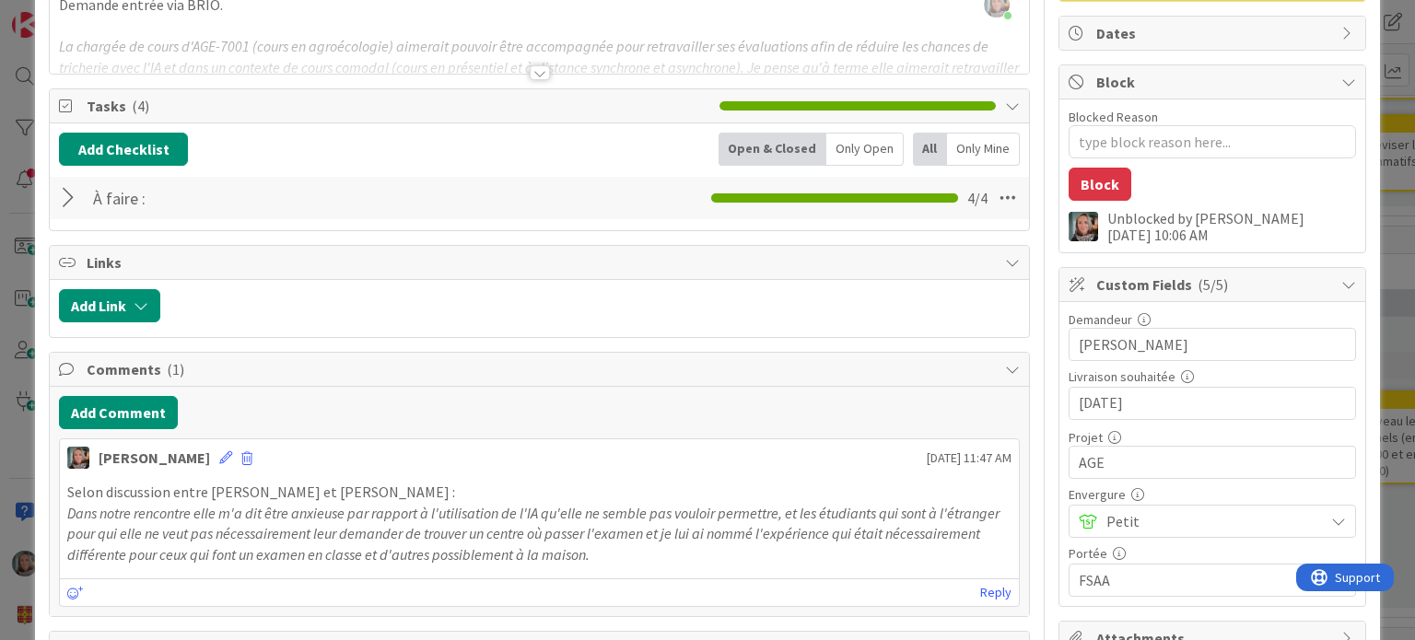
click at [69, 196] on div at bounding box center [71, 197] width 24 height 33
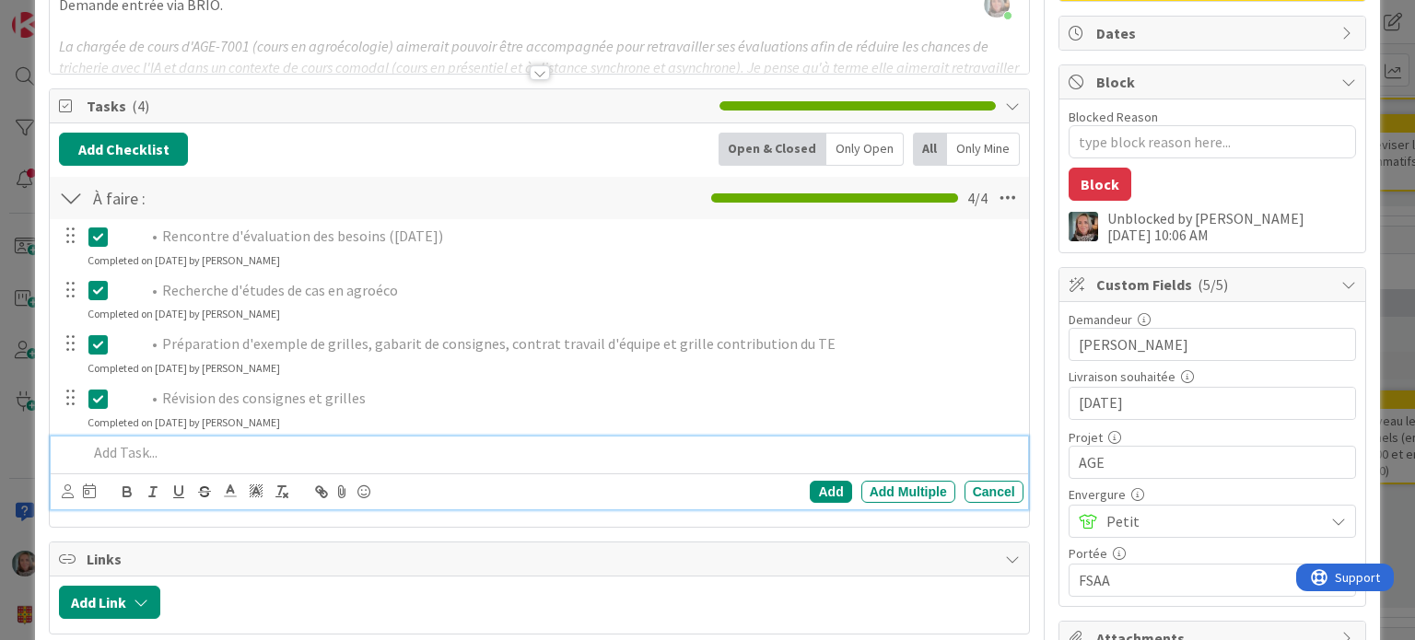
click at [107, 453] on p at bounding box center [550, 452] width 927 height 21
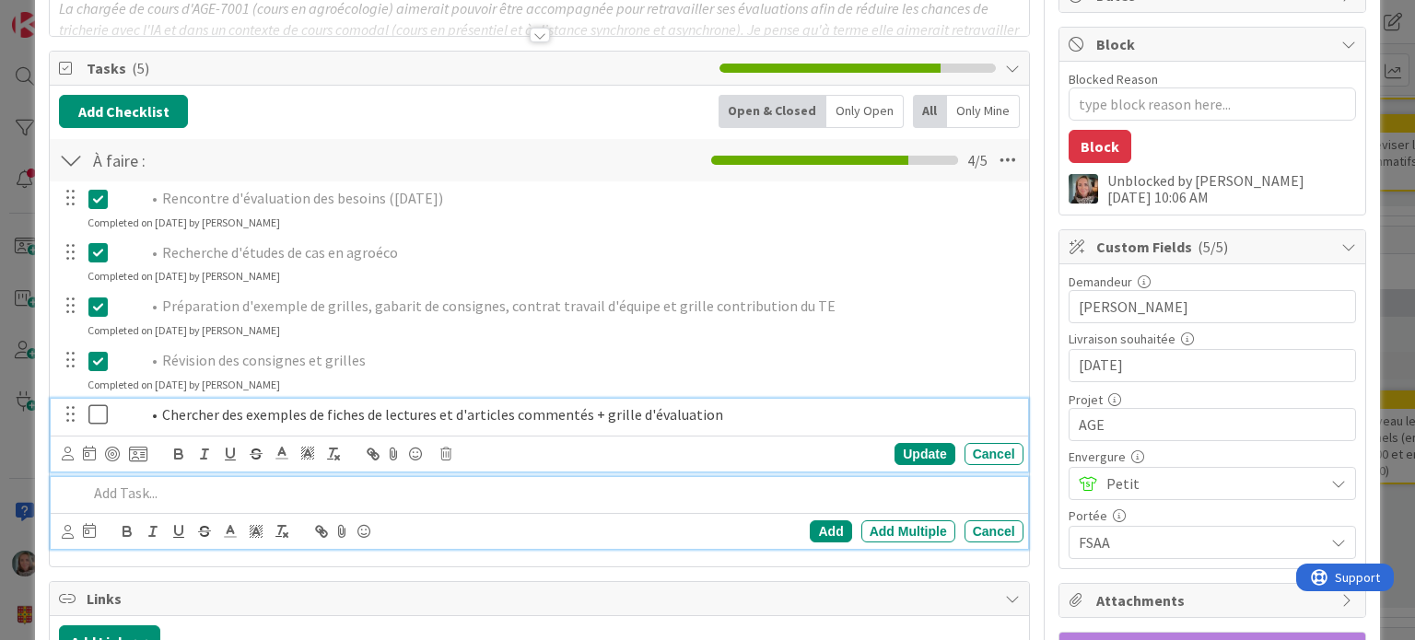
click at [101, 414] on div "Chercher des exemples de fiches de lectures et d'articles commentés + grille d'…" at bounding box center [539, 435] width 976 height 73
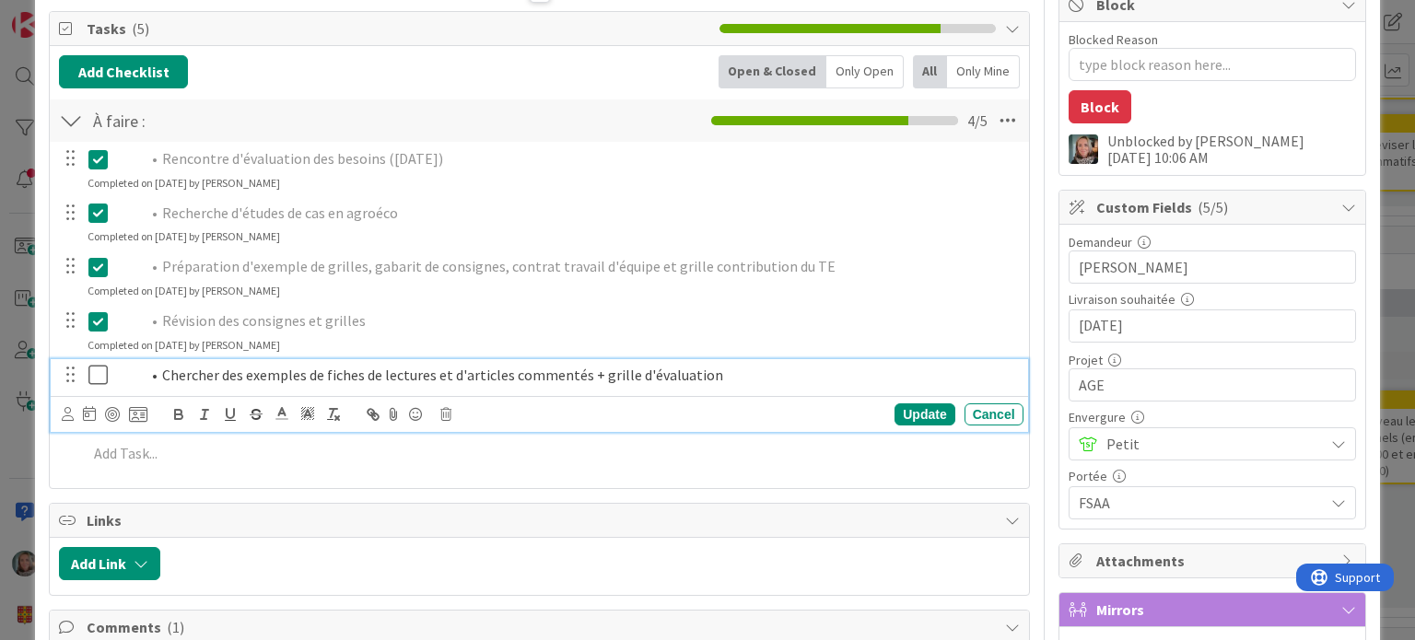
click at [98, 373] on icon at bounding box center [102, 375] width 28 height 22
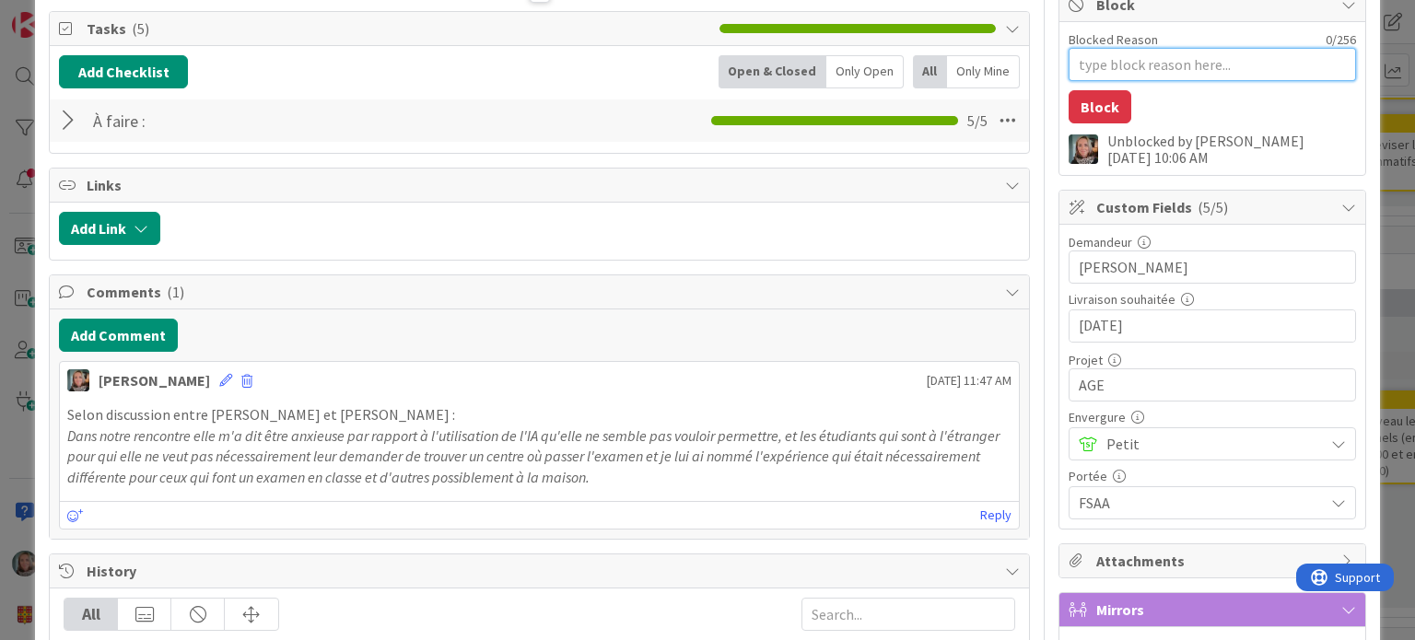
click at [1111, 67] on textarea "Blocked Reason" at bounding box center [1211, 64] width 287 height 33
type textarea "x"
type textarea "En"
type textarea "x"
type textarea "En"
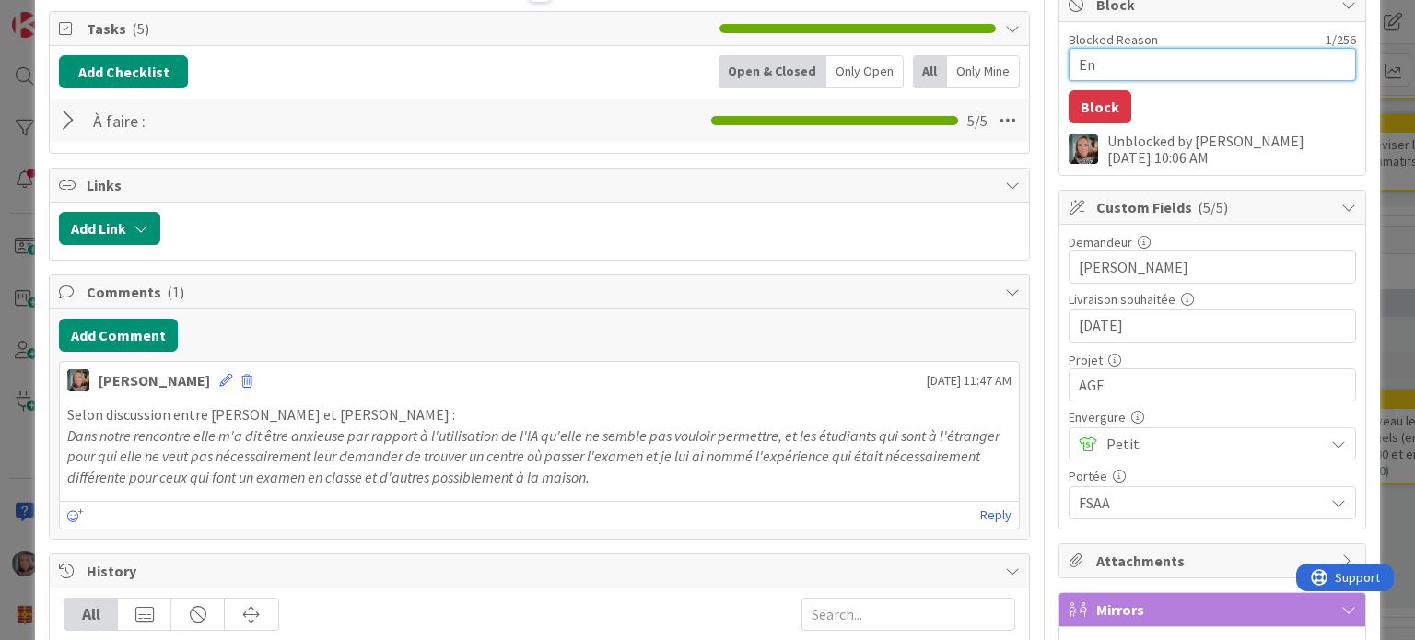
type textarea "x"
type textarea "En a"
type textarea "x"
type textarea "En at"
type textarea "x"
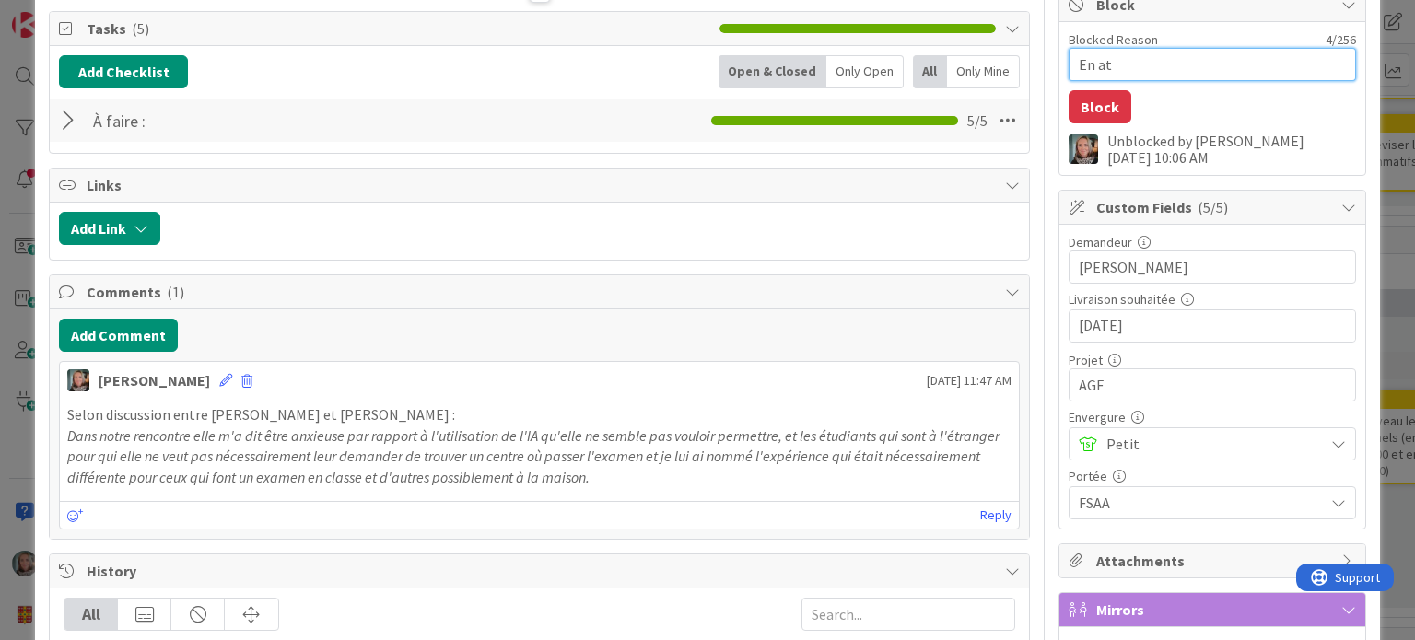
type textarea "En att"
type textarea "x"
type textarea "En atte"
type textarea "x"
type textarea "En atten"
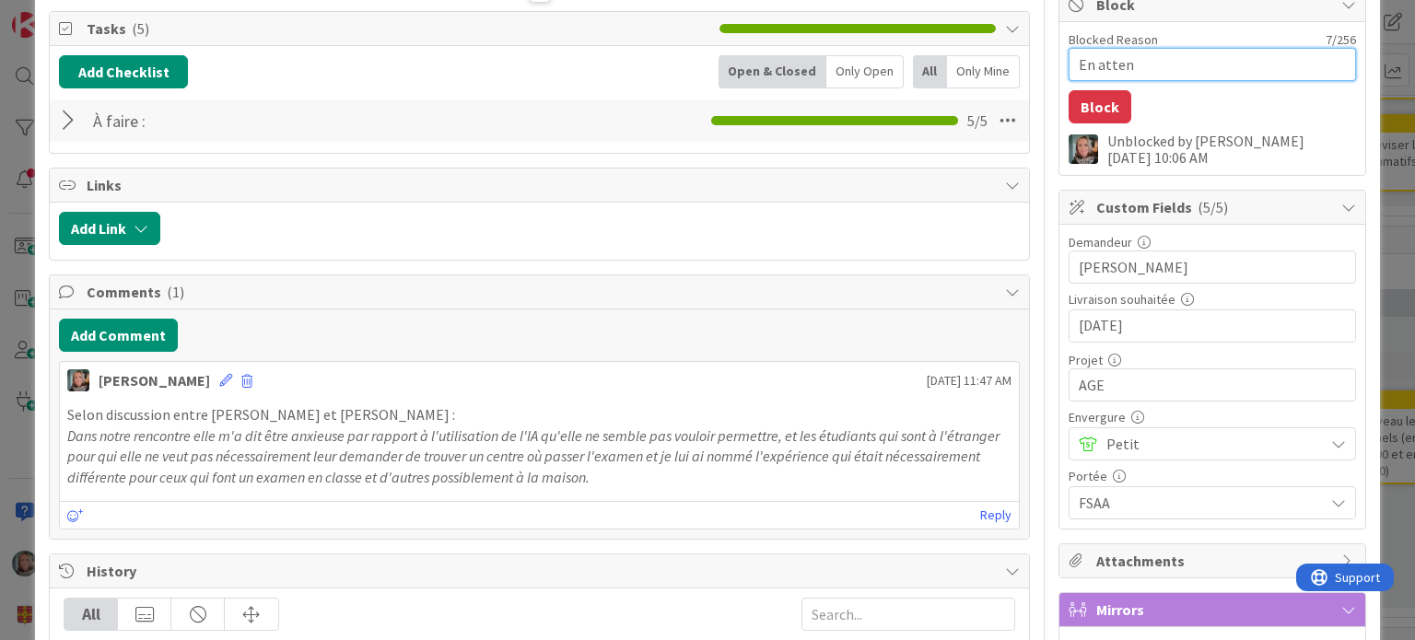
type textarea "x"
type textarea "En attent"
type textarea "x"
type textarea "En attente"
type textarea "x"
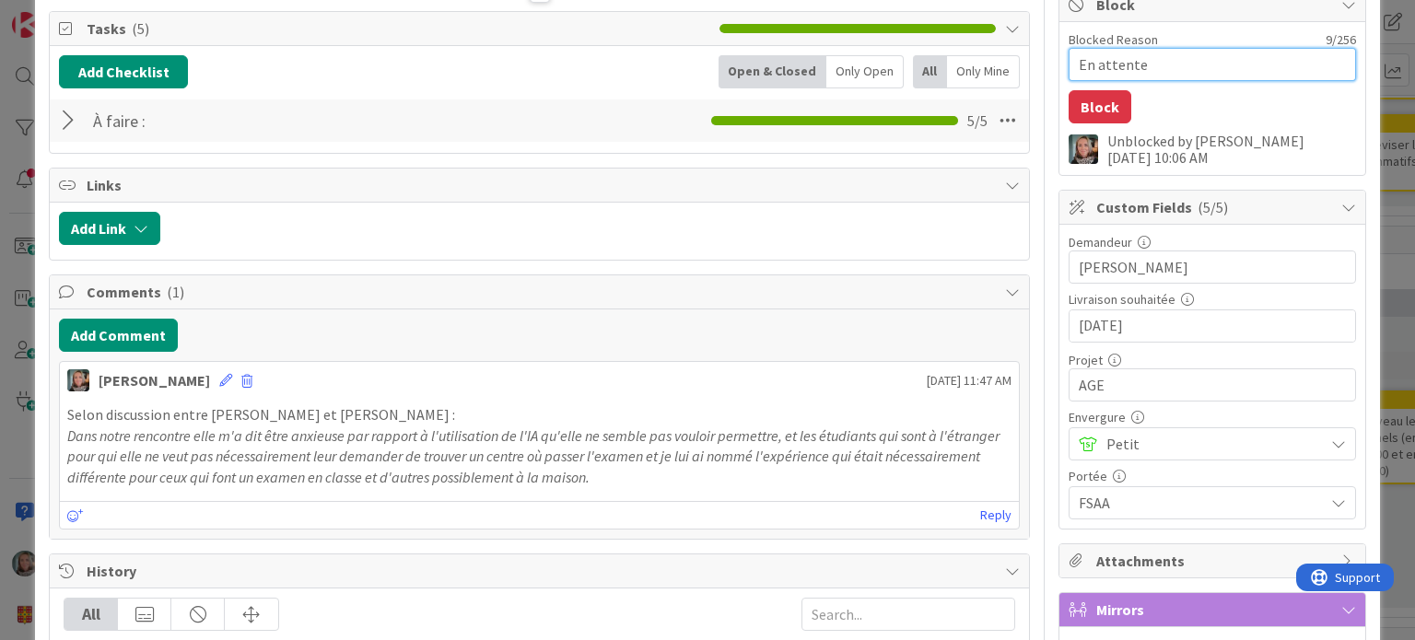
type textarea "En attente d"
type textarea "x"
type textarea "En attente du"
type textarea "x"
type textarea "En attente du"
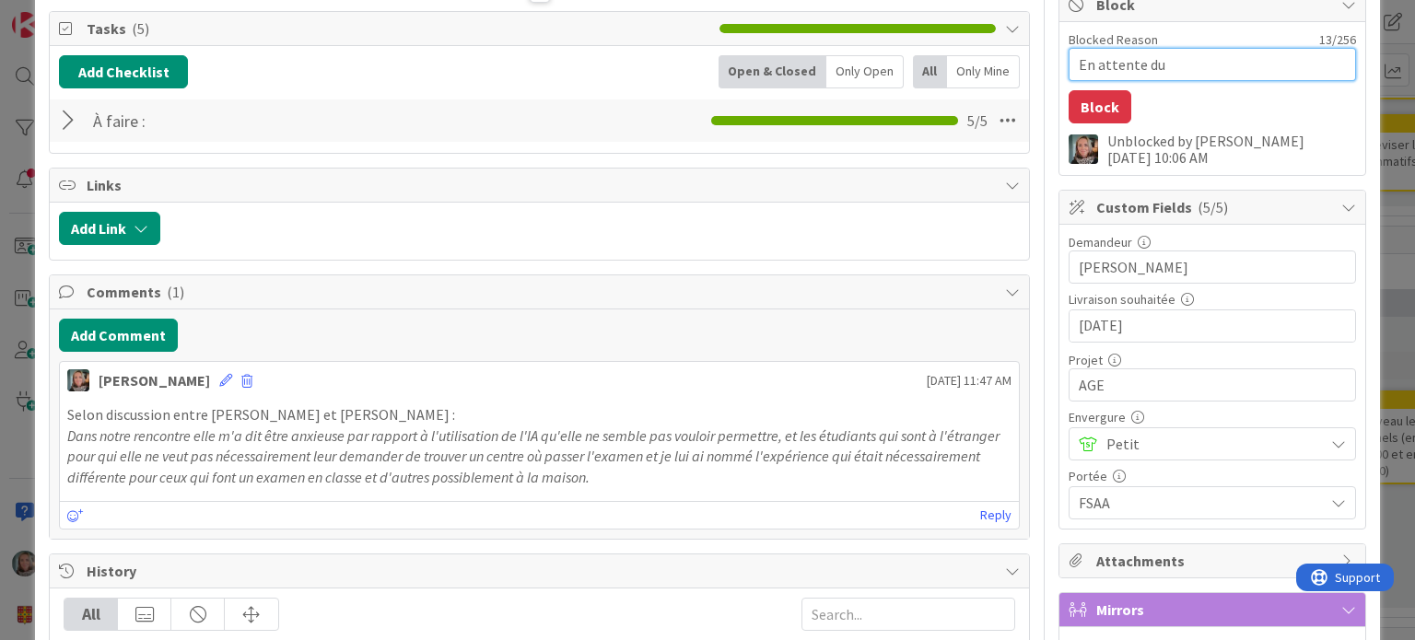
type textarea "x"
type textarea "En attente du r"
type textarea "x"
type textarea "En attente du re"
type textarea "x"
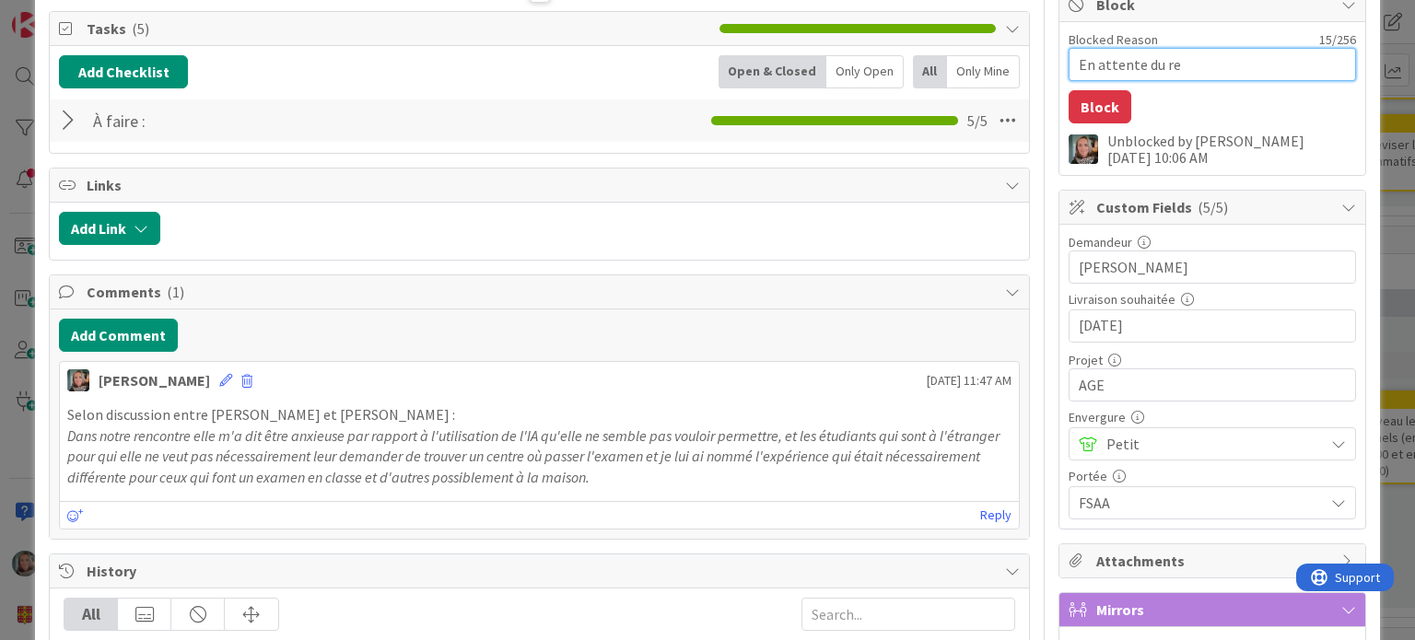
type textarea "En attente du ret"
type textarea "x"
click at [1093, 106] on button "Block" at bounding box center [1099, 106] width 63 height 33
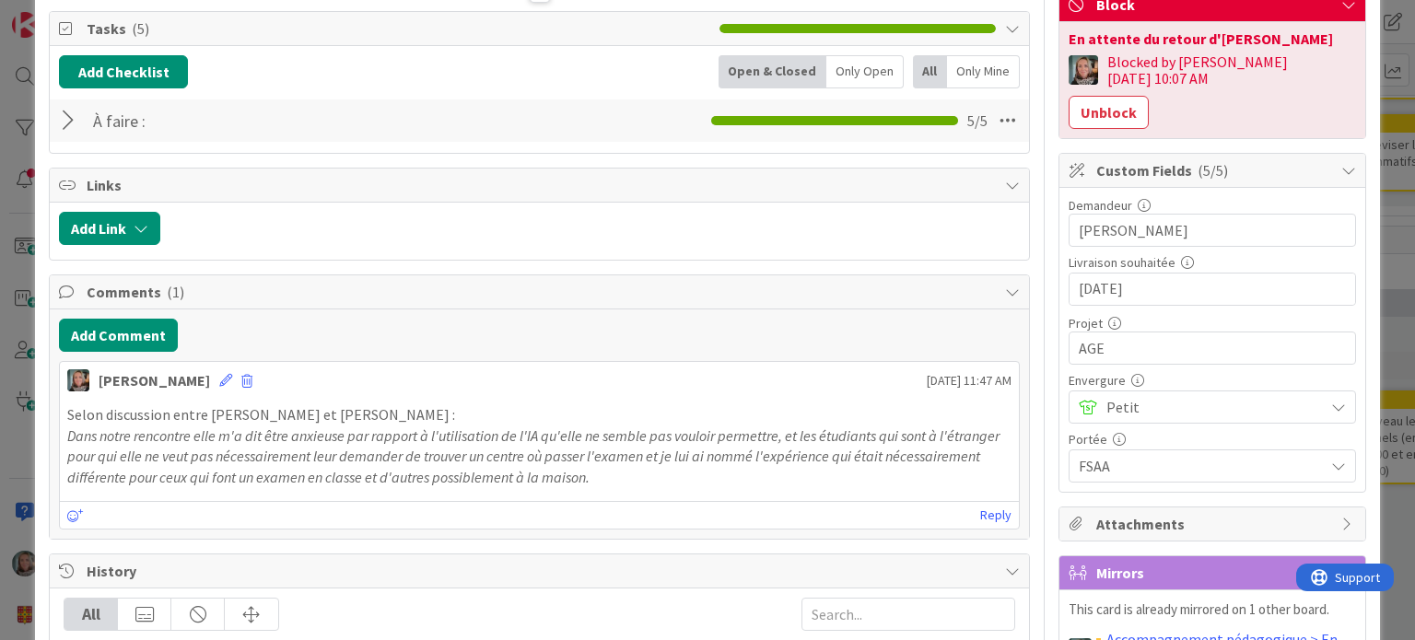
scroll to position [0, 0]
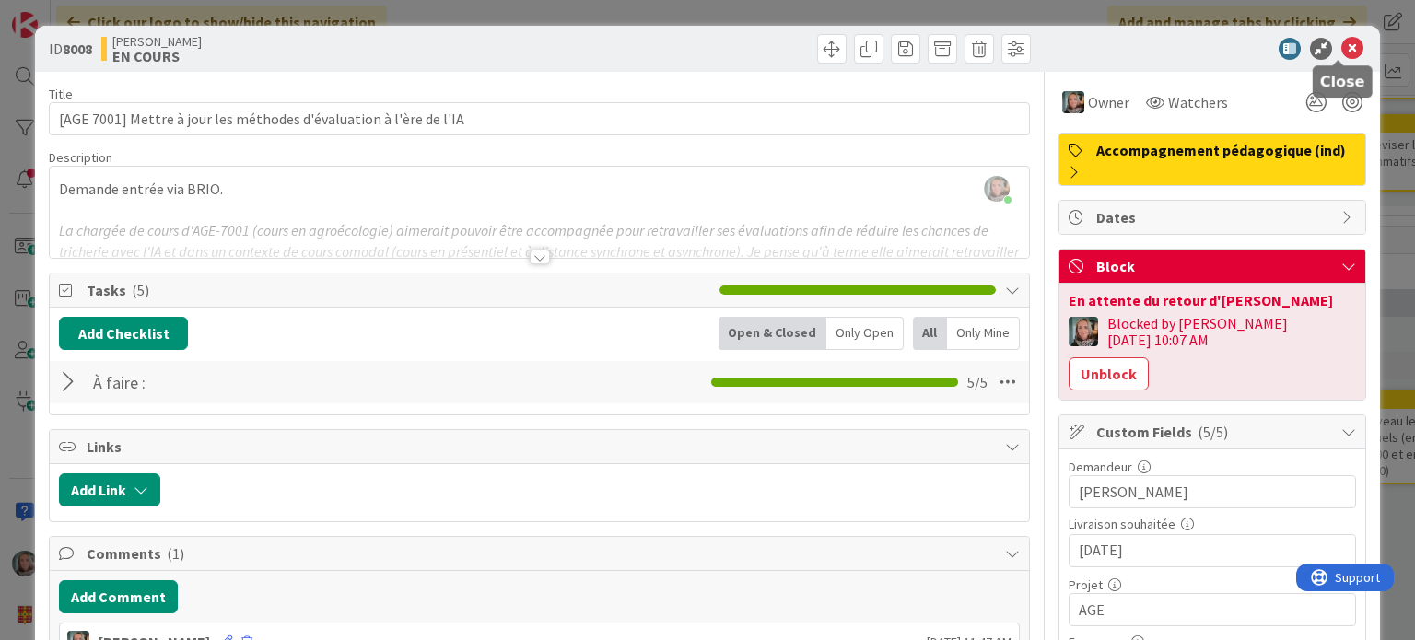
click at [1341, 45] on icon at bounding box center [1352, 49] width 22 height 22
